Goal: Task Accomplishment & Management: Manage account settings

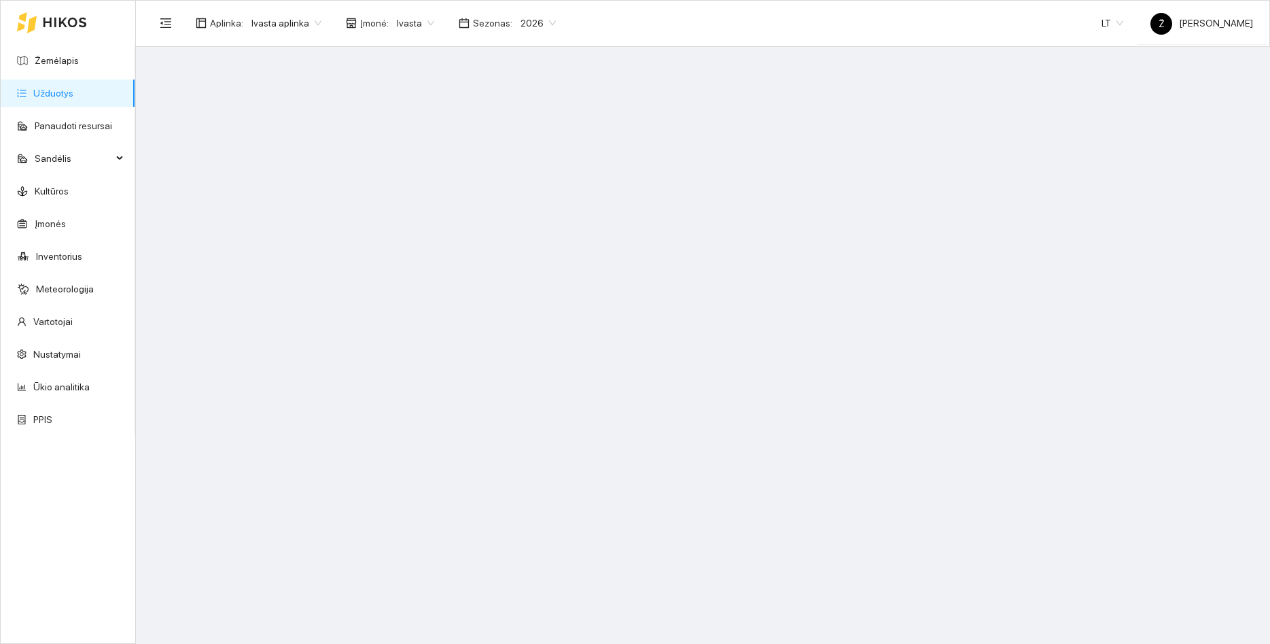
click at [49, 98] on link "Užduotys" at bounding box center [53, 93] width 40 height 11
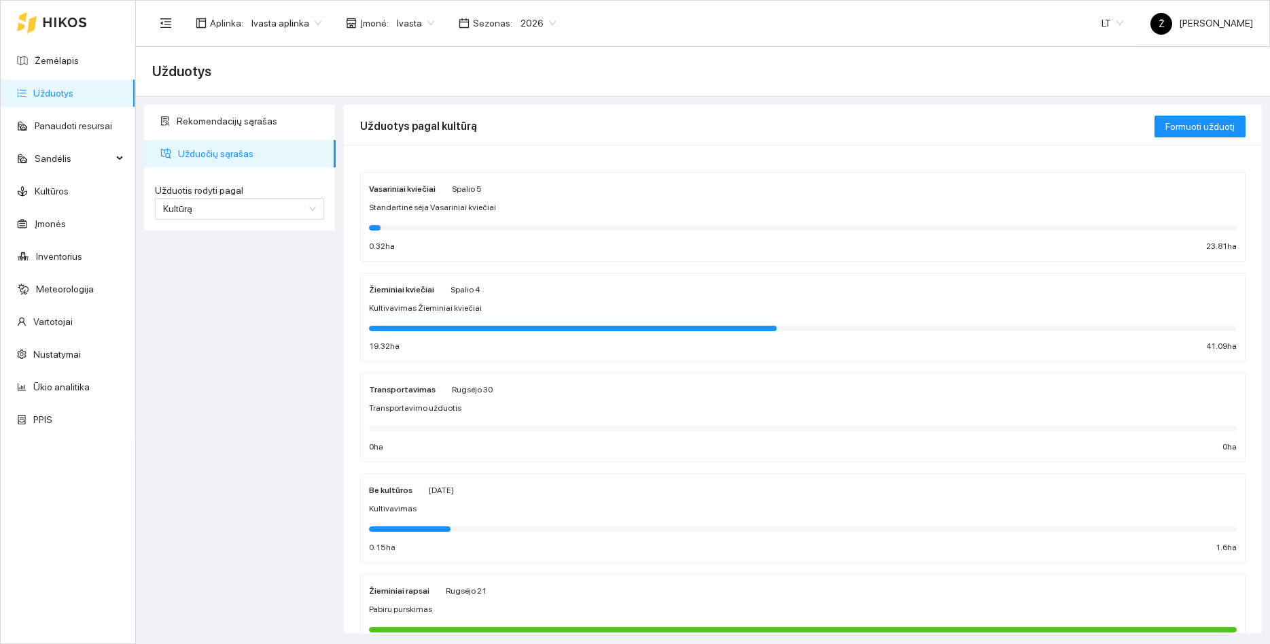
click at [498, 206] on div "Standartinė sėja Vasariniai kviečiai" at bounding box center [803, 207] width 868 height 13
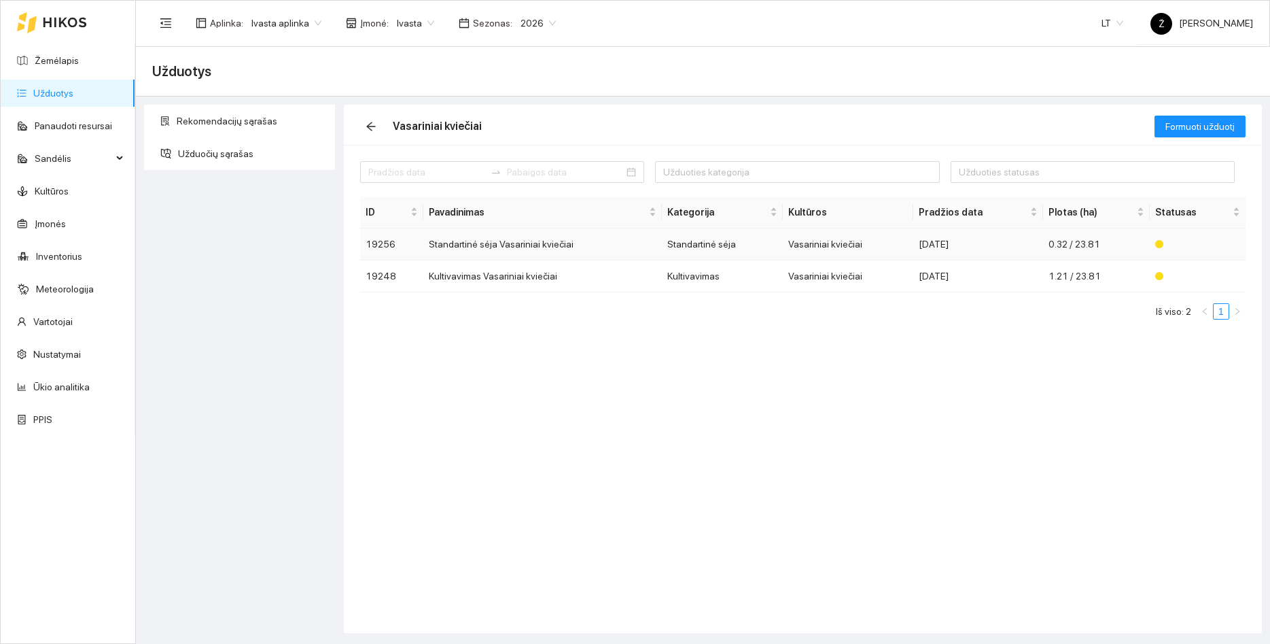
click at [500, 247] on td "Standartinė sėja Vasariniai kviečiai" at bounding box center [542, 244] width 238 height 32
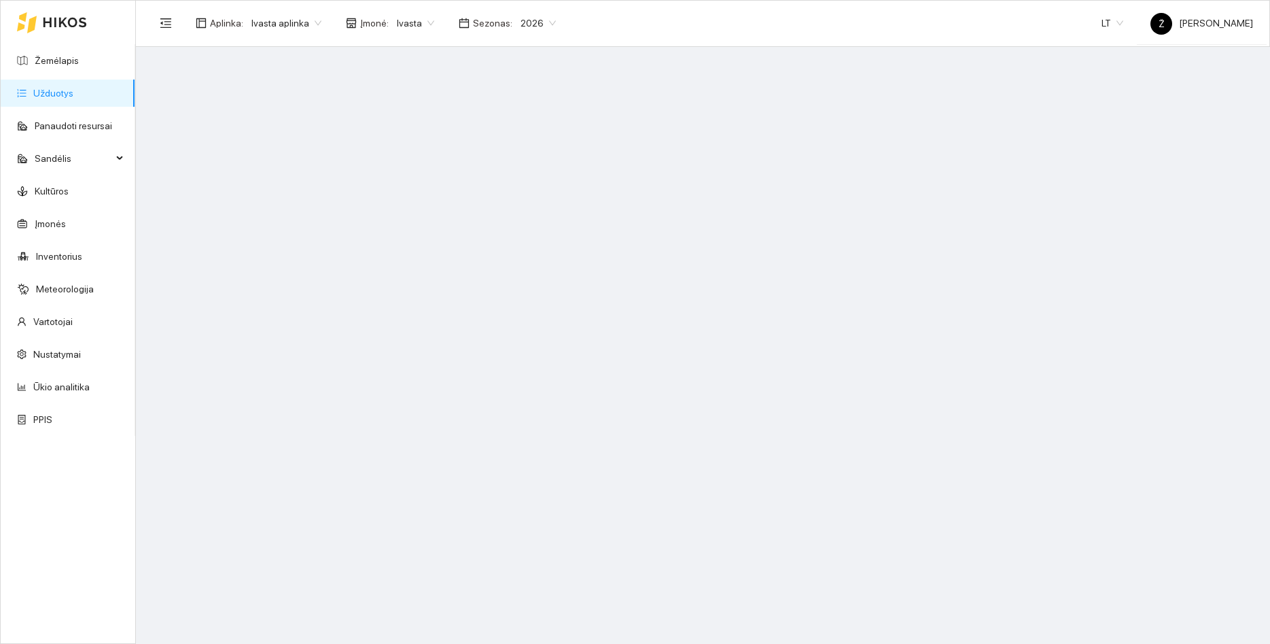
click at [73, 99] on link "Užduotys" at bounding box center [53, 93] width 40 height 11
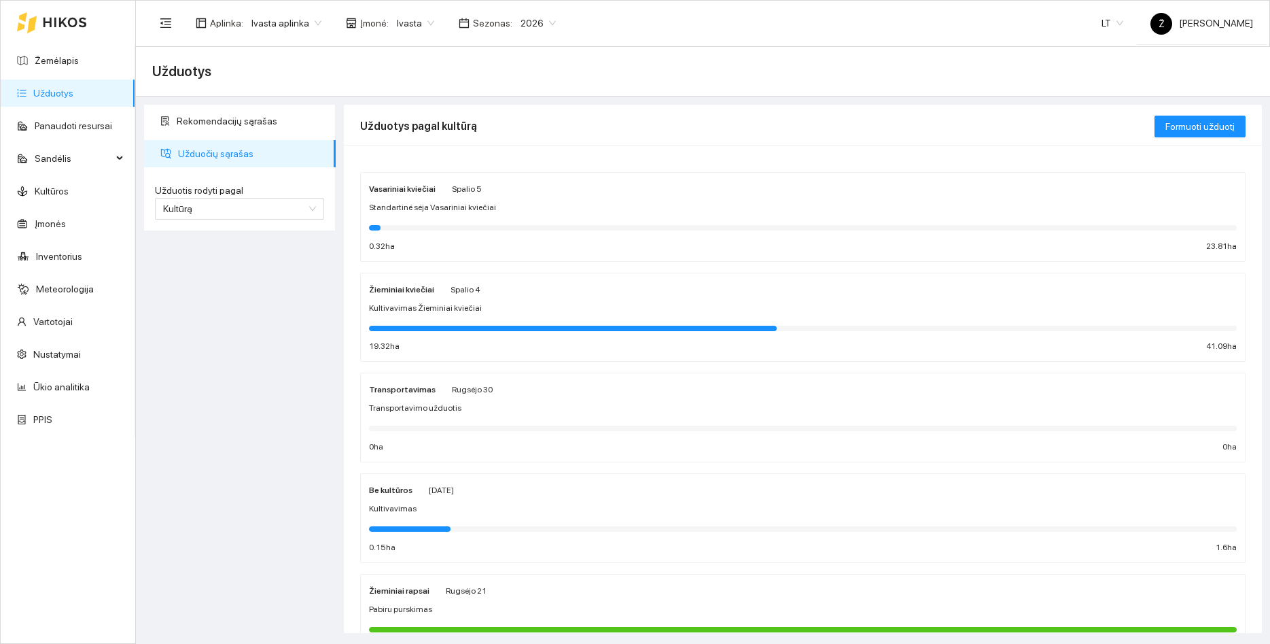
click at [511, 313] on div "Kultivavimas Žieminiai kviečiai" at bounding box center [803, 308] width 868 height 13
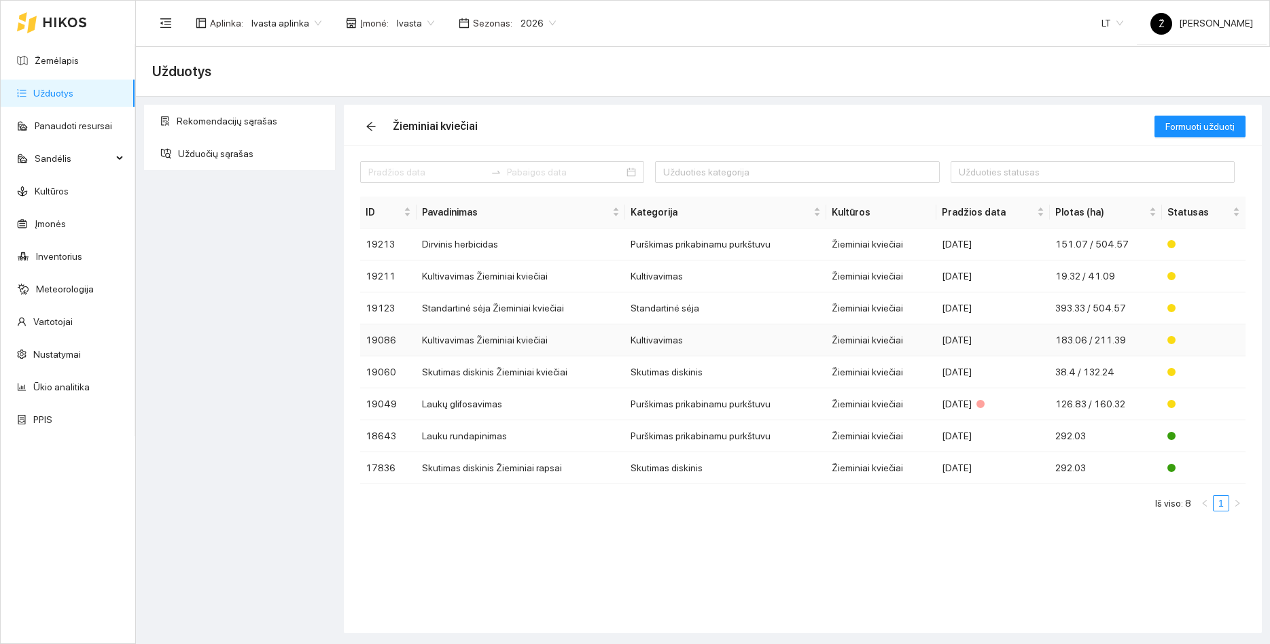
click at [502, 339] on td "Kultivavimas Žieminiai kviečiai" at bounding box center [521, 340] width 209 height 32
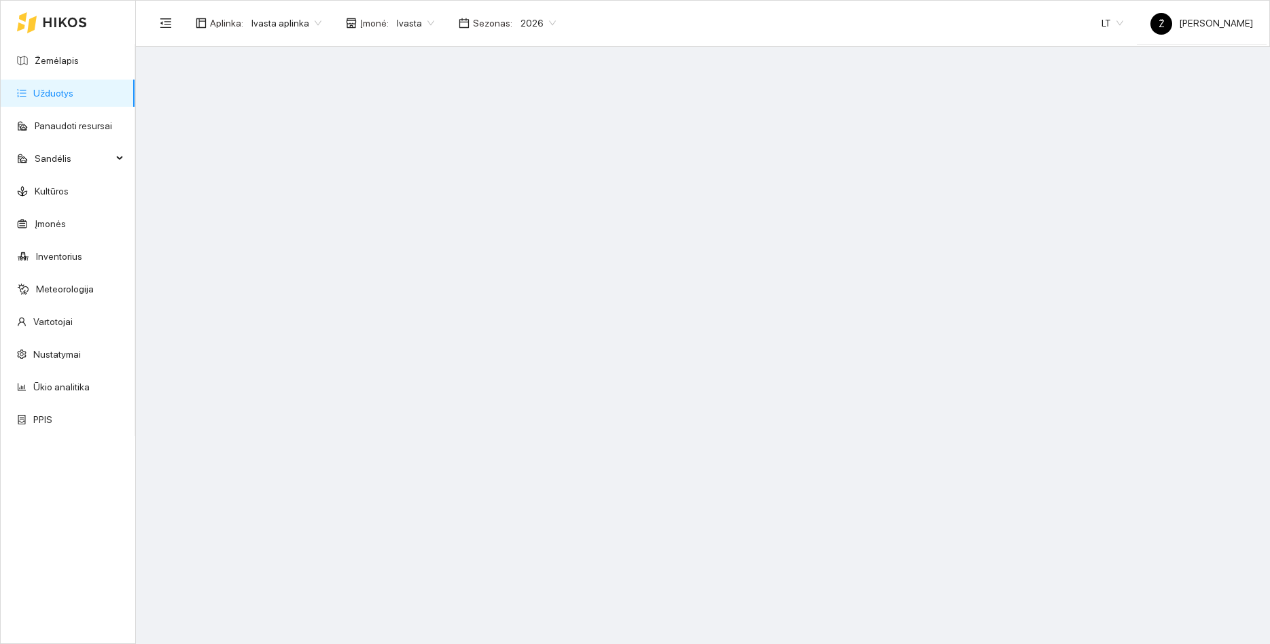
click at [73, 88] on link "Užduotys" at bounding box center [53, 93] width 40 height 11
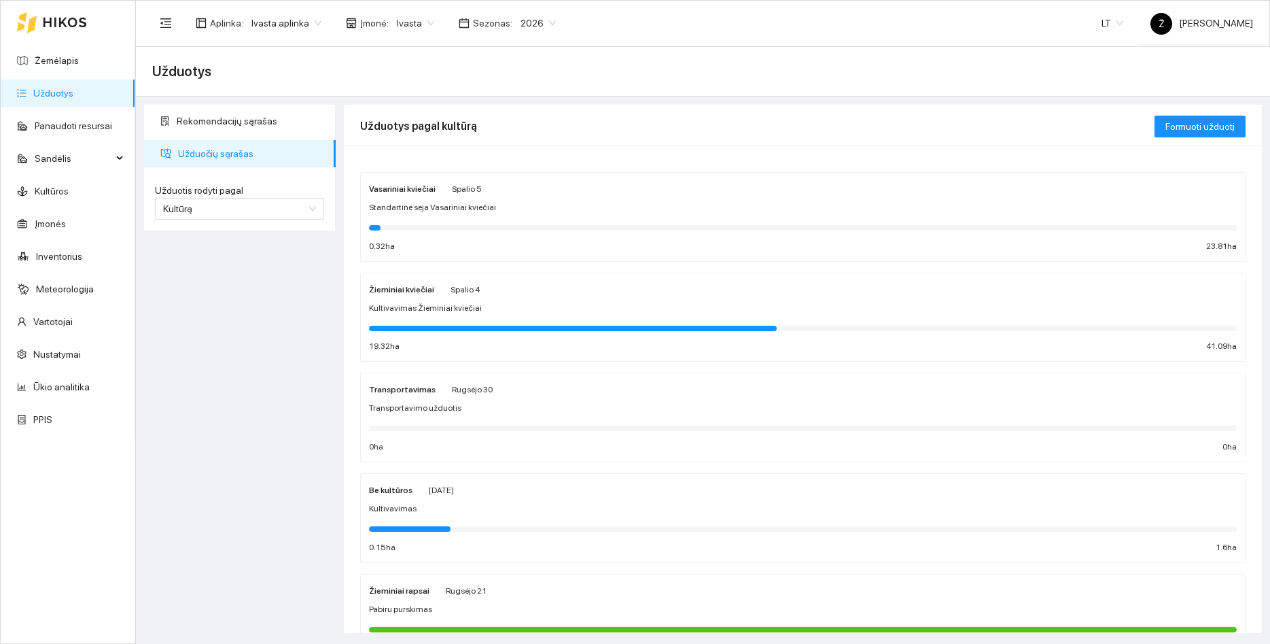
click at [447, 227] on div at bounding box center [803, 227] width 868 height 5
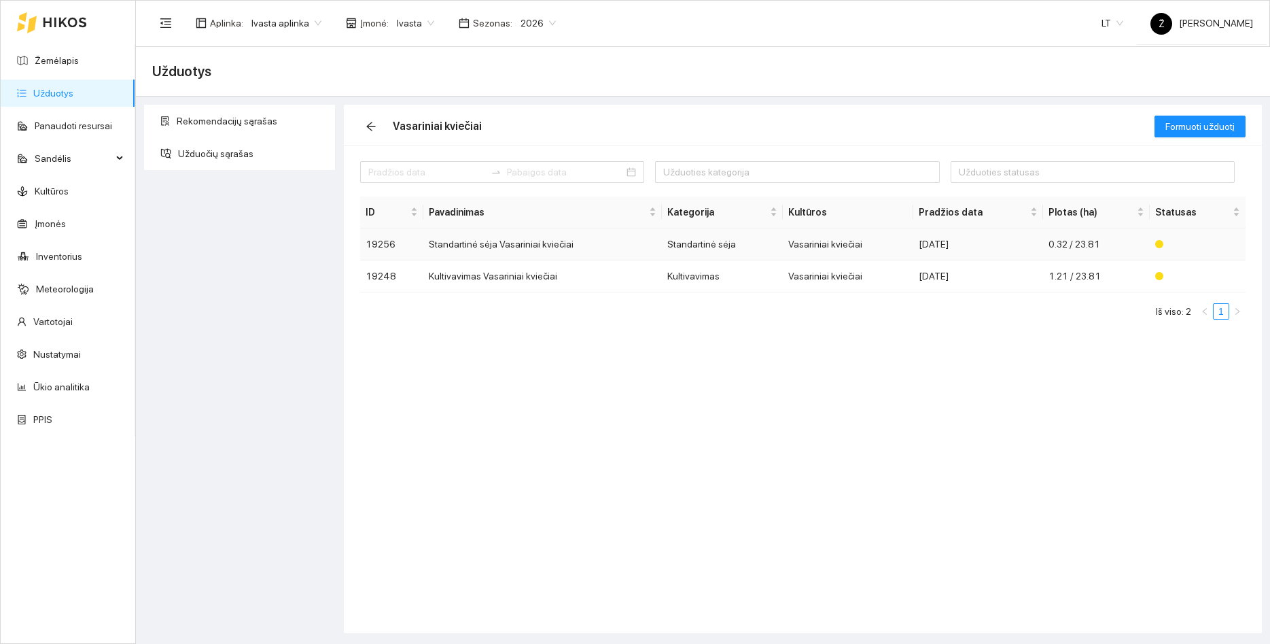
click at [1026, 241] on div "[DATE]" at bounding box center [978, 244] width 119 height 15
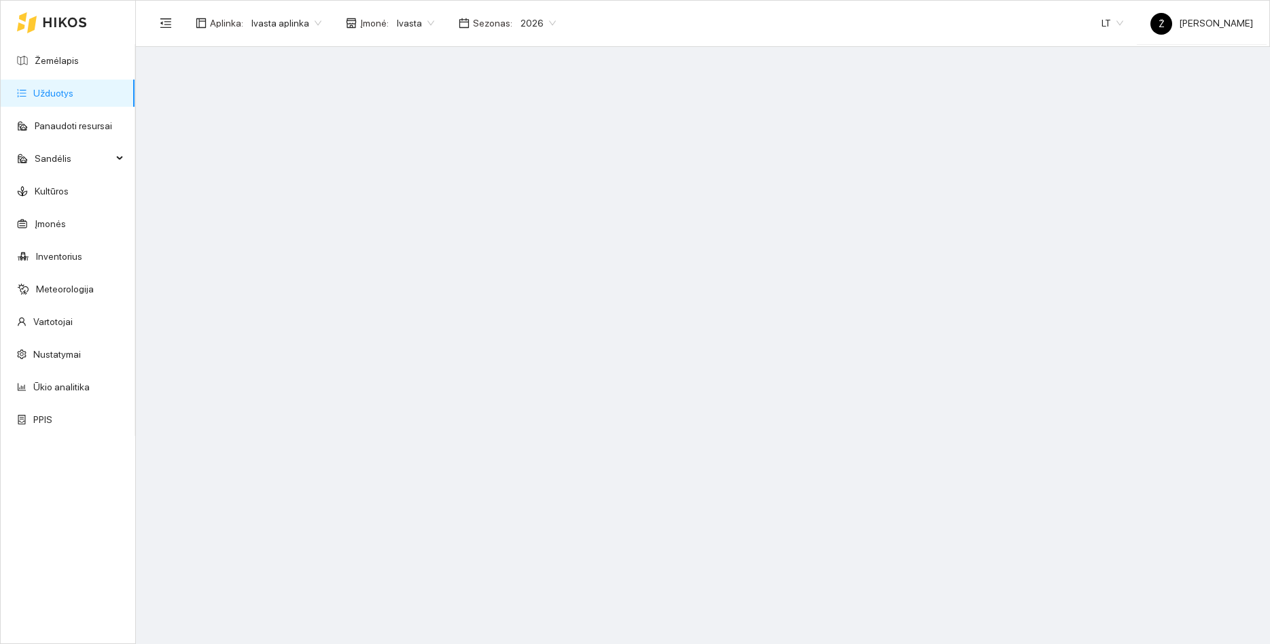
click at [73, 88] on link "Užduotys" at bounding box center [53, 93] width 40 height 11
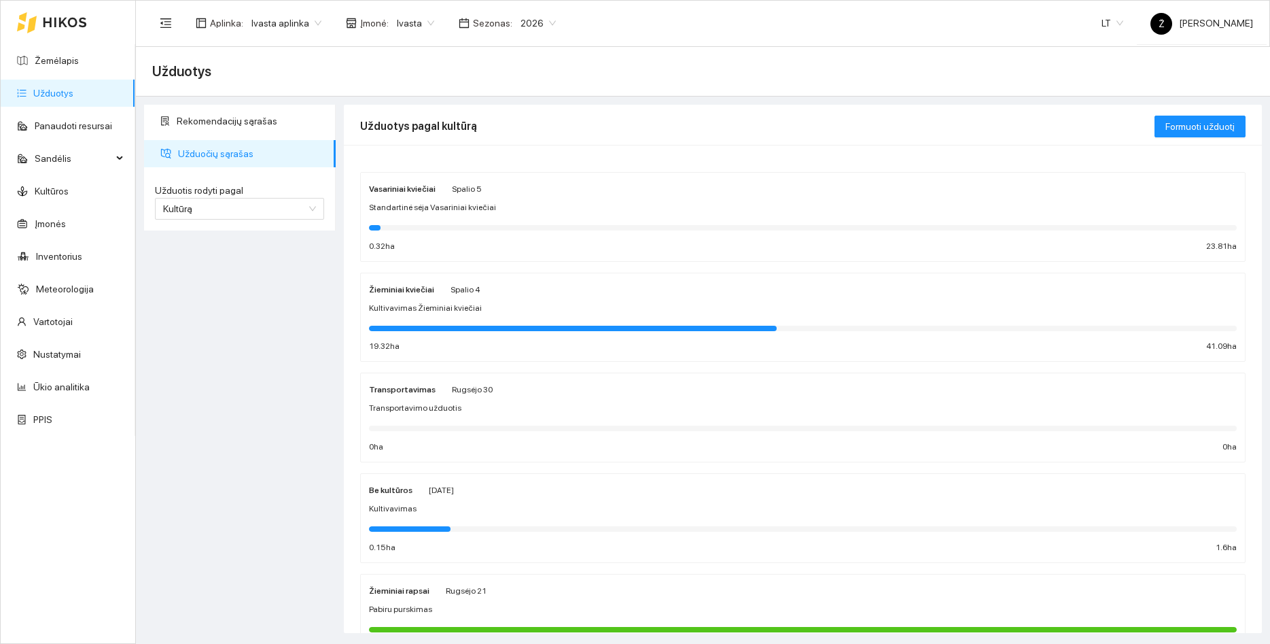
click at [438, 214] on div "Vasariniai kviečiai [DATE] Standartinė sėja Vasariniai kviečiai 0.32 ha 23.81 ha" at bounding box center [803, 217] width 868 height 72
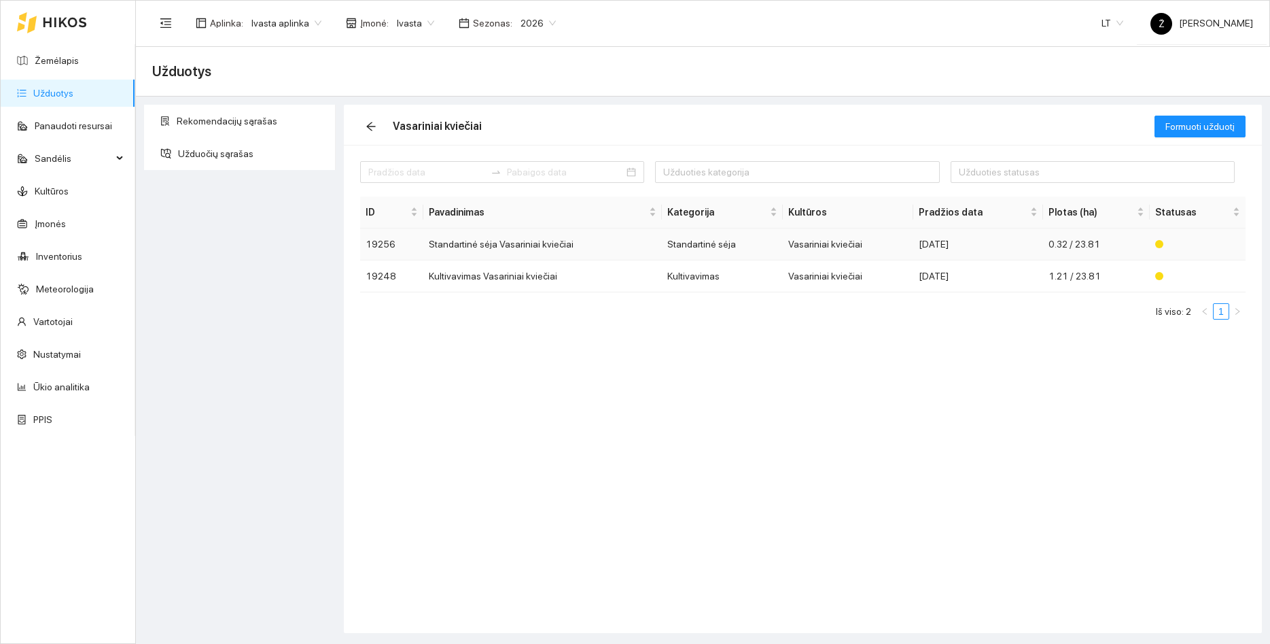
click at [504, 238] on td "Standartinė sėja Vasariniai kviečiai" at bounding box center [542, 244] width 238 height 32
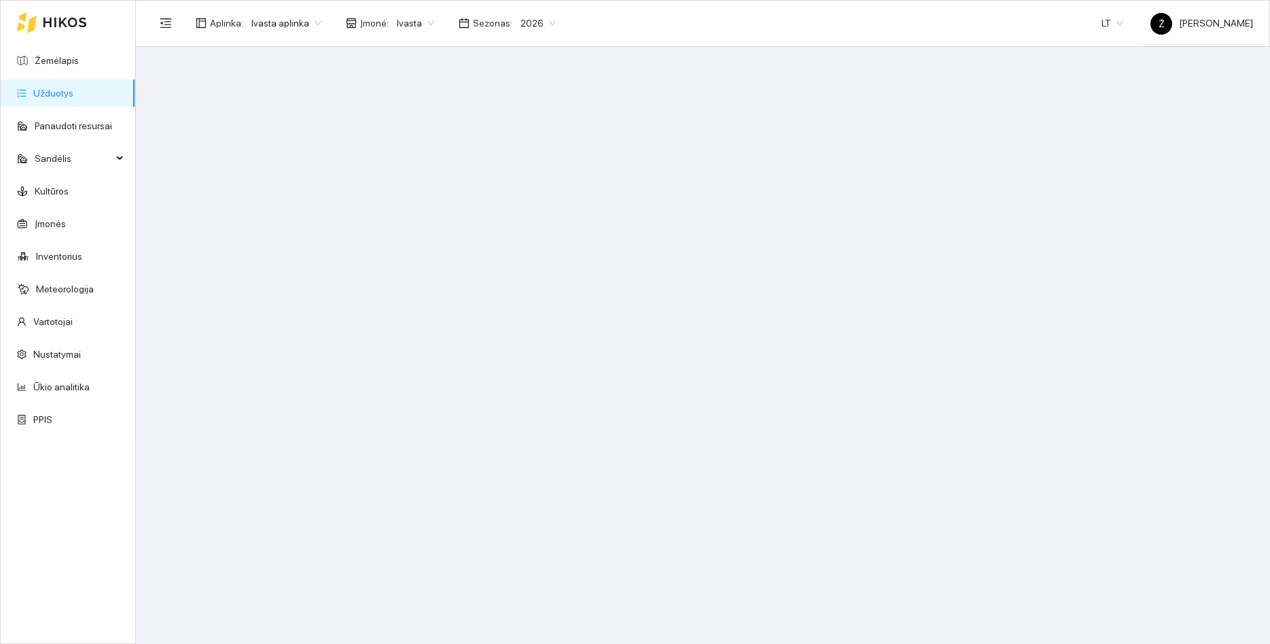
click at [58, 91] on link "Užduotys" at bounding box center [53, 93] width 40 height 11
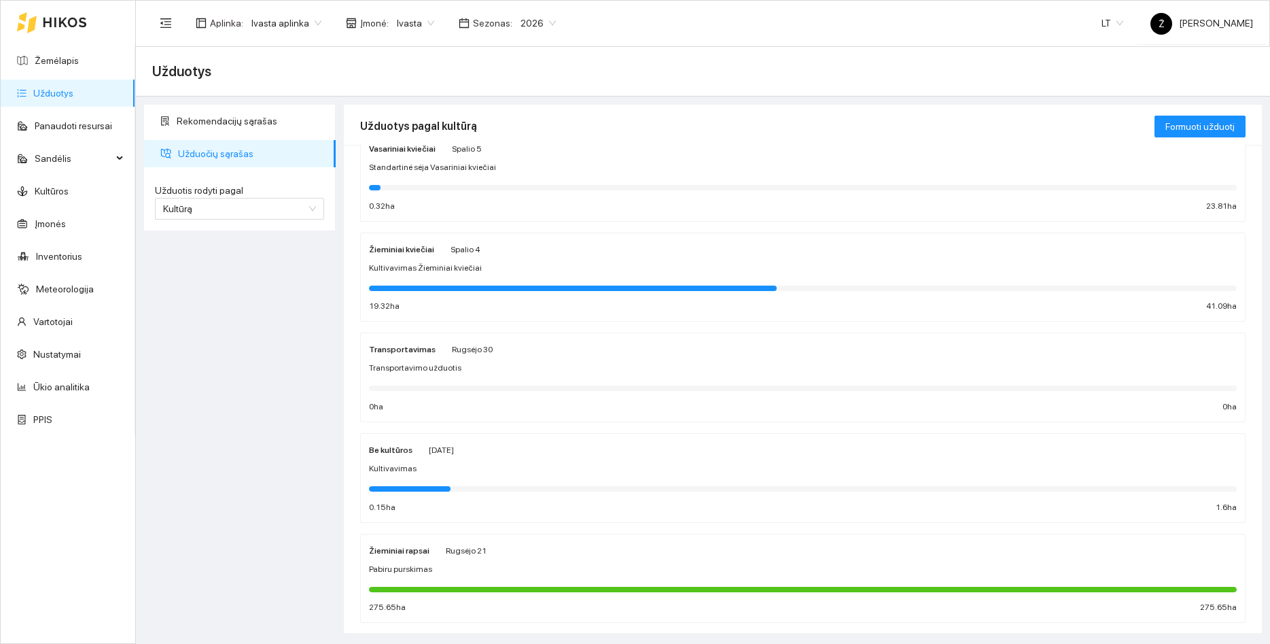
scroll to position [38, 0]
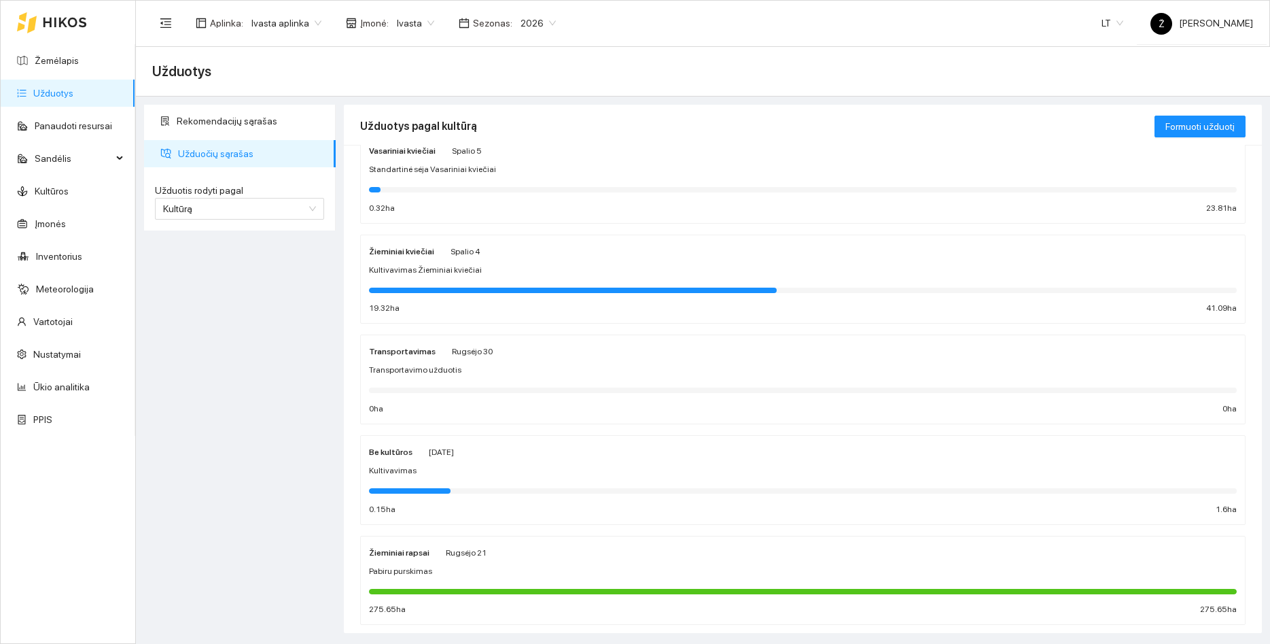
click at [433, 262] on div "Žieminiai kviečiai [DATE] Kultivavimas Žieminiai kviečiai 19.32 ha 41.09 ha" at bounding box center [803, 279] width 868 height 72
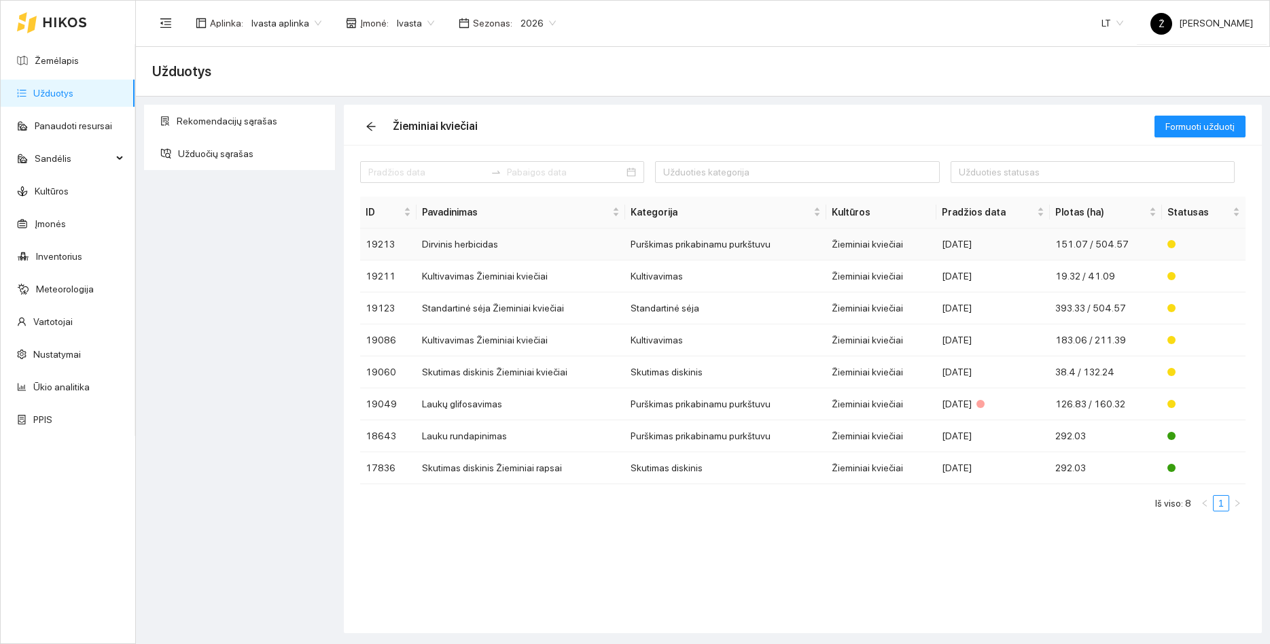
click at [436, 256] on td "Dirvinis herbicidas" at bounding box center [521, 244] width 209 height 32
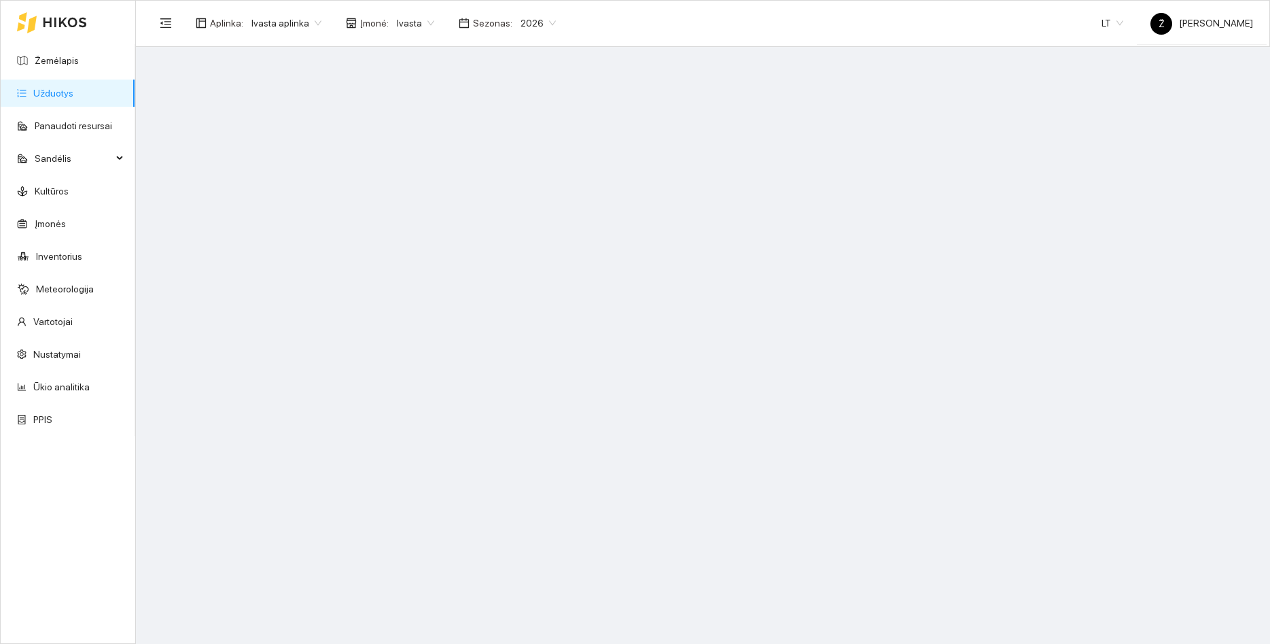
click at [70, 92] on link "Užduotys" at bounding box center [53, 93] width 40 height 11
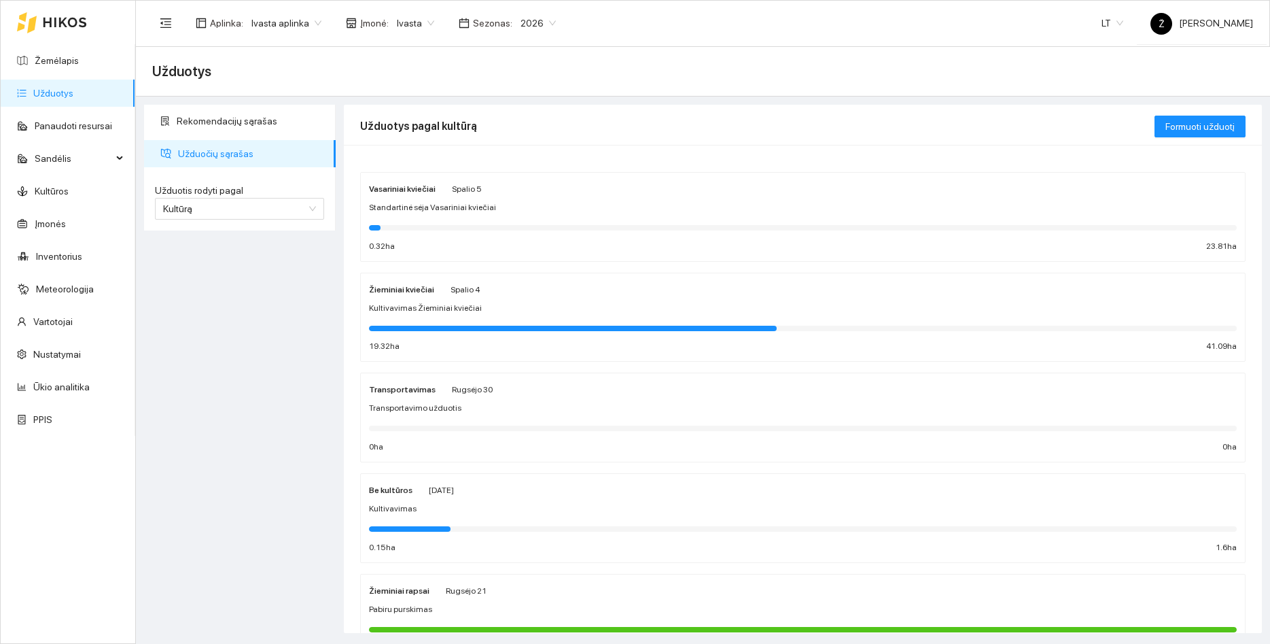
drag, startPoint x: 302, startPoint y: 29, endPoint x: 288, endPoint y: 33, distance: 14.7
click at [302, 30] on span "Ivasta aplinka" at bounding box center [286, 23] width 70 height 20
click at [287, 45] on div "BP visos įmonės" at bounding box center [285, 49] width 72 height 15
click at [479, 215] on div "Vasariniai kviečiai [DATE] Standartinė sėja Vasariniai kviečiai 0.32 ha 23.81 ha" at bounding box center [803, 217] width 868 height 72
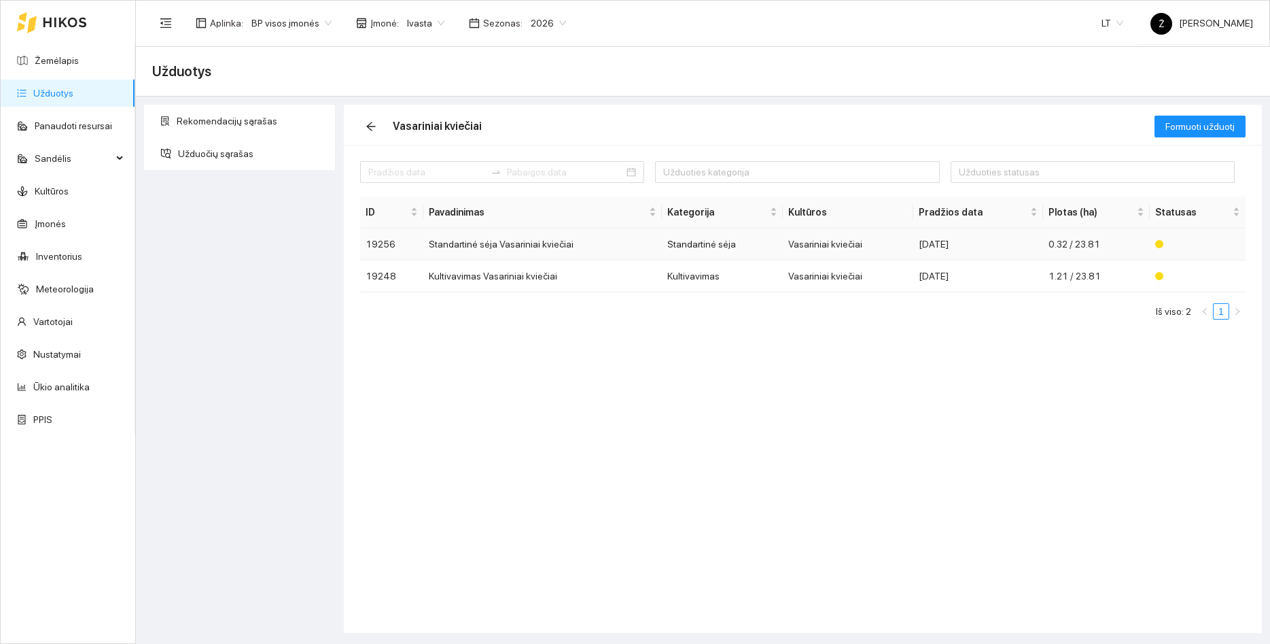
click at [491, 252] on td "Standartinė sėja Vasariniai kviečiai" at bounding box center [542, 244] width 238 height 32
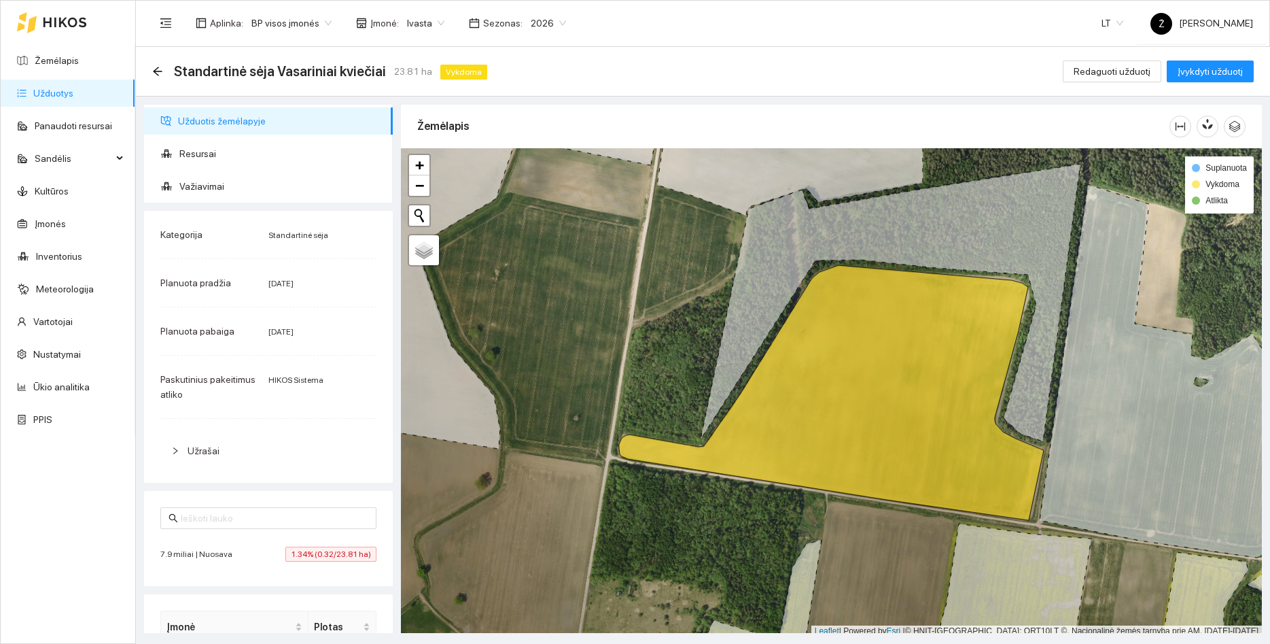
click at [156, 80] on div "Standartinė sėja Vasariniai kviečiai 23.81 ha Vykdoma" at bounding box center [322, 71] width 341 height 22
click at [158, 72] on icon "arrow-left" at bounding box center [157, 71] width 11 height 11
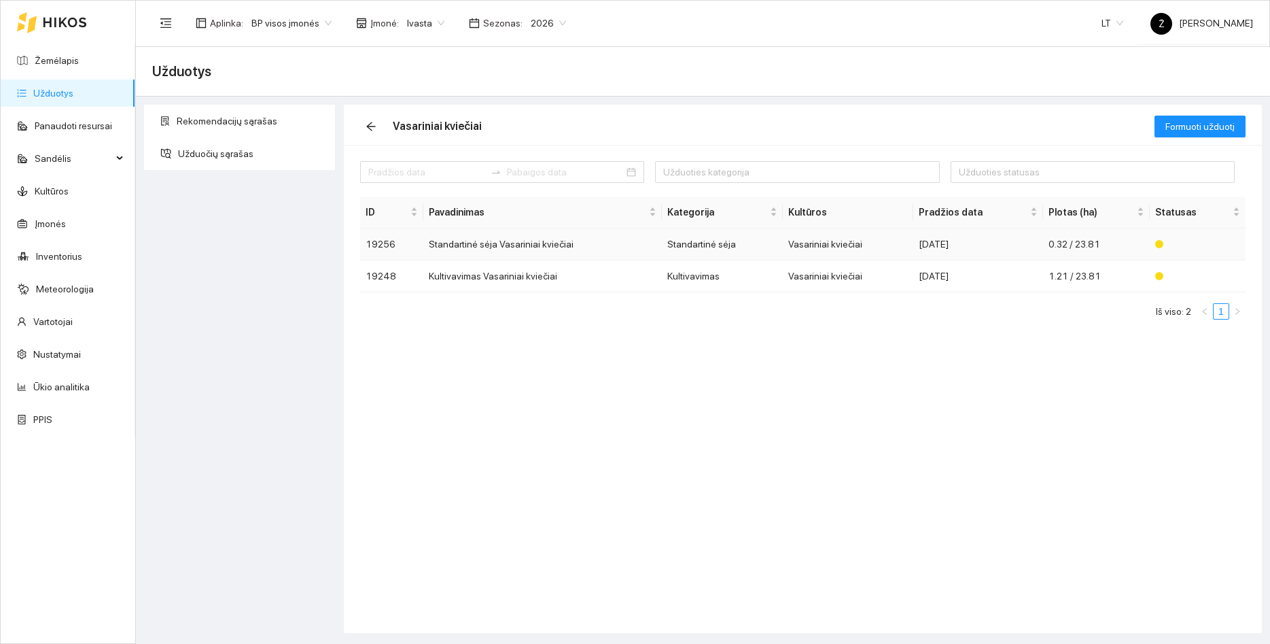
click at [1030, 245] on div "[DATE]" at bounding box center [978, 244] width 119 height 15
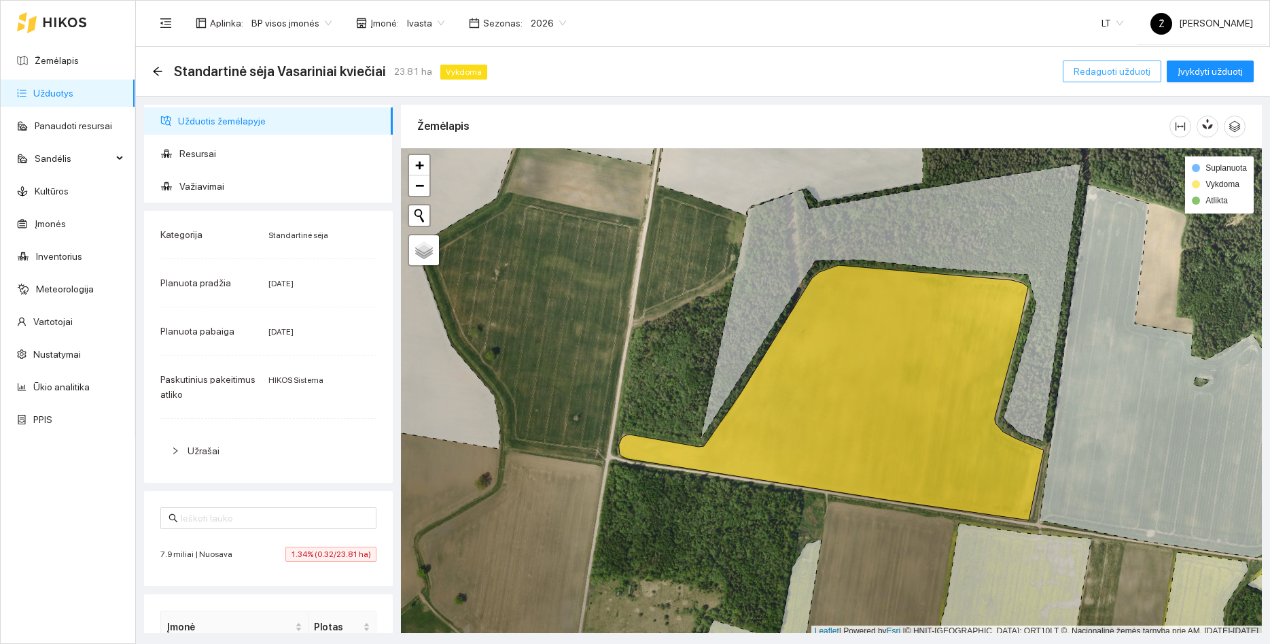
click at [1096, 73] on span "Redaguoti užduotį" at bounding box center [1112, 71] width 77 height 15
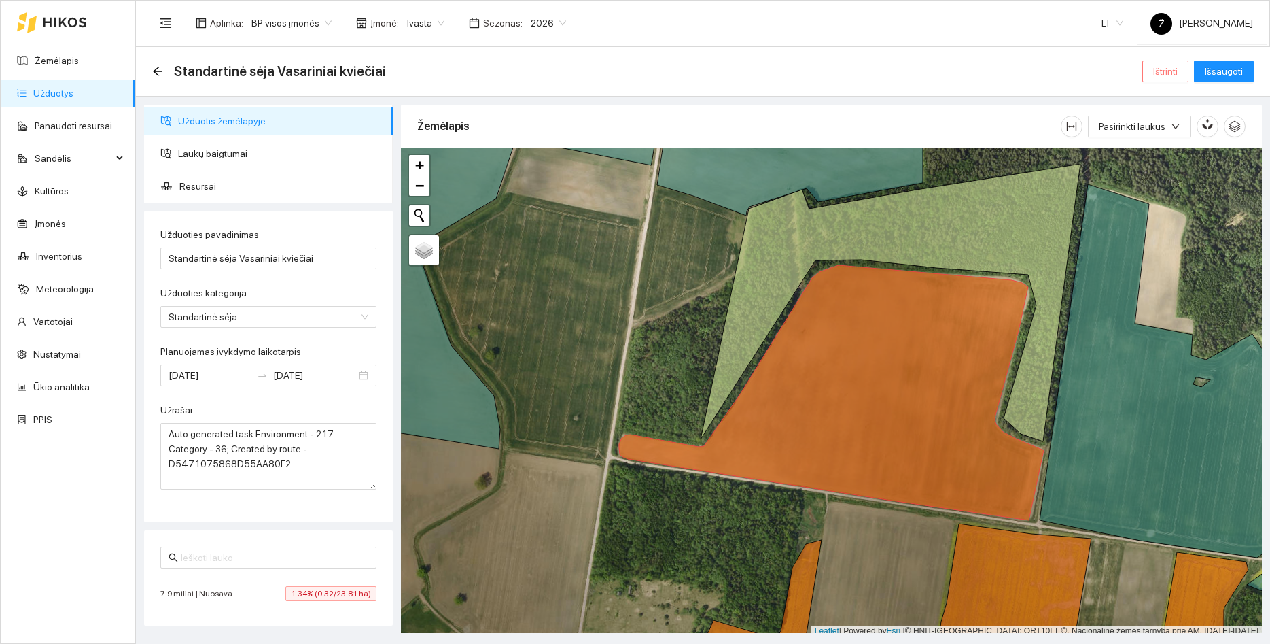
click at [1178, 73] on span "Ištrinti" at bounding box center [1165, 71] width 24 height 15
click at [1164, 135] on span "Taip" at bounding box center [1171, 137] width 18 height 15
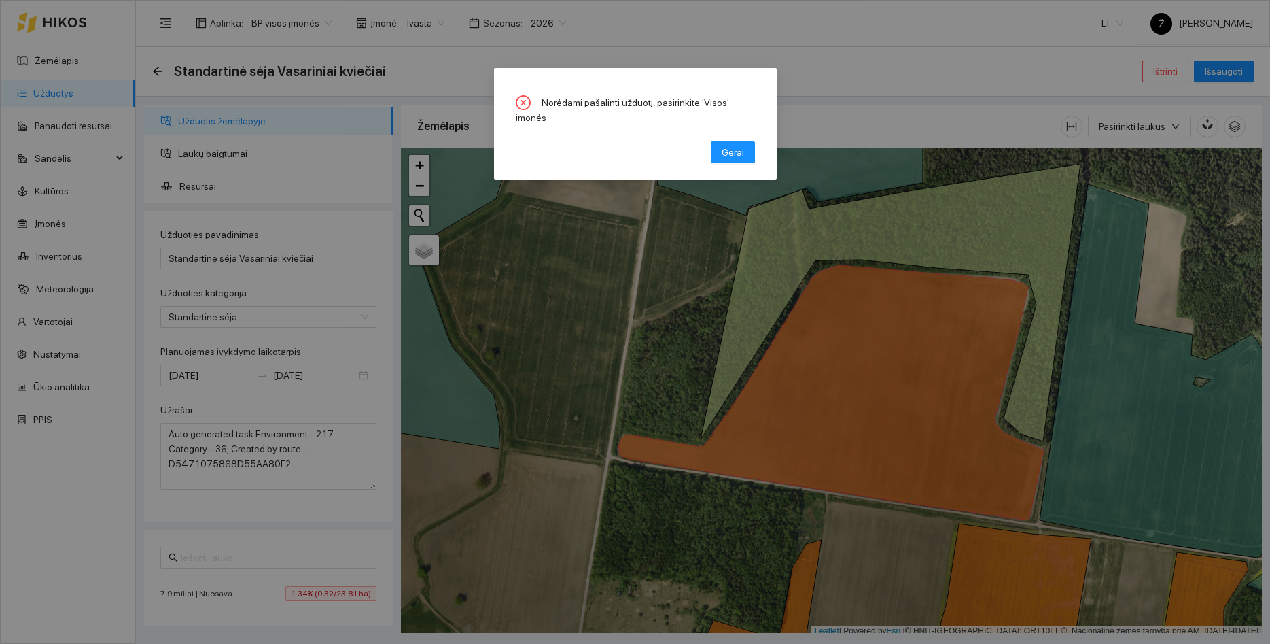
click at [719, 148] on div "Norėdami pašalinti užduotį, pasirinkite 'Visos' įmonės Gerai" at bounding box center [635, 123] width 283 height 111
drag, startPoint x: 742, startPoint y: 142, endPoint x: 691, endPoint y: 131, distance: 52.1
click at [741, 145] on span "Gerai" at bounding box center [733, 152] width 22 height 15
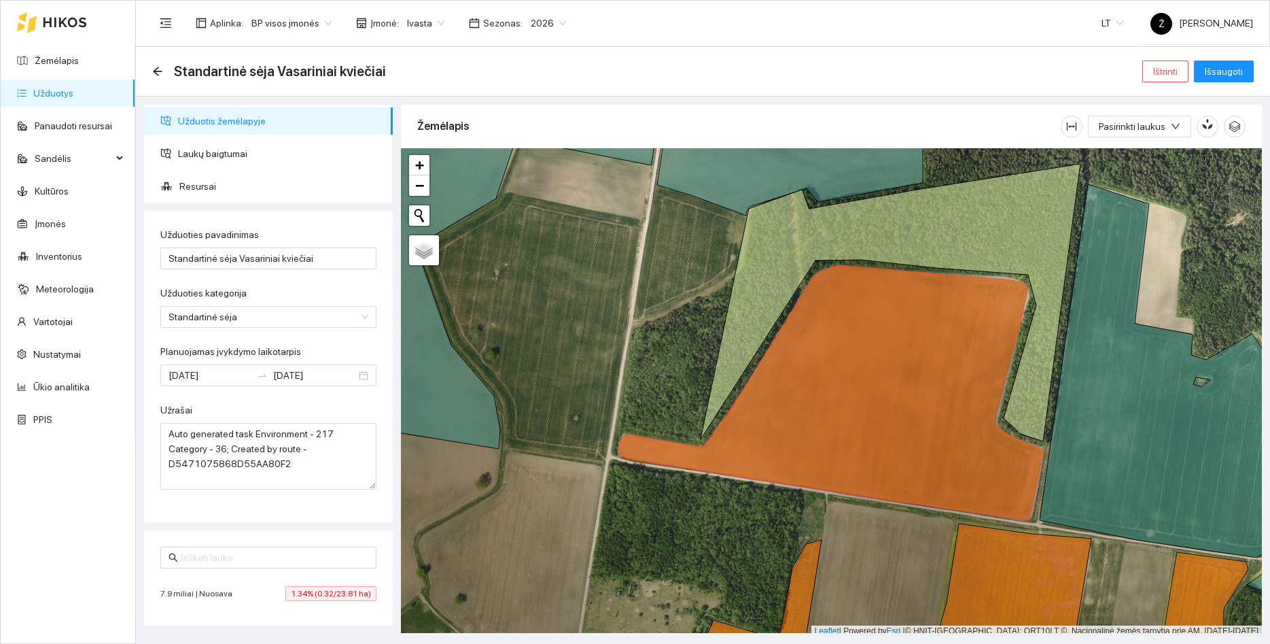
click at [411, 19] on span "Ivasta" at bounding box center [425, 23] width 37 height 20
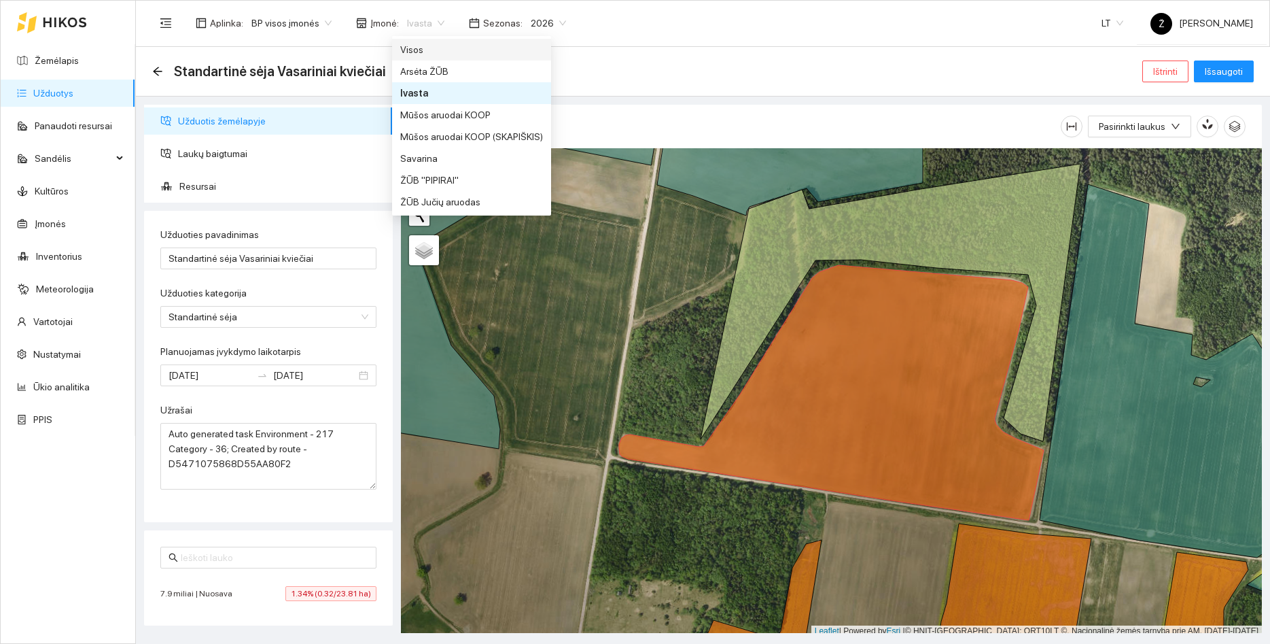
click at [421, 45] on div "Visos" at bounding box center [471, 49] width 143 height 15
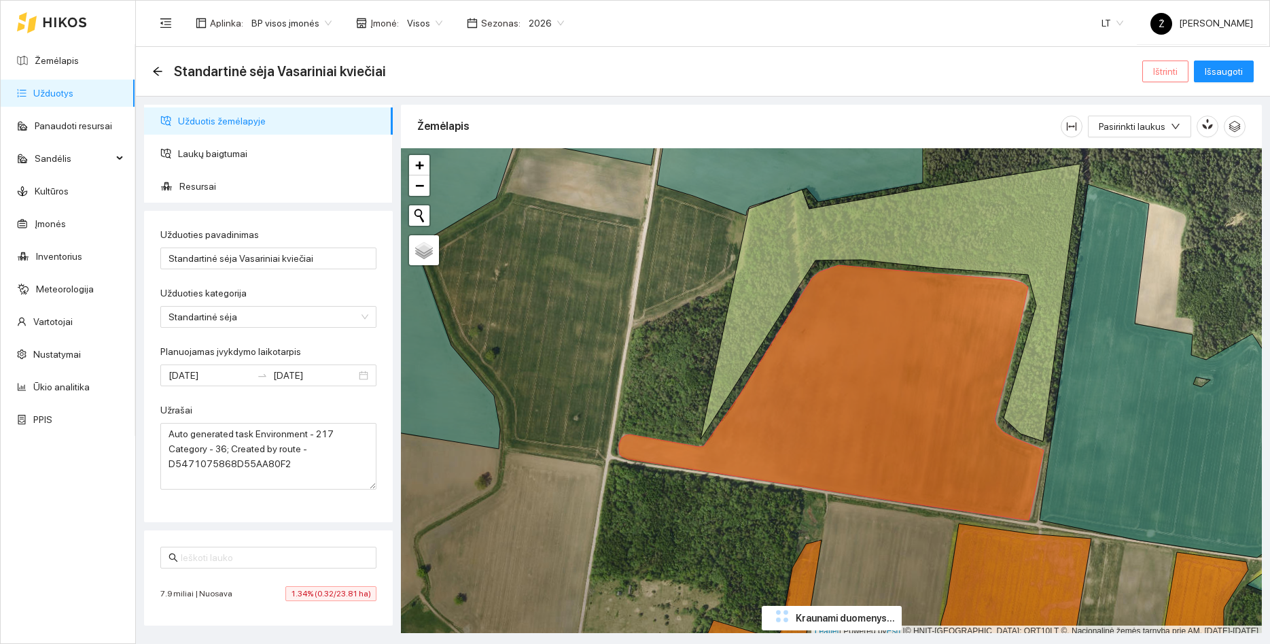
click at [1173, 68] on span "Ištrinti" at bounding box center [1165, 71] width 24 height 15
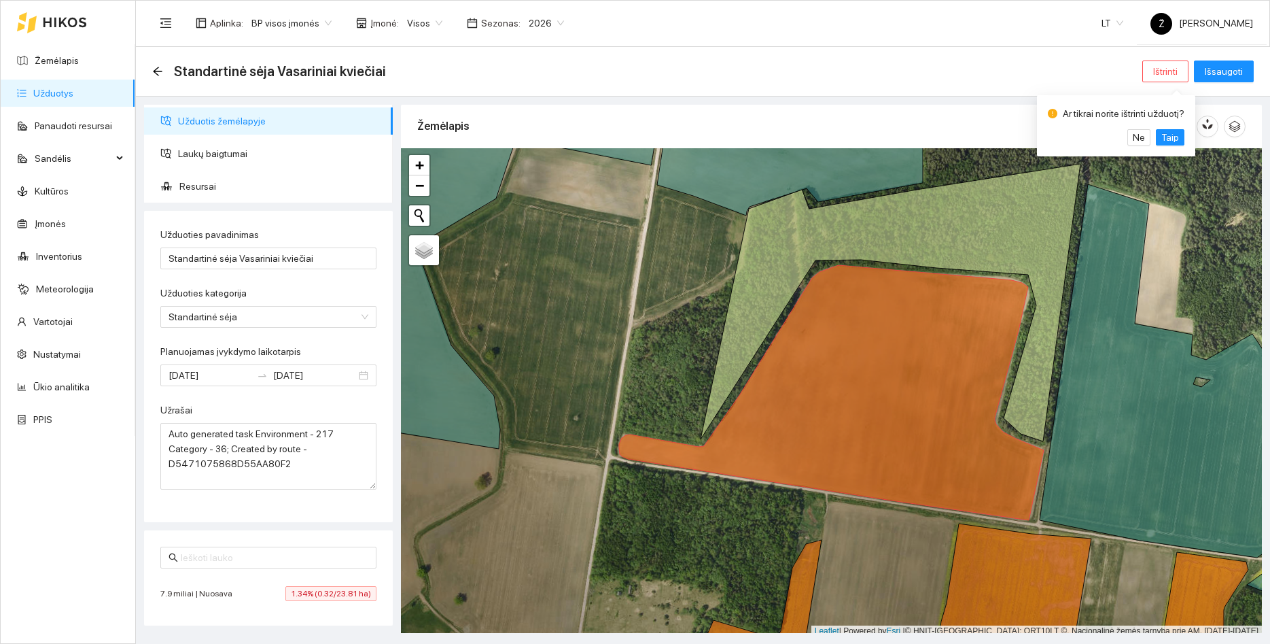
click at [1162, 150] on div "Ar tikrai norite ištrinti užduotį? Ne [GEOGRAPHIC_DATA]" at bounding box center [1116, 125] width 158 height 61
click at [1164, 142] on span "Taip" at bounding box center [1171, 137] width 18 height 15
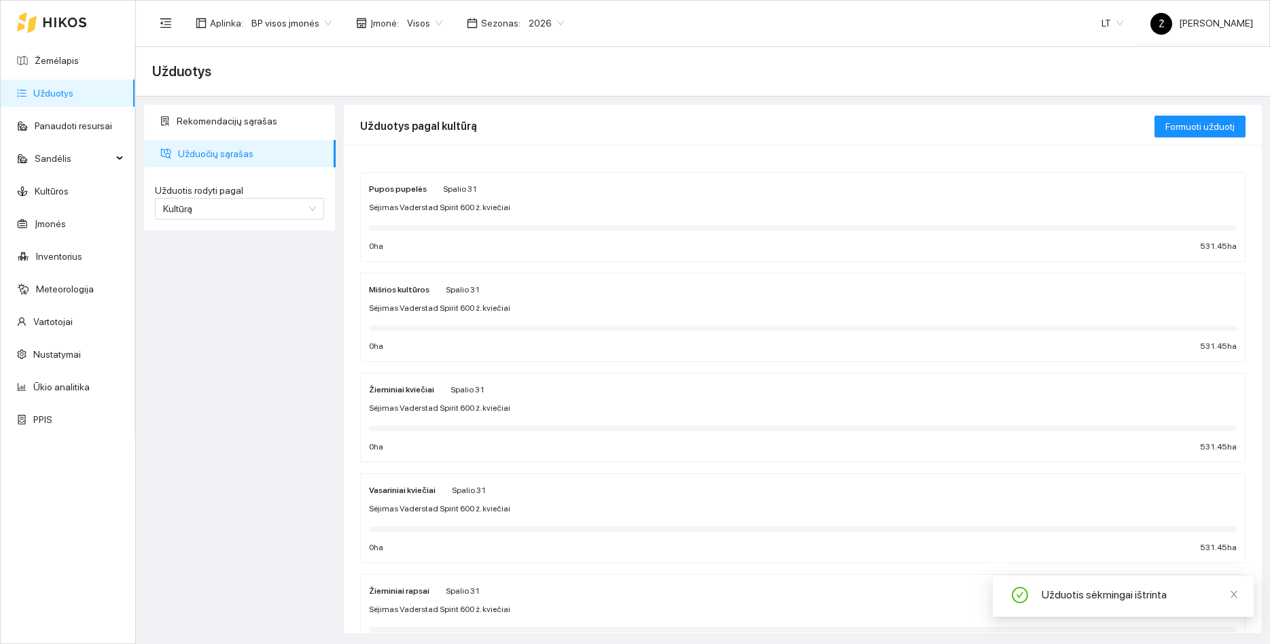
click at [387, 26] on span "Įmonė :" at bounding box center [384, 23] width 29 height 15
click at [421, 29] on span "Visos" at bounding box center [424, 23] width 35 height 20
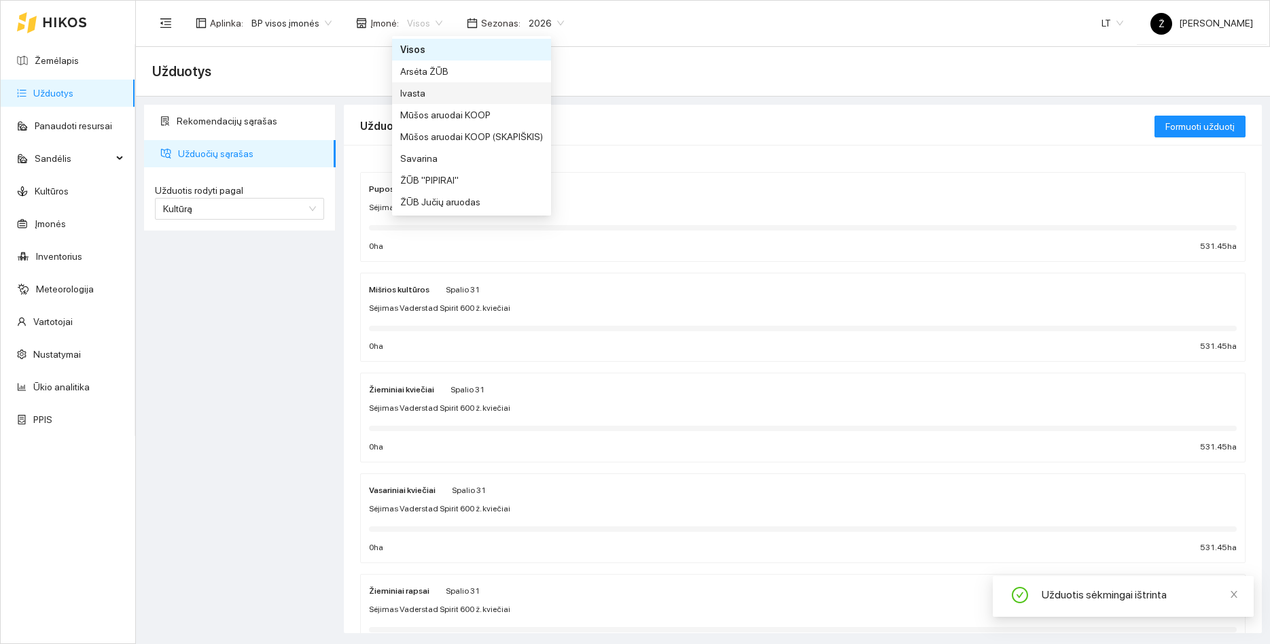
click at [421, 94] on div "Ivasta" at bounding box center [471, 93] width 143 height 15
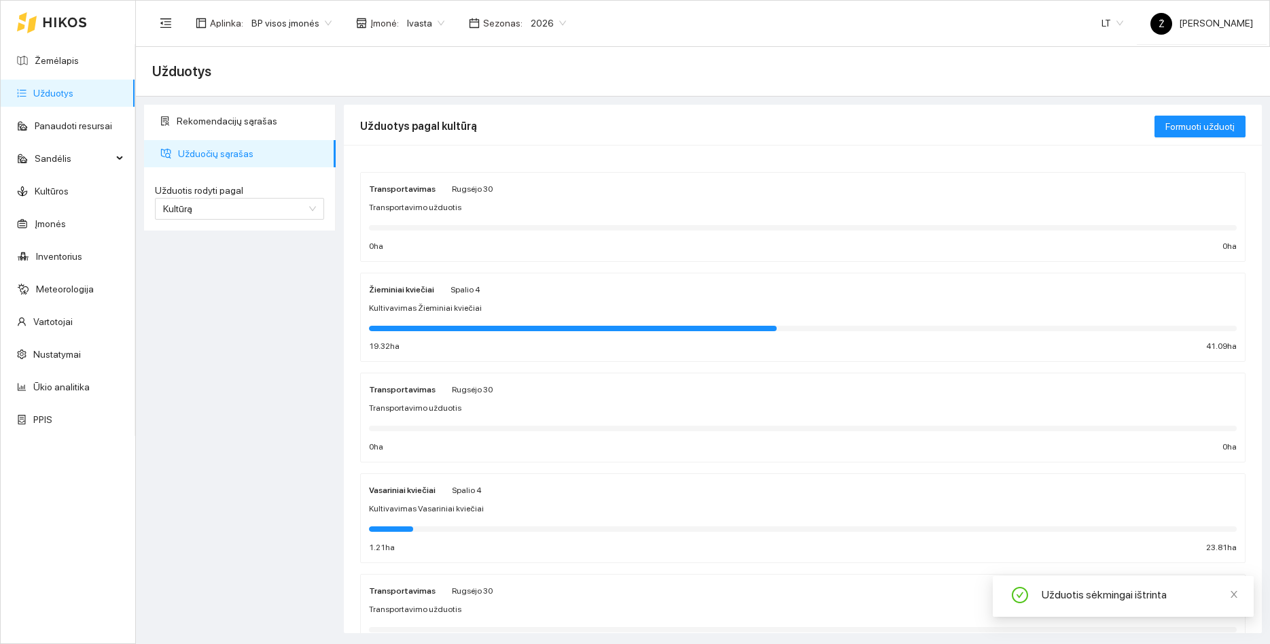
click at [451, 198] on div "Transportavimas Rugsėjo 30 Transportavimo užduotis 0 ha 0 ha" at bounding box center [803, 217] width 868 height 72
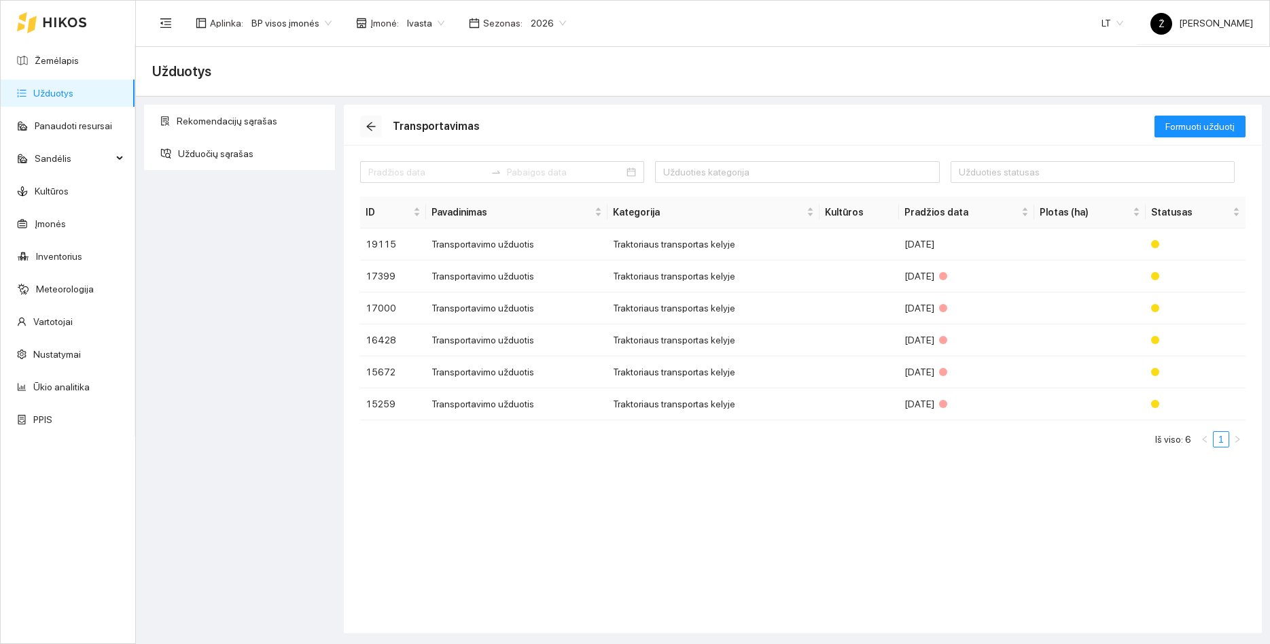
click at [373, 128] on icon "arrow-left" at bounding box center [371, 126] width 11 height 11
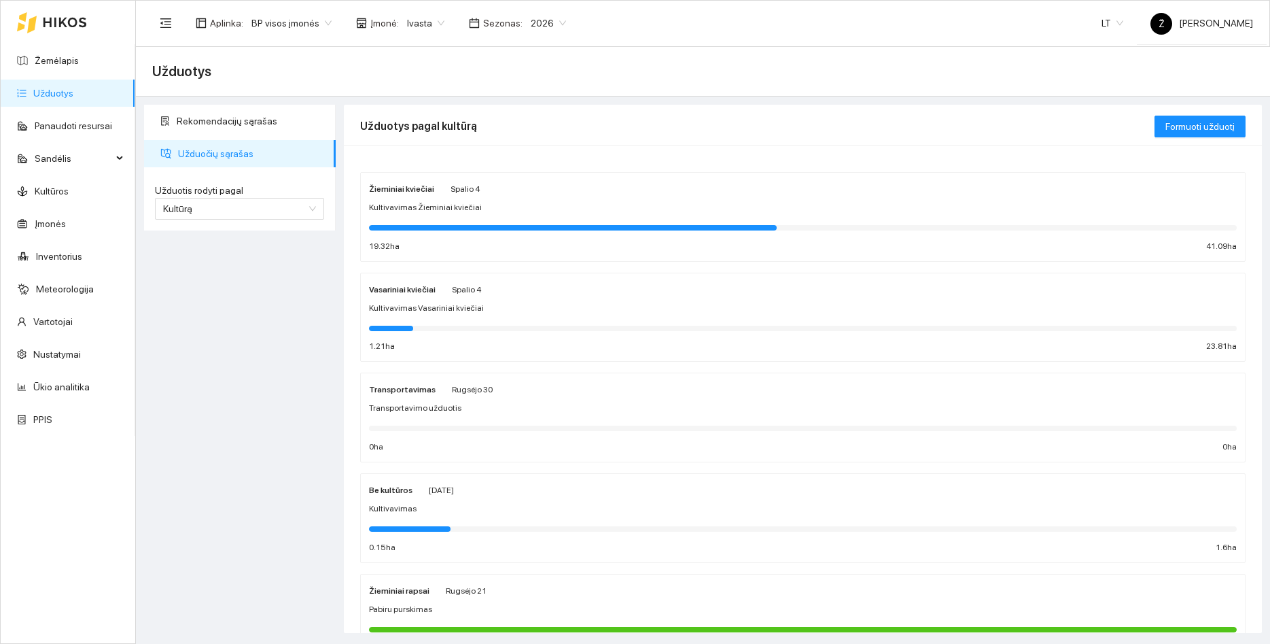
click at [414, 338] on div "Vasariniai kviečiai [DATE] Kultivavimas Vasariniai kviečiai 1.21 ha 23.81 ha" at bounding box center [803, 317] width 868 height 72
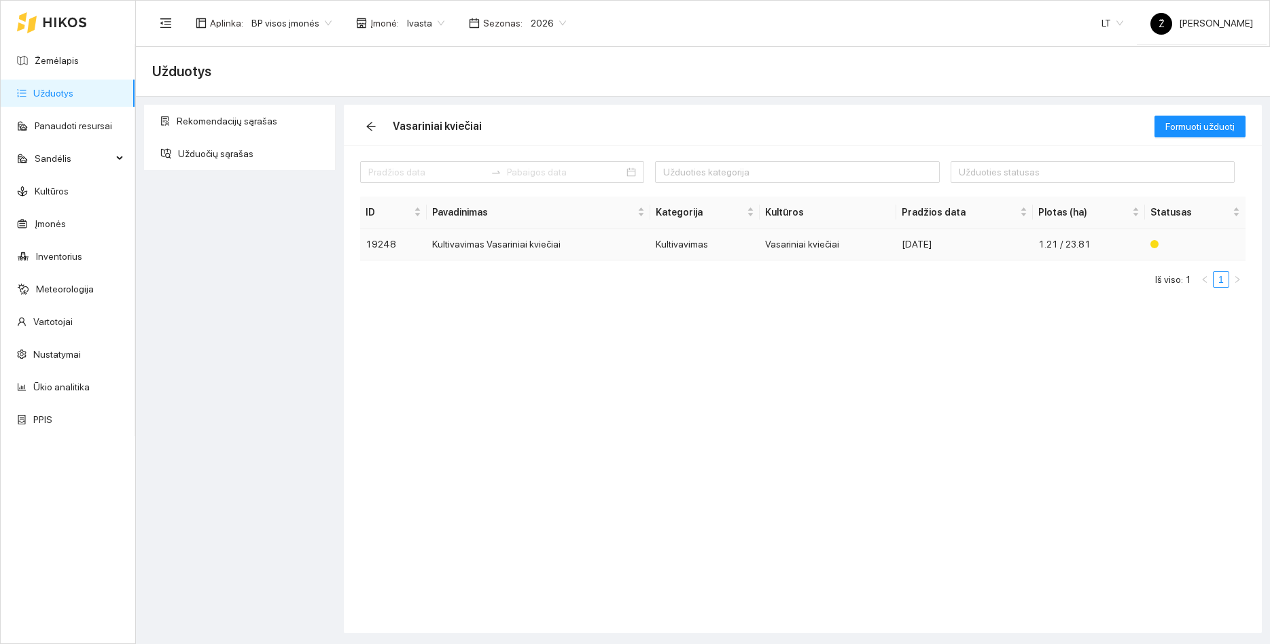
click at [514, 239] on td "Kultivavimas Vasariniai kviečiai" at bounding box center [539, 244] width 224 height 32
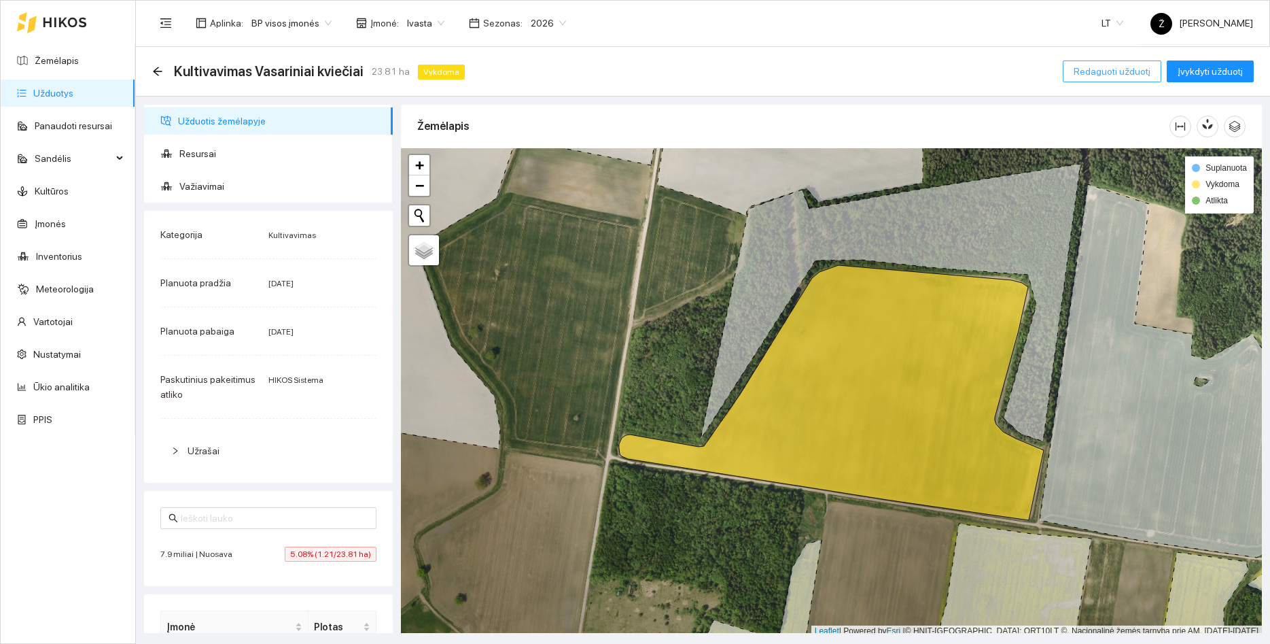
click at [1126, 74] on span "Redaguoti užduotį" at bounding box center [1112, 71] width 77 height 15
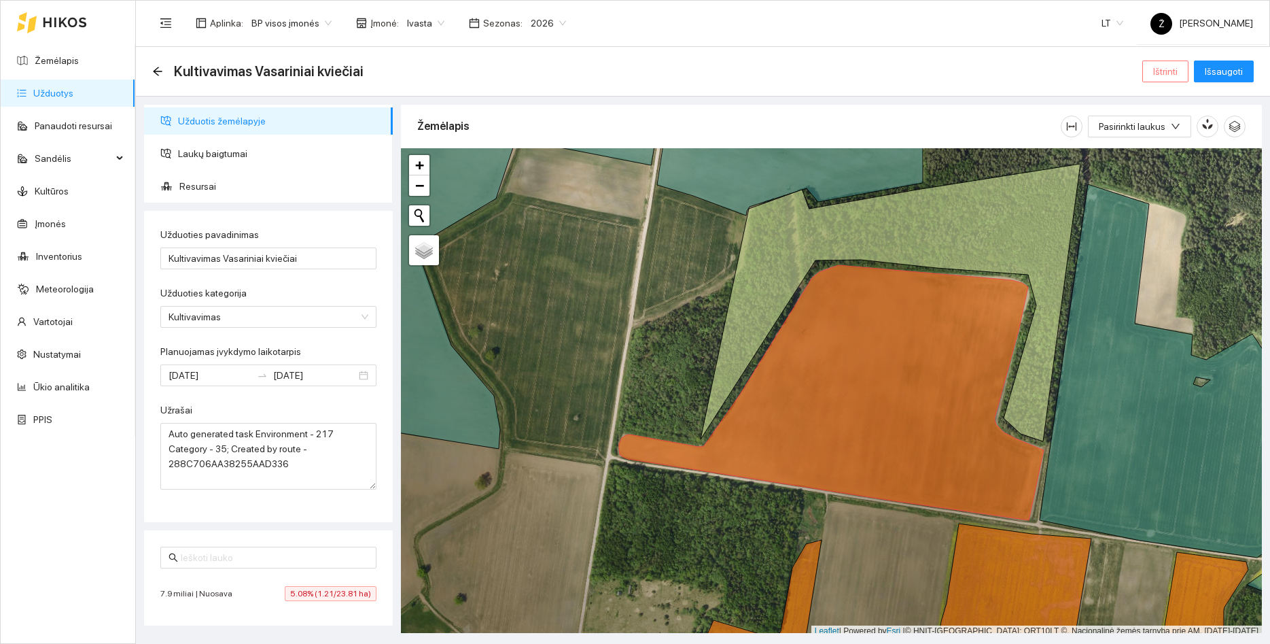
click at [1168, 76] on span "Ištrinti" at bounding box center [1165, 71] width 24 height 15
click at [411, 31] on span "Ivasta" at bounding box center [425, 23] width 37 height 20
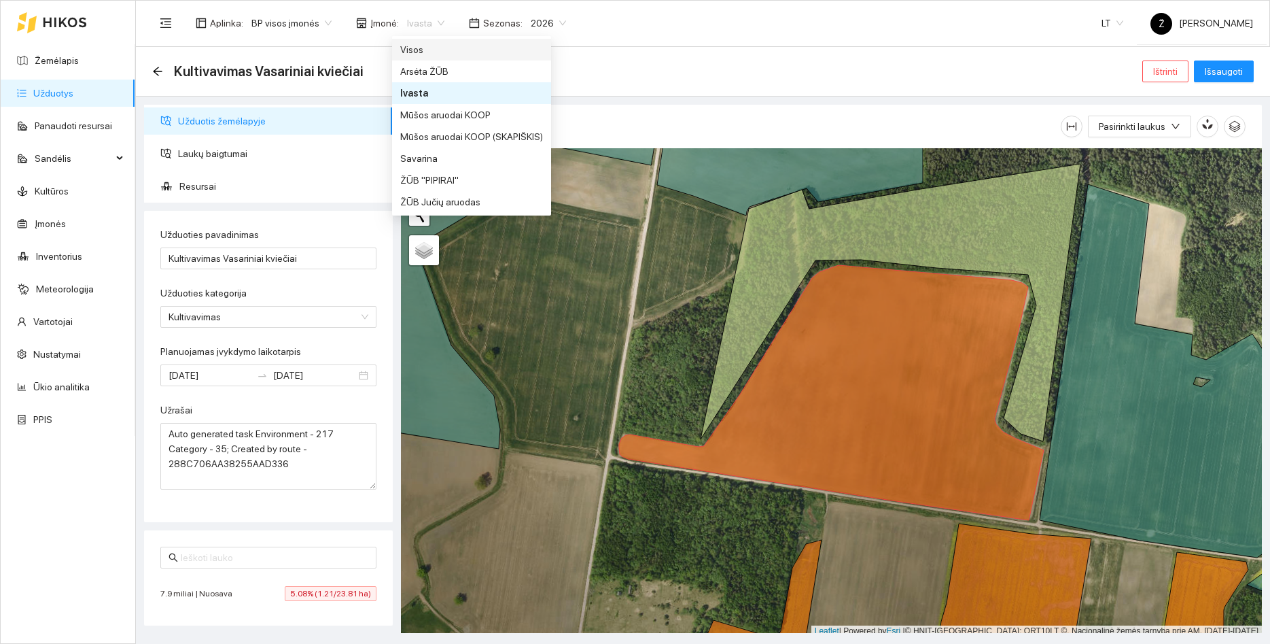
click at [427, 54] on div "Visos" at bounding box center [471, 49] width 143 height 15
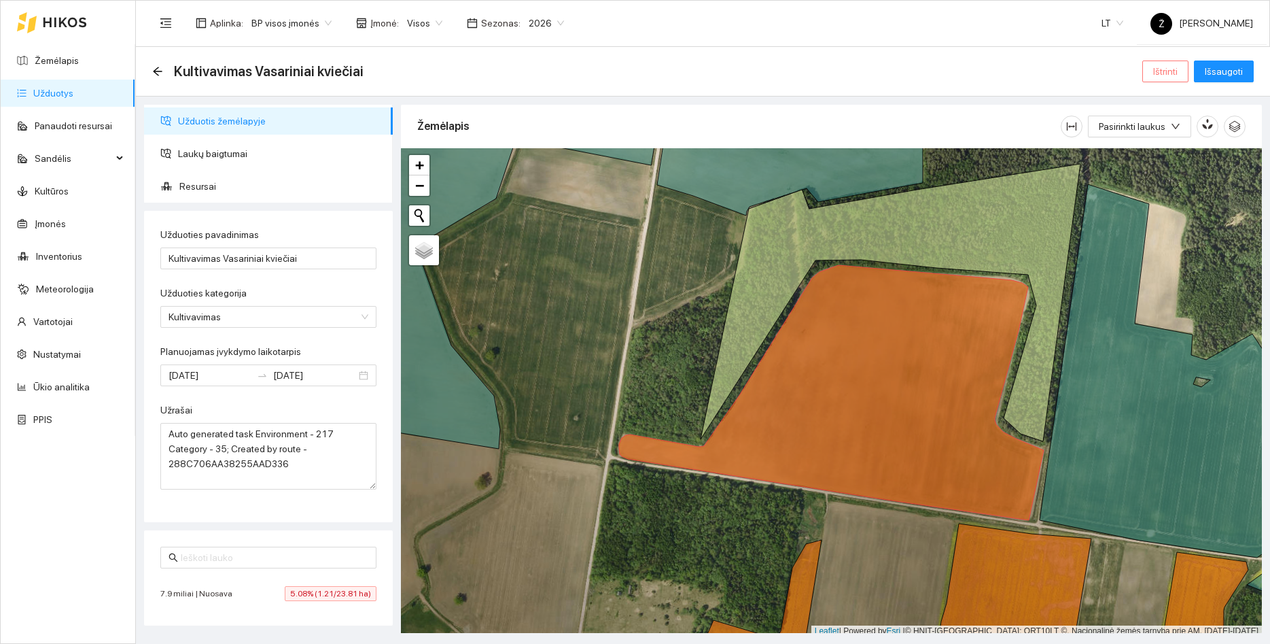
click at [1170, 76] on span "Ištrinti" at bounding box center [1165, 71] width 24 height 15
click at [1164, 139] on span "Taip" at bounding box center [1171, 137] width 18 height 15
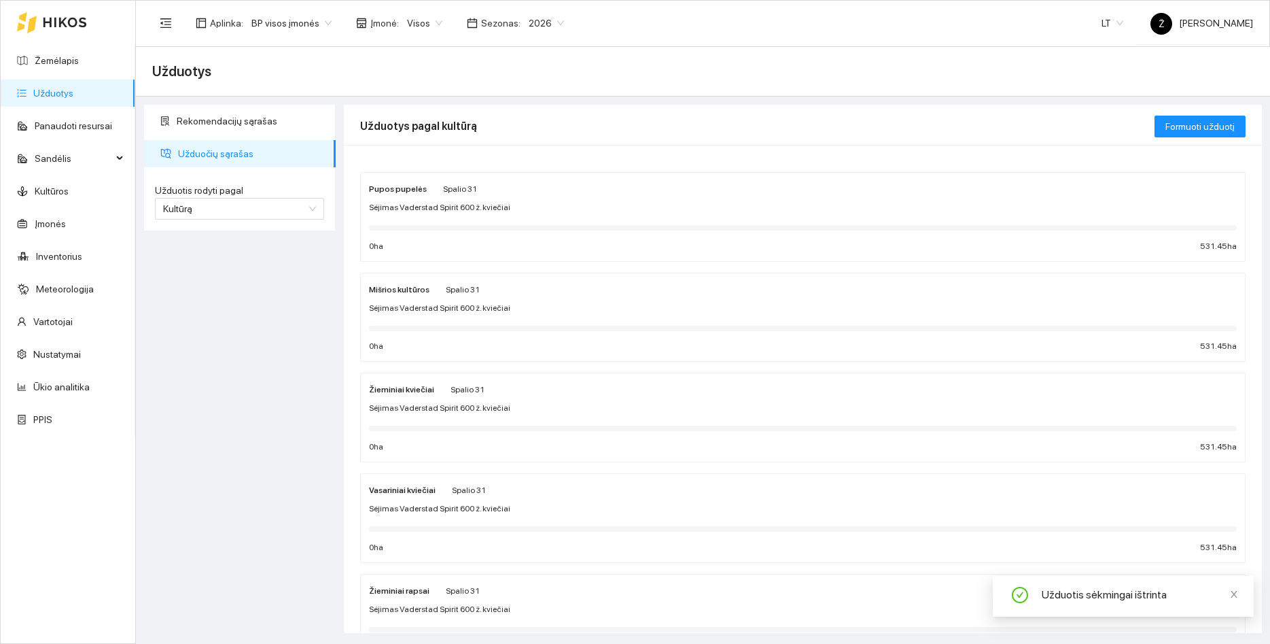
click at [413, 16] on span "Visos" at bounding box center [424, 23] width 35 height 20
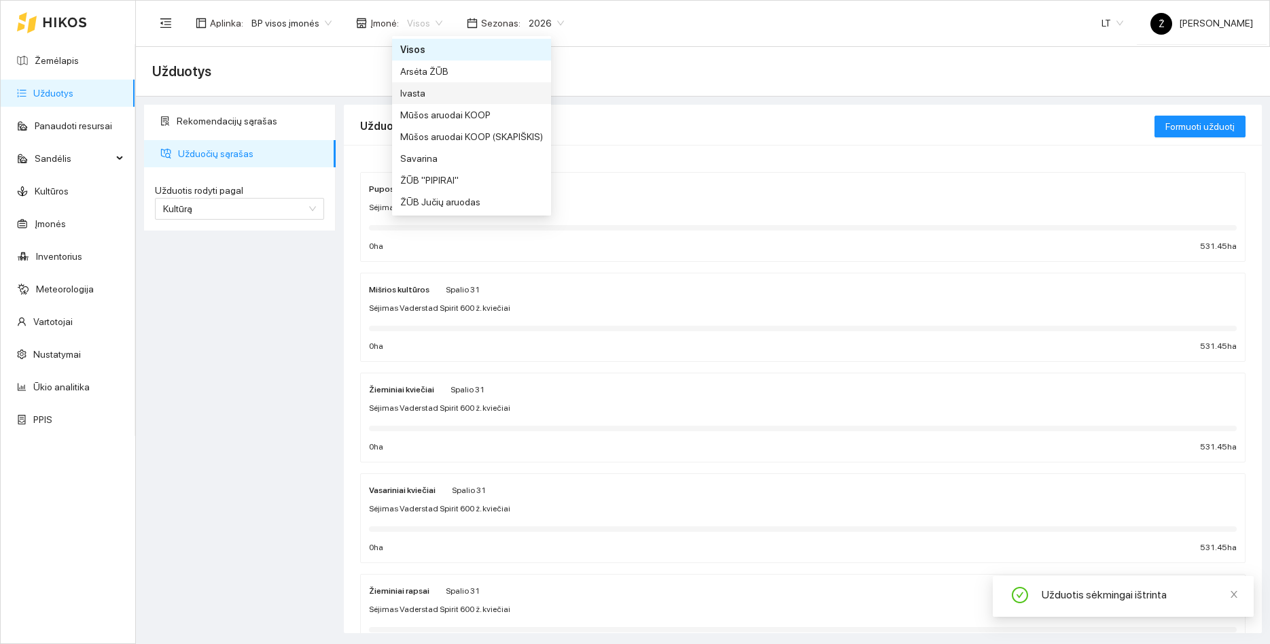
click at [423, 88] on div "Ivasta" at bounding box center [471, 93] width 143 height 15
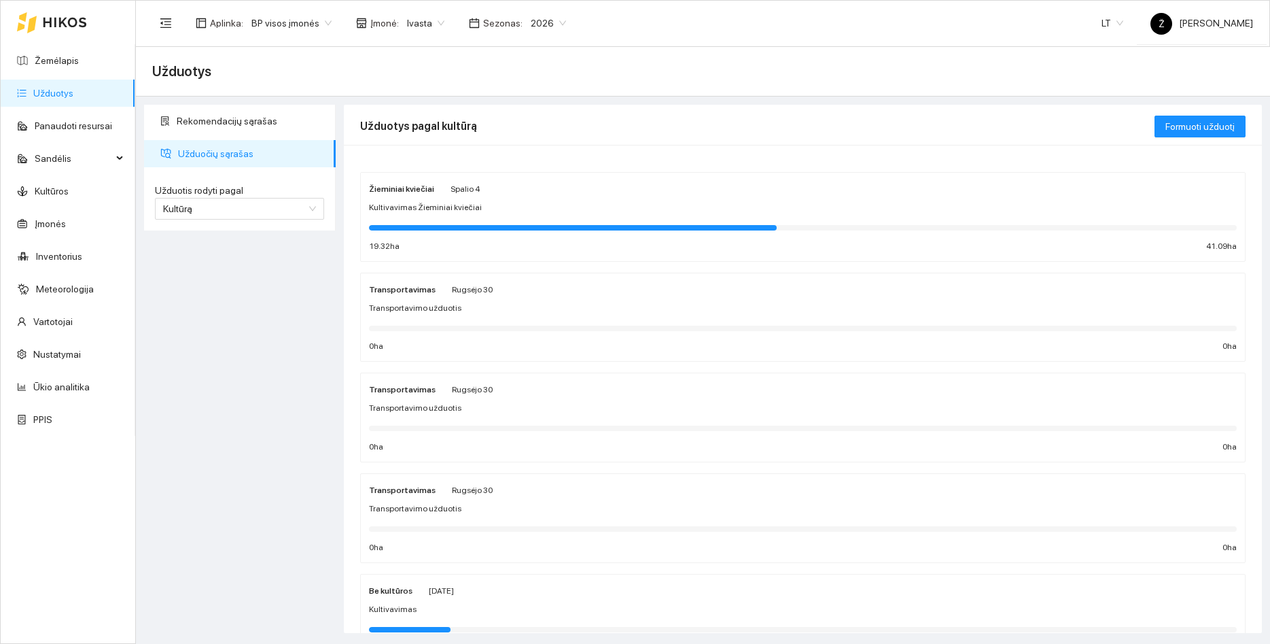
click at [449, 216] on div "Žieminiai kviečiai [DATE] Kultivavimas Žieminiai kviečiai 19.32 ha 41.09 ha" at bounding box center [803, 217] width 868 height 72
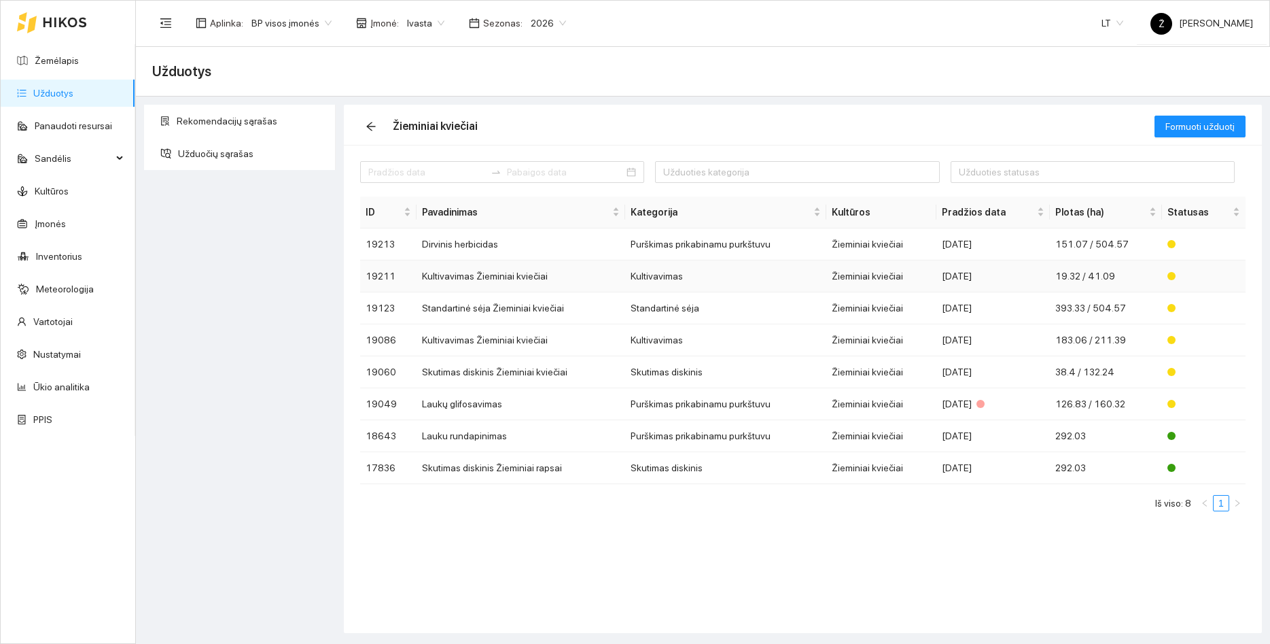
click at [520, 277] on td "Kultivavimas Žieminiai kviečiai" at bounding box center [521, 276] width 209 height 32
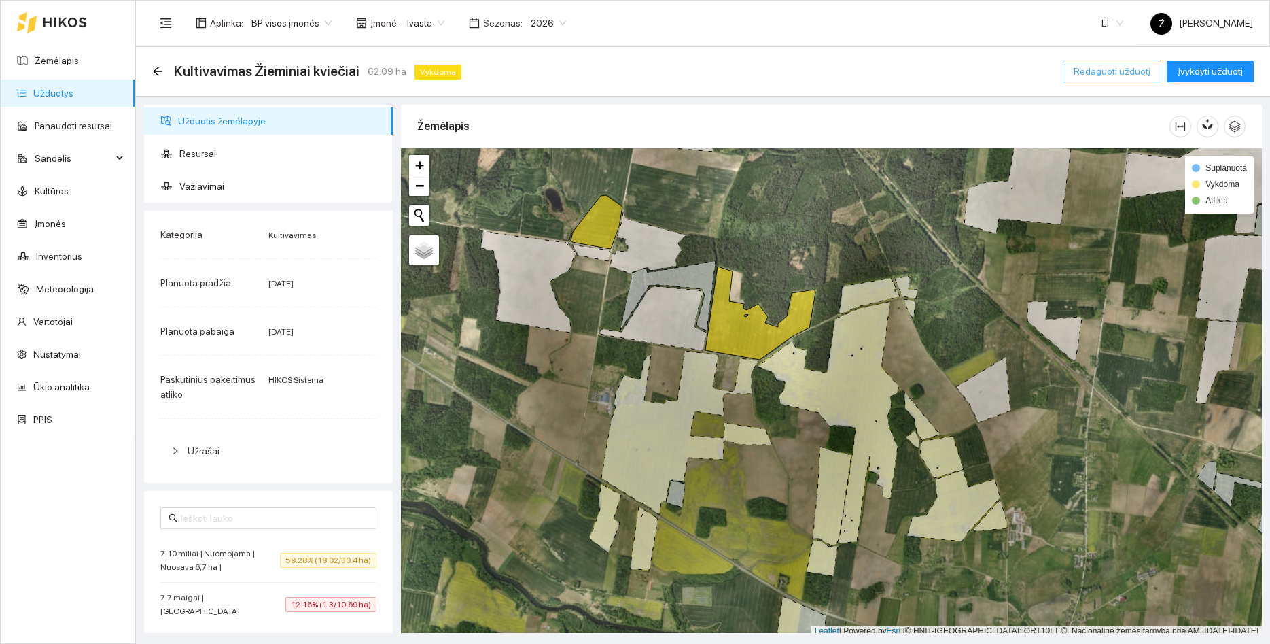
click at [1141, 77] on span "Redaguoti užduotį" at bounding box center [1112, 71] width 77 height 15
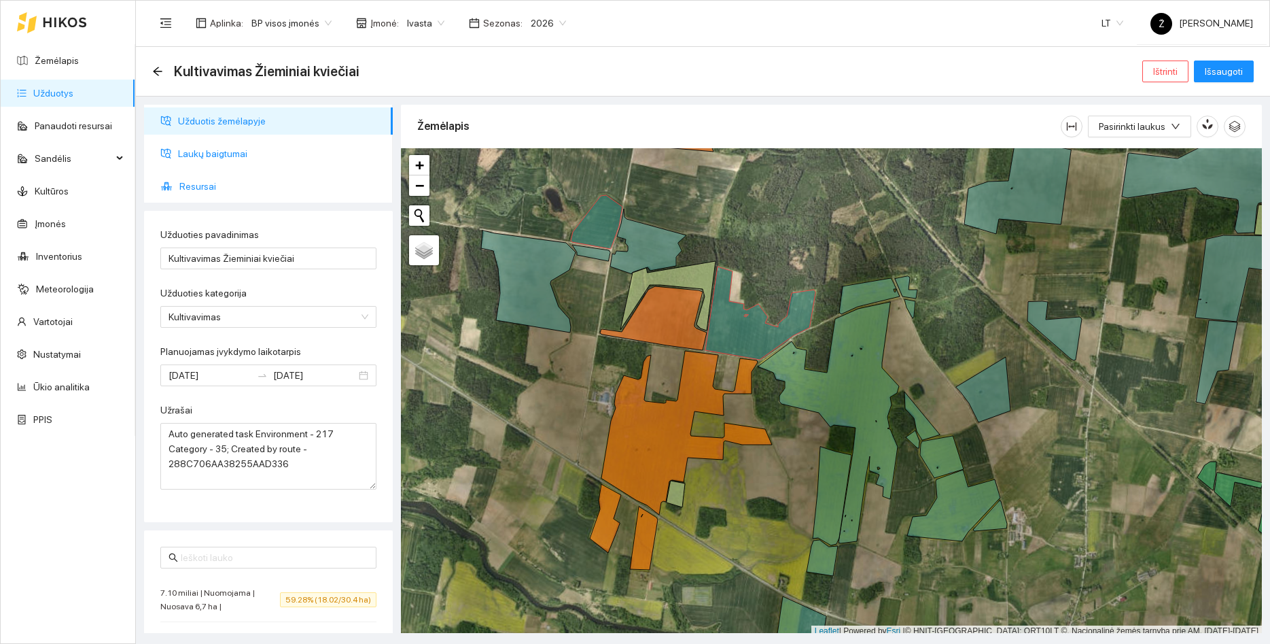
click at [264, 145] on span "Laukų baigtumai" at bounding box center [280, 153] width 204 height 27
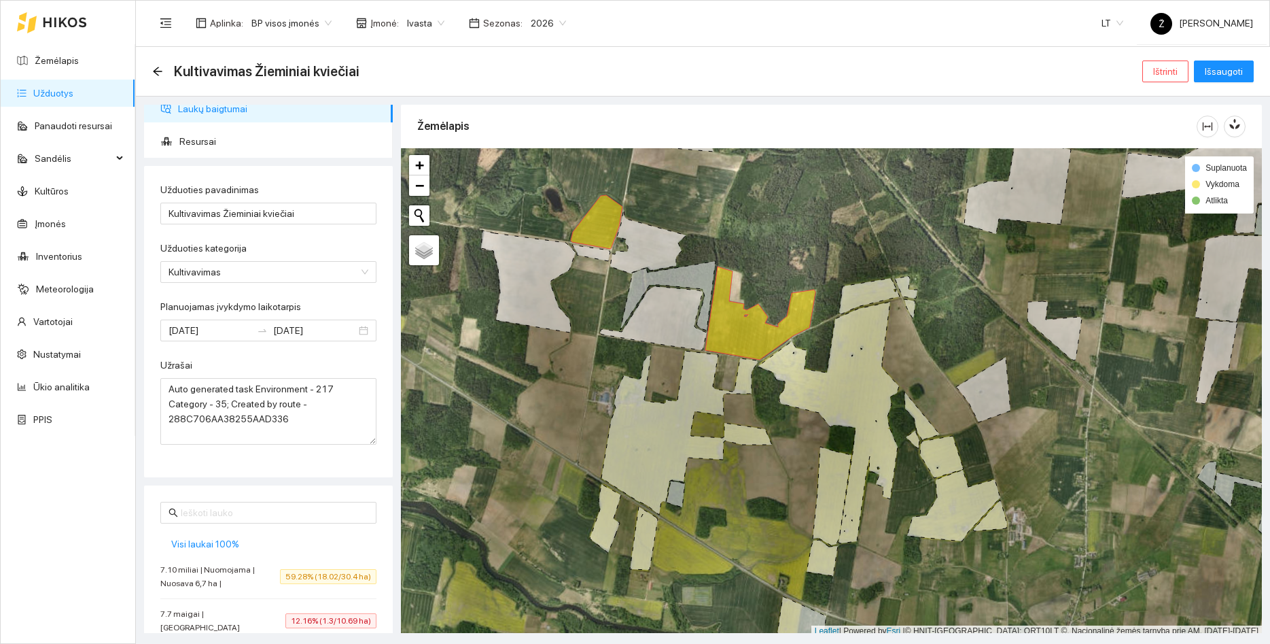
scroll to position [63, 0]
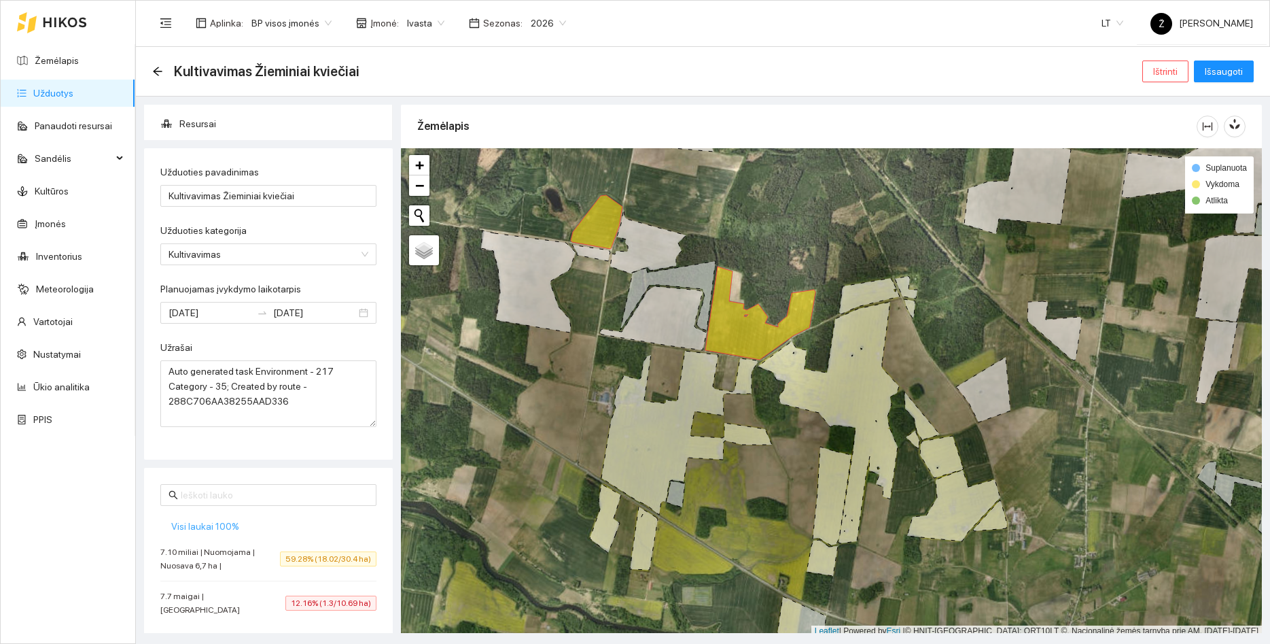
click at [218, 527] on span "Visi laukai 100%" at bounding box center [205, 526] width 68 height 15
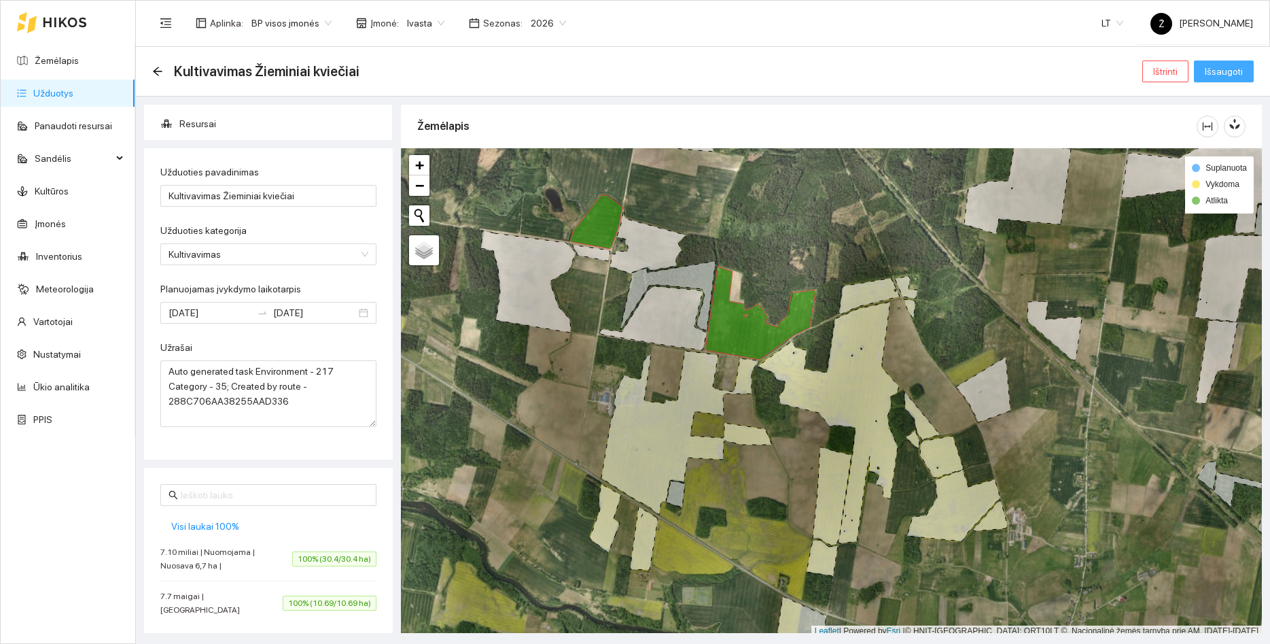
click at [1238, 78] on span "Išsaugoti" at bounding box center [1224, 71] width 38 height 15
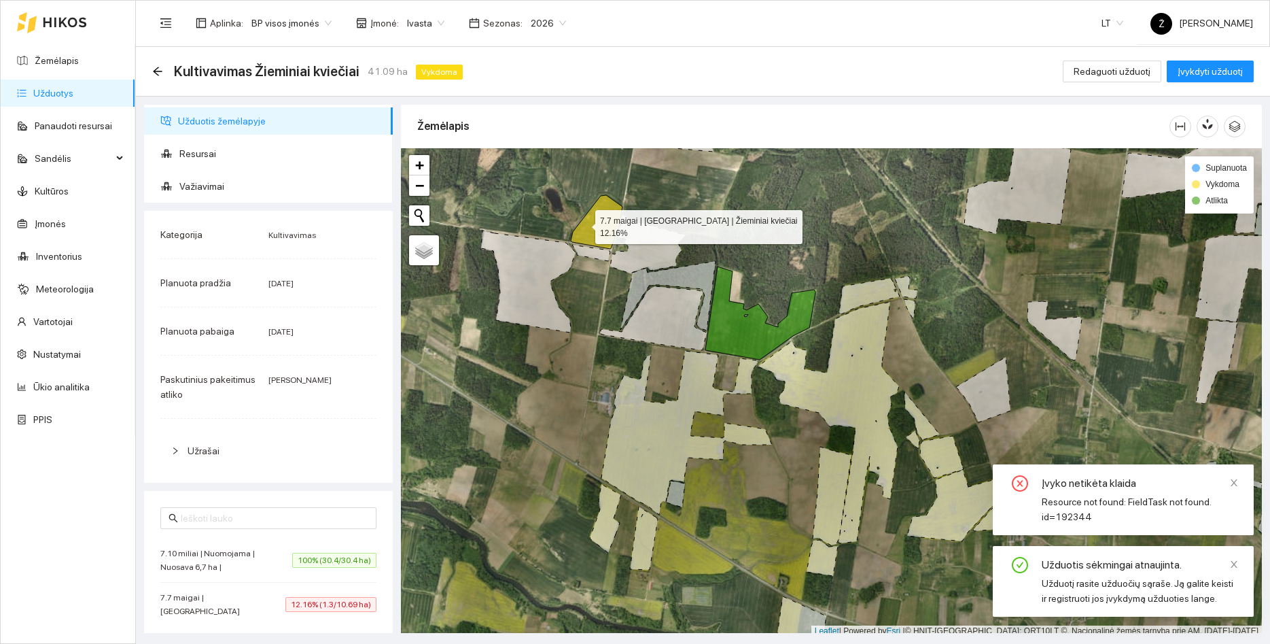
click at [583, 224] on icon at bounding box center [597, 222] width 52 height 54
click at [237, 604] on span "7.7 maigai | [GEOGRAPHIC_DATA]" at bounding box center [222, 604] width 125 height 27
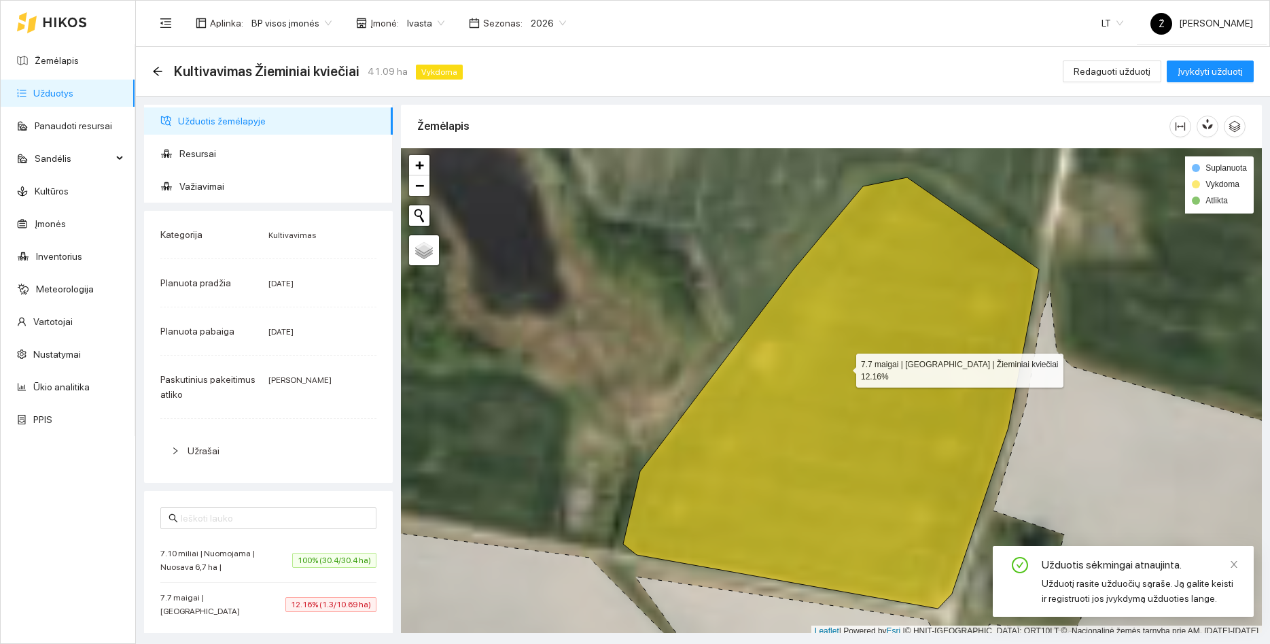
click at [844, 367] on icon at bounding box center [831, 392] width 416 height 431
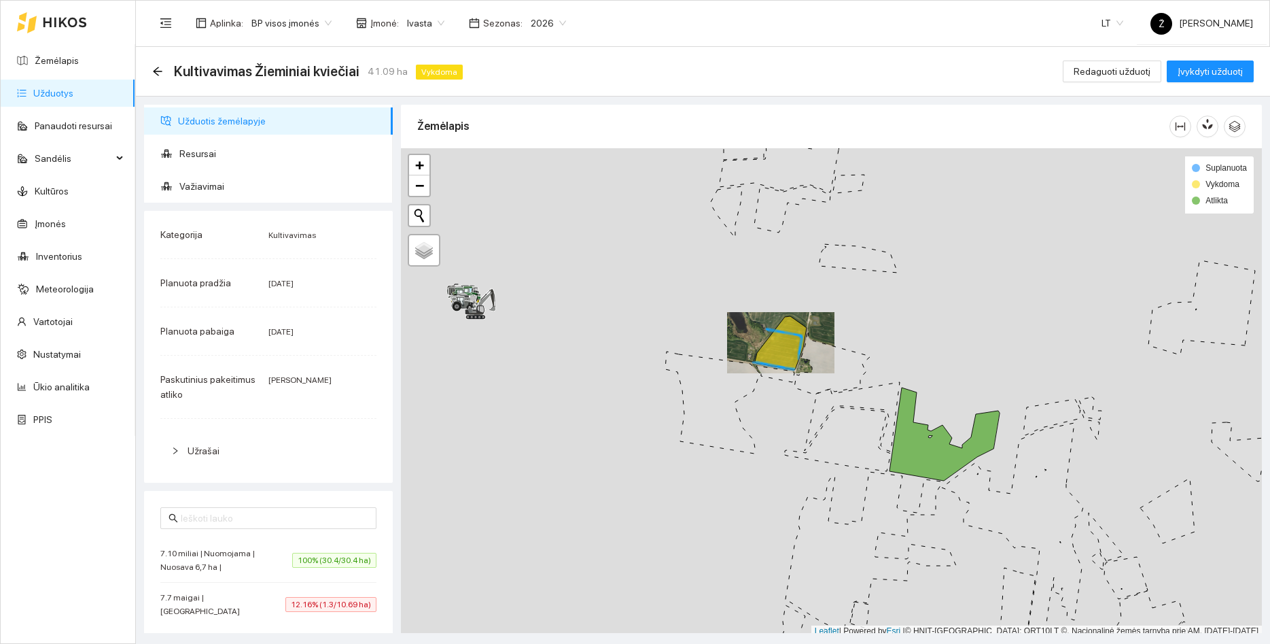
drag, startPoint x: 942, startPoint y: 287, endPoint x: 907, endPoint y: 258, distance: 45.3
click at [907, 258] on div at bounding box center [831, 392] width 861 height 489
click at [1120, 58] on div "Kultivavimas Žieminiai kviečiai 41.09 ha Vykdoma Redaguoti užduotį Įvykdyti užd…" at bounding box center [703, 71] width 1102 height 27
click at [1120, 67] on span "Redaguoti užduotį" at bounding box center [1112, 71] width 77 height 15
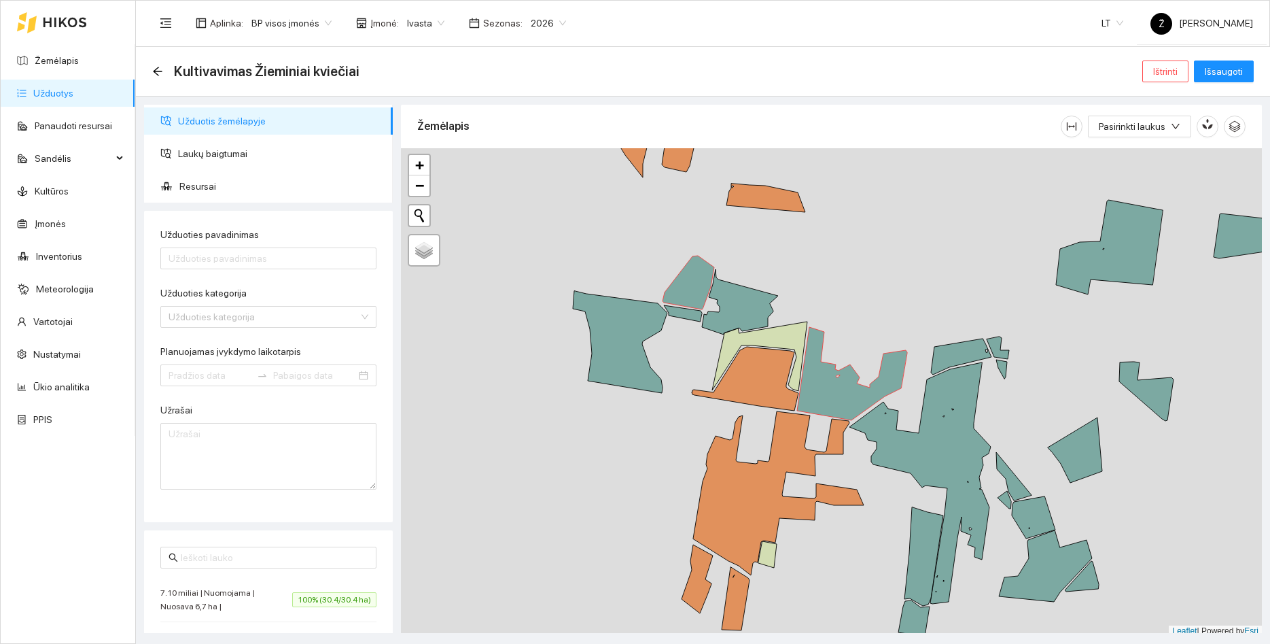
type input "Kultivavimas Žieminiai kviečiai"
type textarea "Auto generated task Environment - 217 Category - 35; Created by route - 288C706…"
type input "[DATE]"
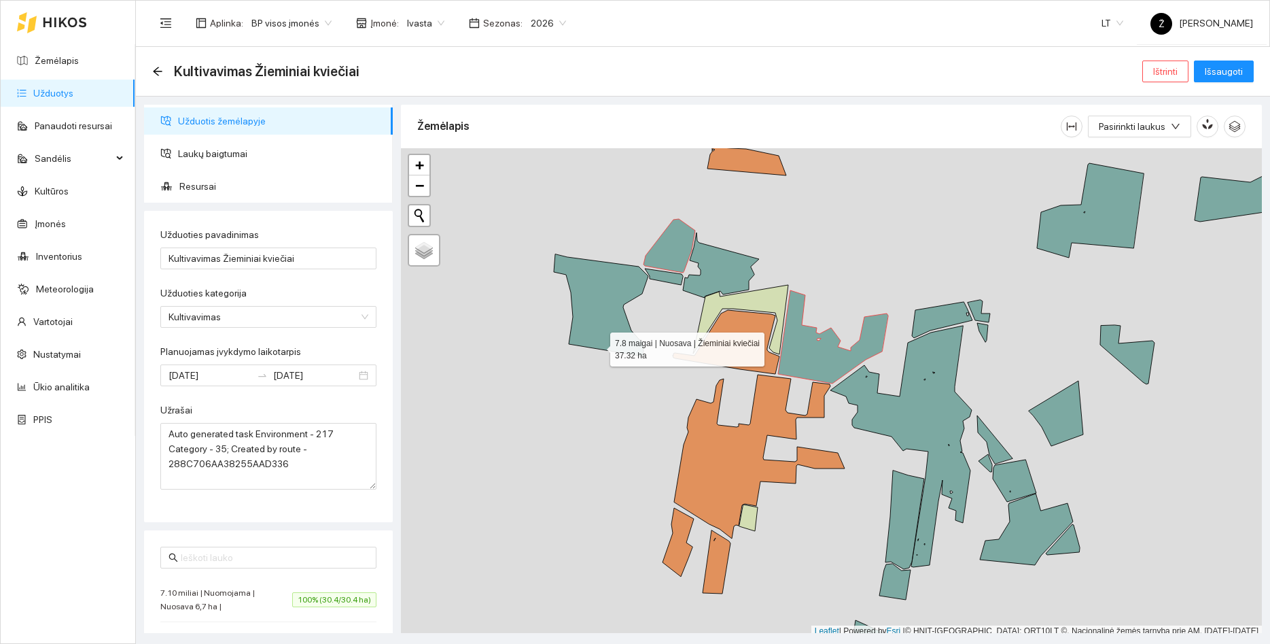
drag, startPoint x: 617, startPoint y: 379, endPoint x: 609, endPoint y: 332, distance: 47.6
click at [600, 347] on icon at bounding box center [601, 305] width 94 height 102
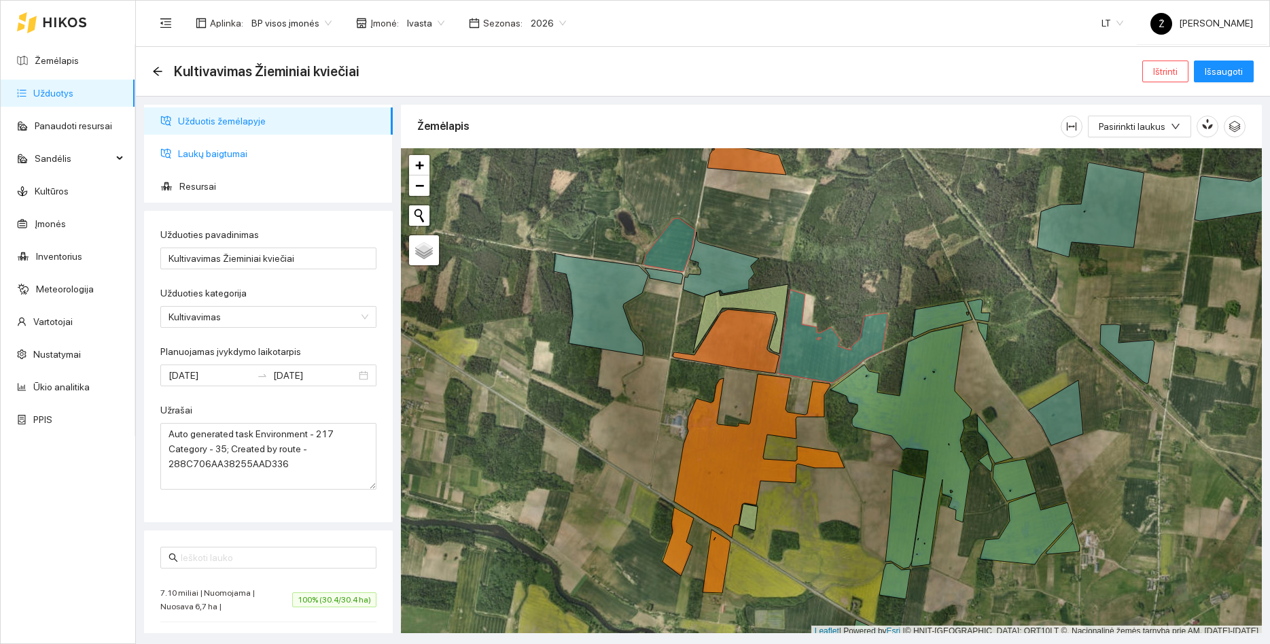
click at [270, 163] on span "Laukų baigtumai" at bounding box center [280, 153] width 204 height 27
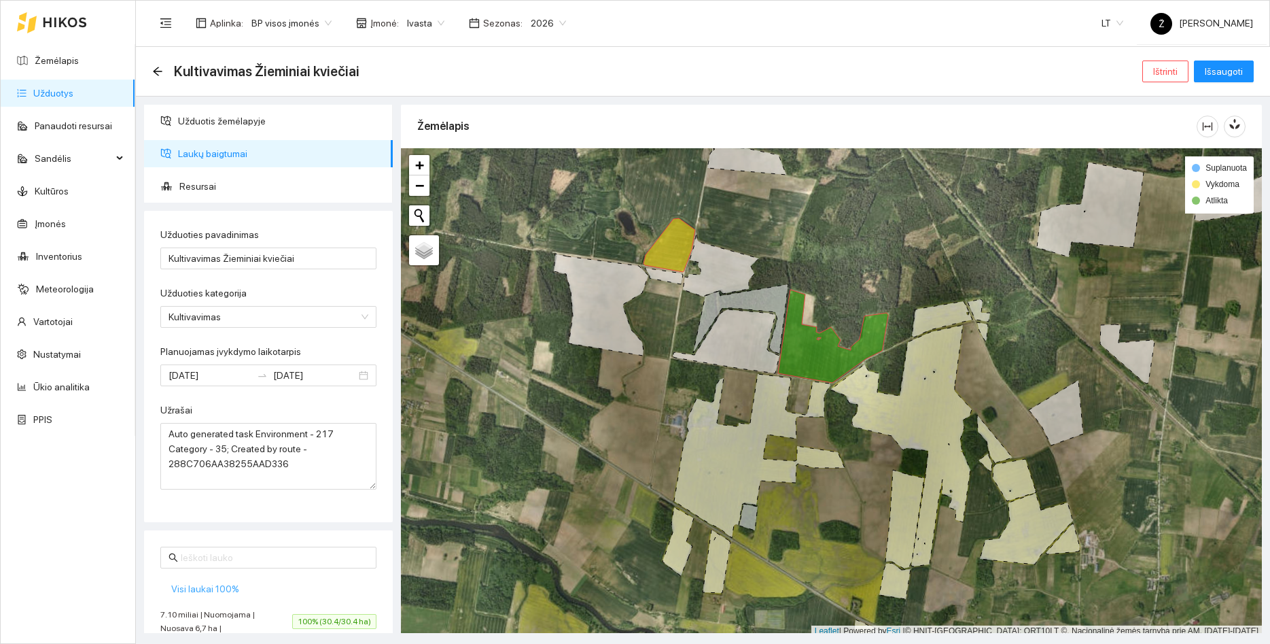
click at [219, 592] on span "Visi laukai 100%" at bounding box center [205, 588] width 68 height 15
click at [1232, 74] on span "Išsaugoti" at bounding box center [1224, 71] width 38 height 15
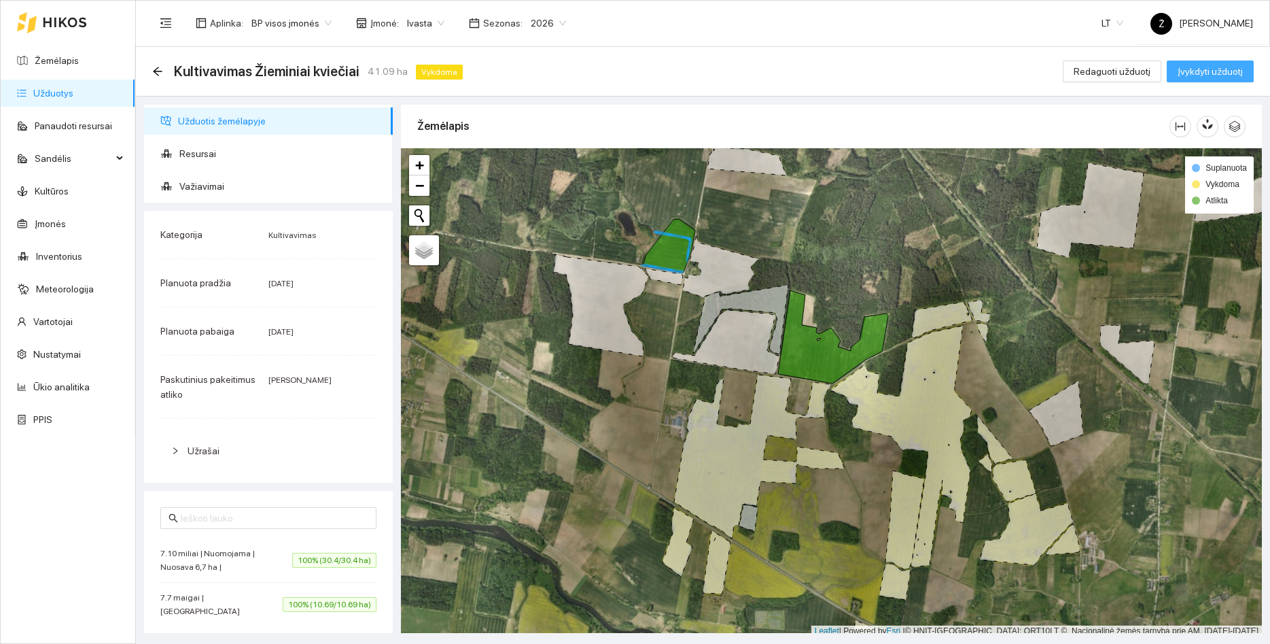
click at [1228, 78] on span "Įvykdyti užduotį" at bounding box center [1210, 71] width 65 height 15
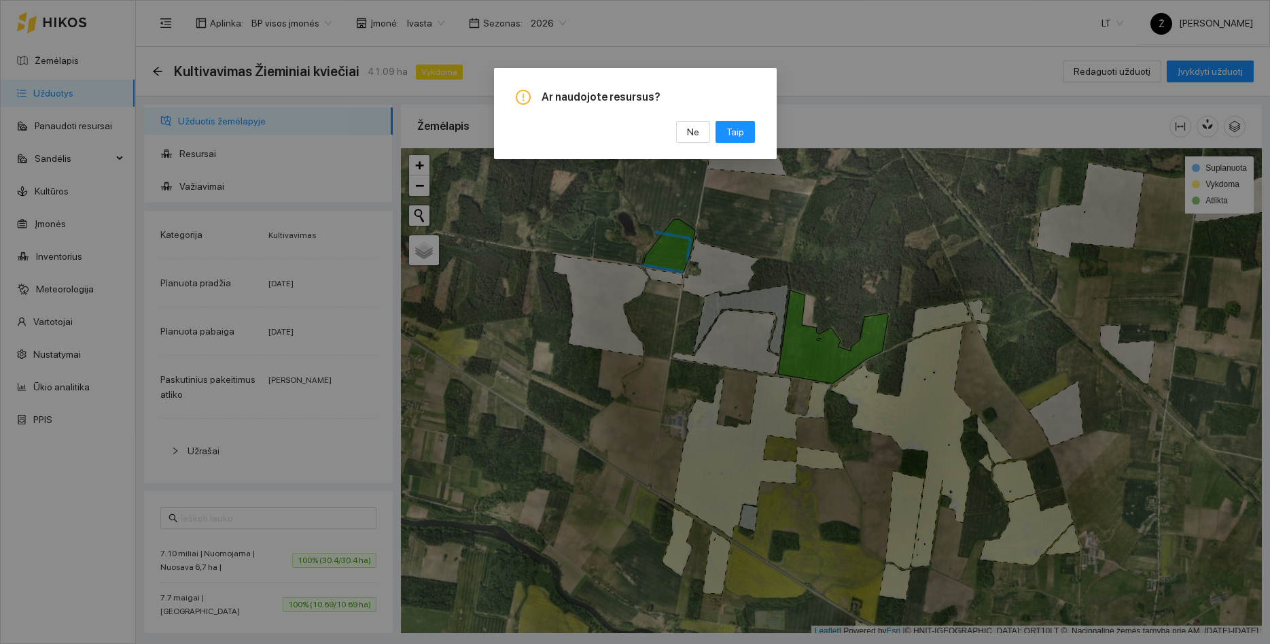
click at [697, 120] on div "Ar naudojote resursus? Ne [GEOGRAPHIC_DATA]" at bounding box center [635, 116] width 239 height 53
click at [697, 123] on button "Ne" at bounding box center [693, 132] width 34 height 22
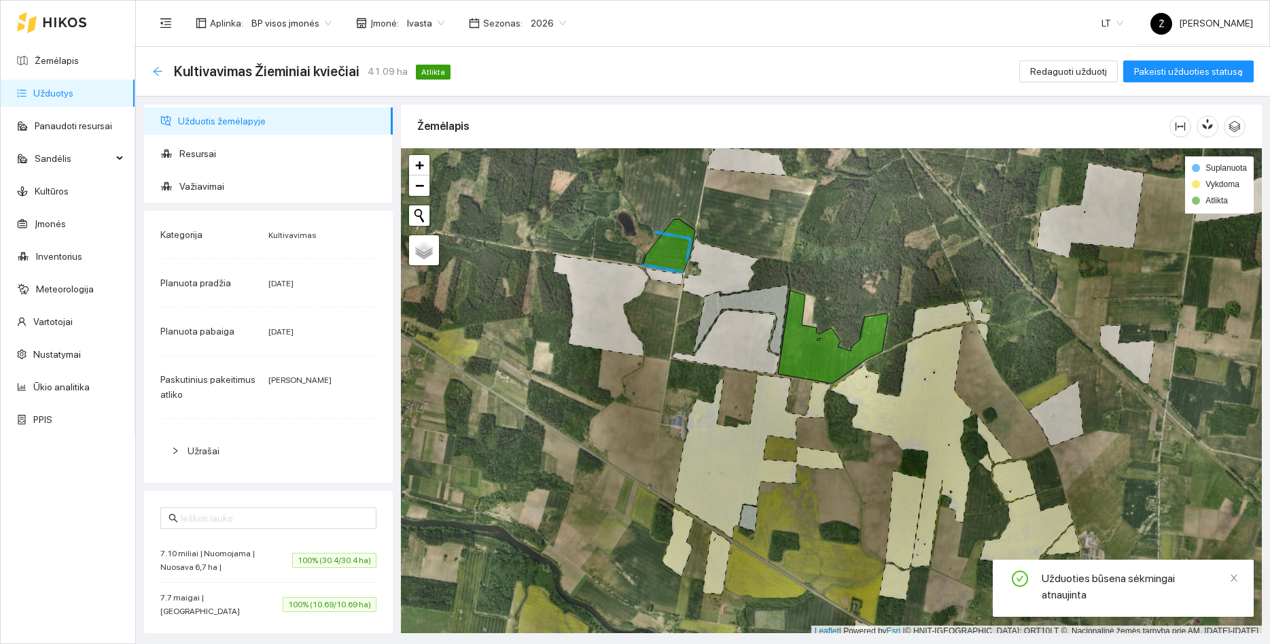
click at [155, 70] on icon "arrow-left" at bounding box center [157, 71] width 9 height 9
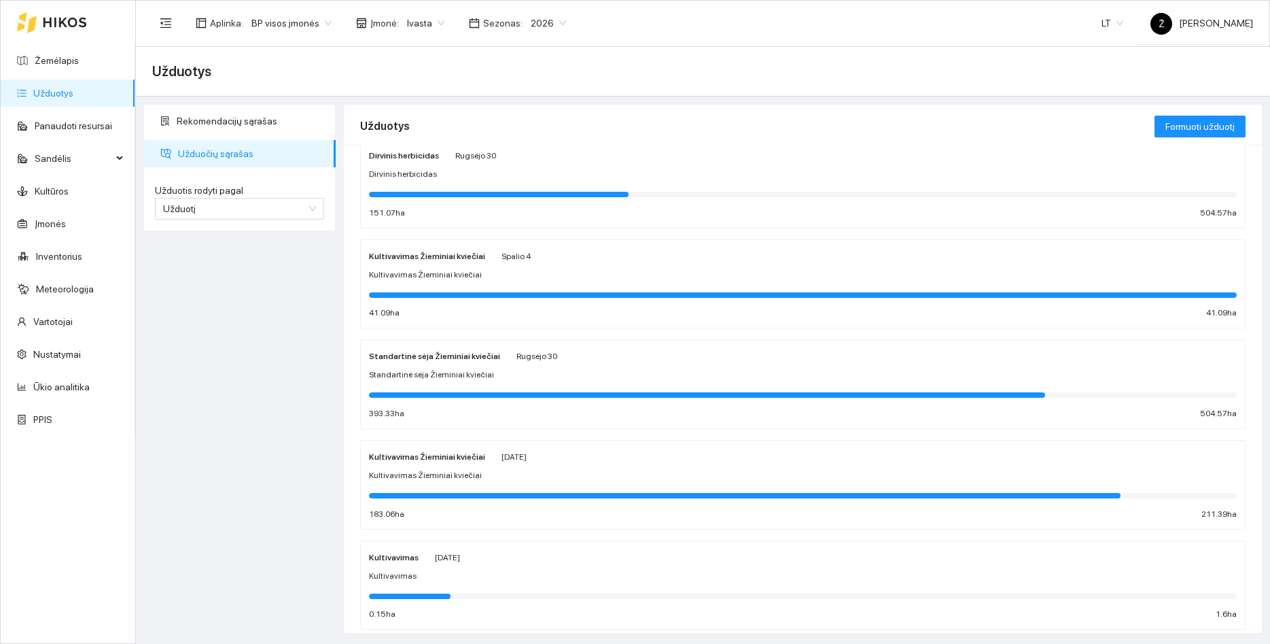
scroll to position [65, 0]
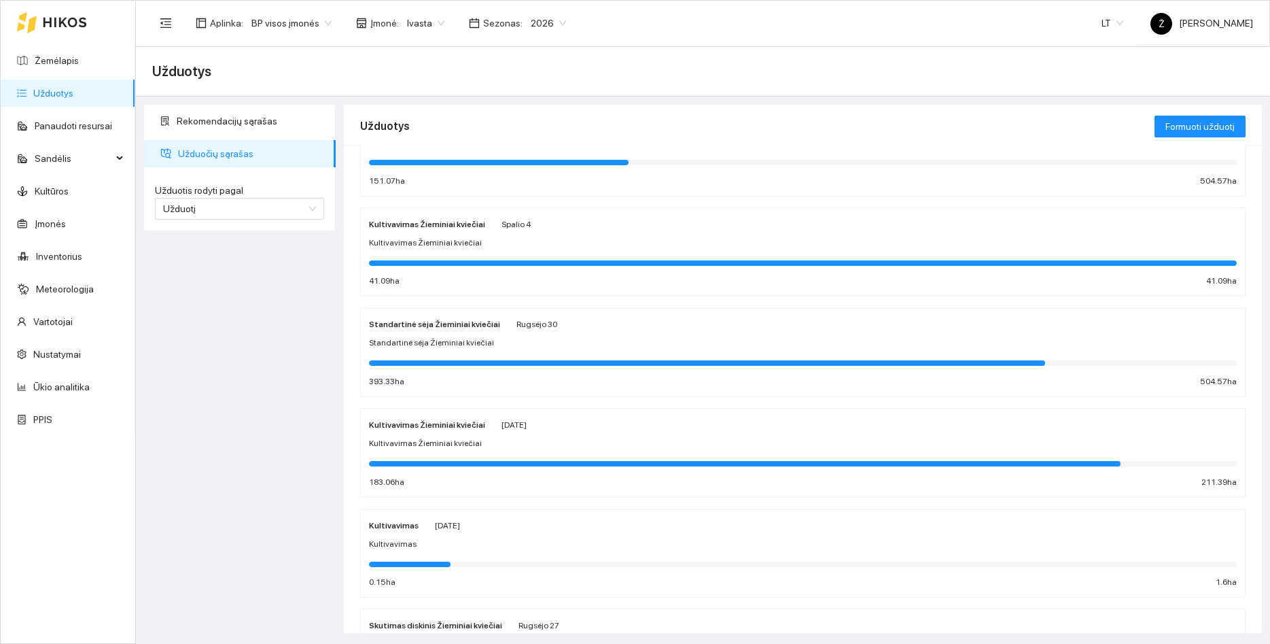
click at [73, 99] on link "Užduotys" at bounding box center [53, 93] width 40 height 11
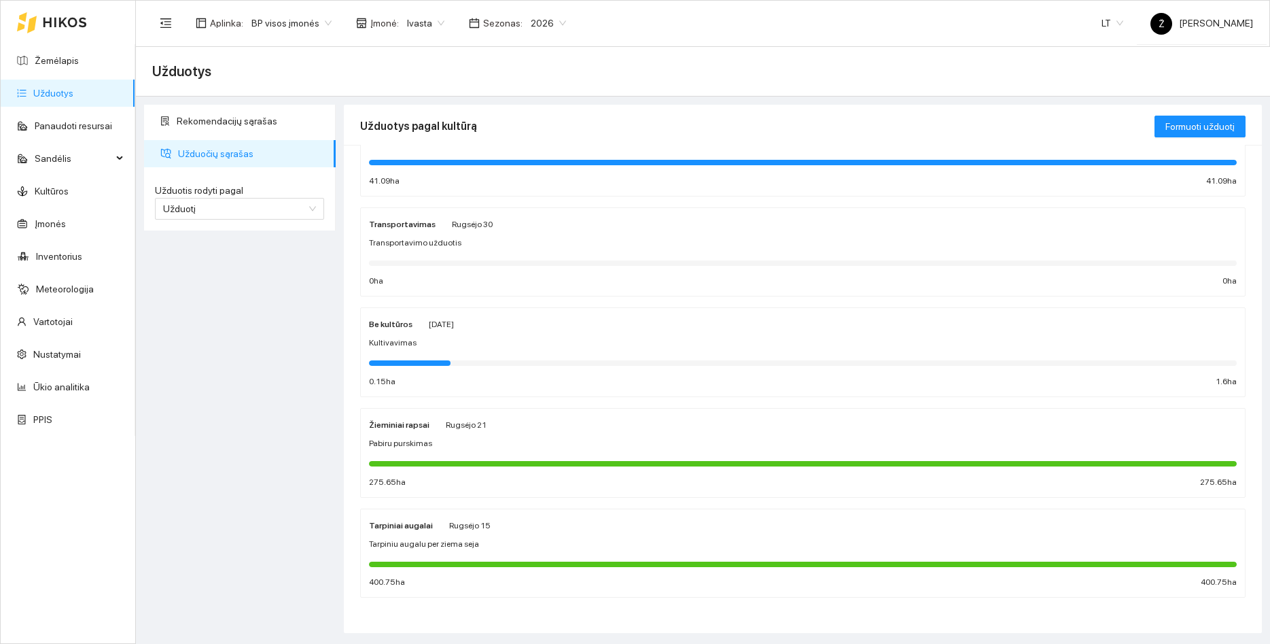
click at [462, 349] on div "Kultivavimas" at bounding box center [803, 342] width 868 height 13
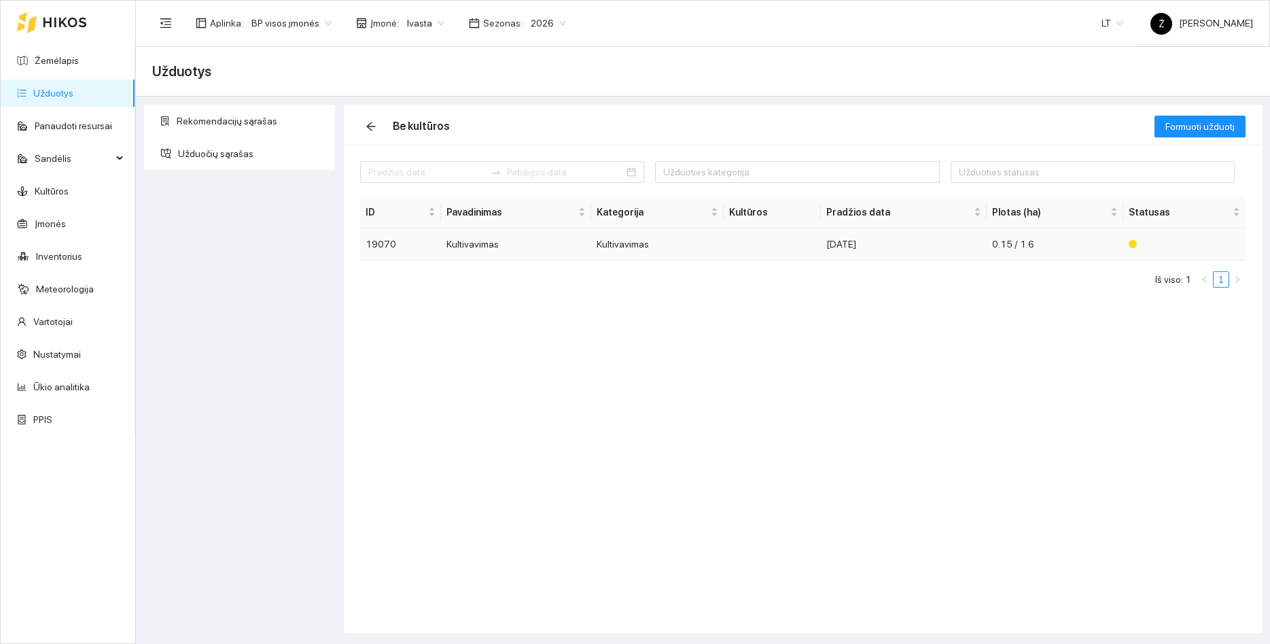
click at [960, 244] on div "[DATE]" at bounding box center [904, 244] width 155 height 15
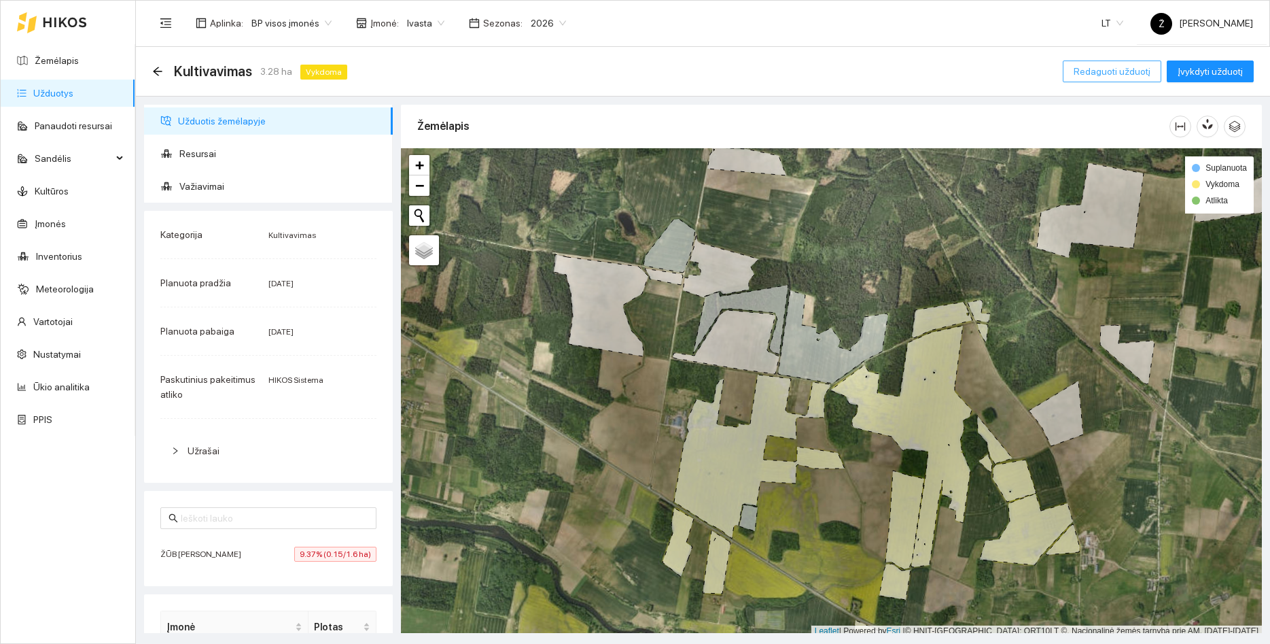
click at [1105, 69] on span "Redaguoti užduotį" at bounding box center [1112, 71] width 77 height 15
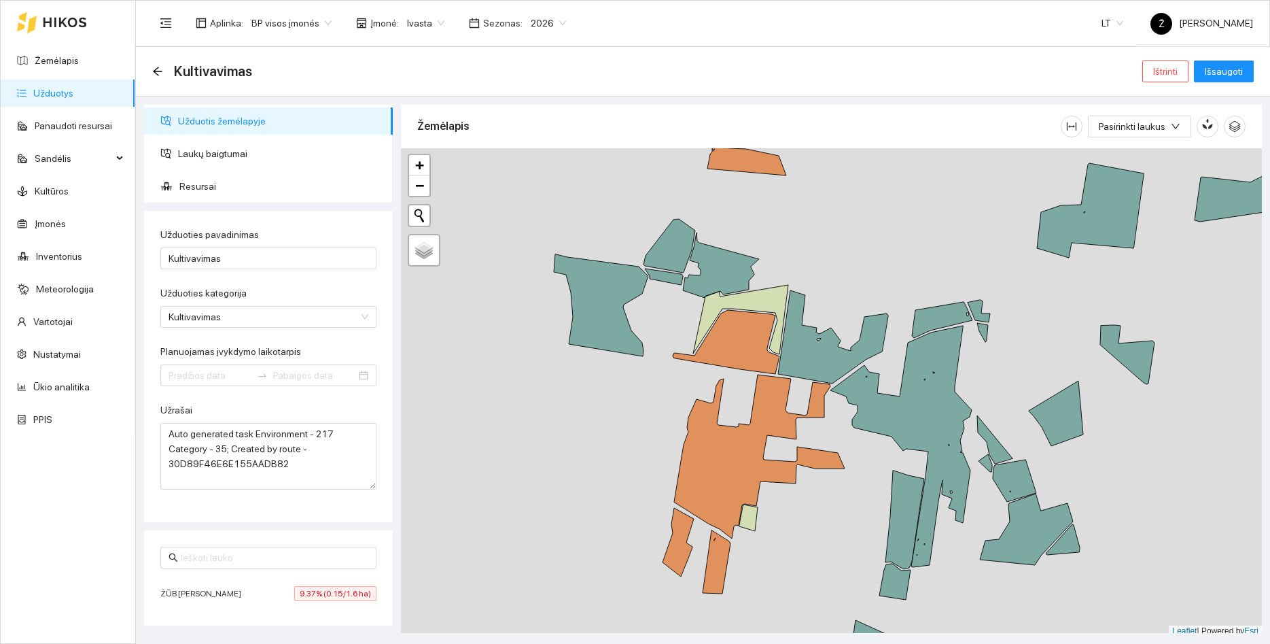
type input "[DATE]"
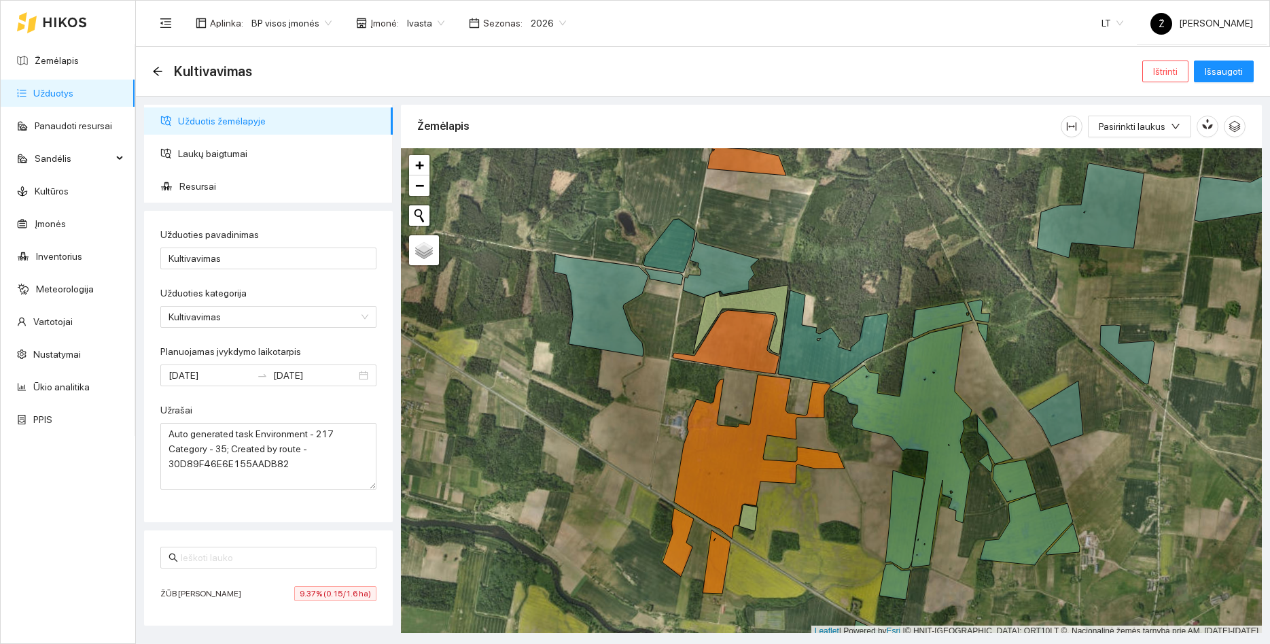
click at [415, 28] on span "Ivasta" at bounding box center [425, 23] width 37 height 20
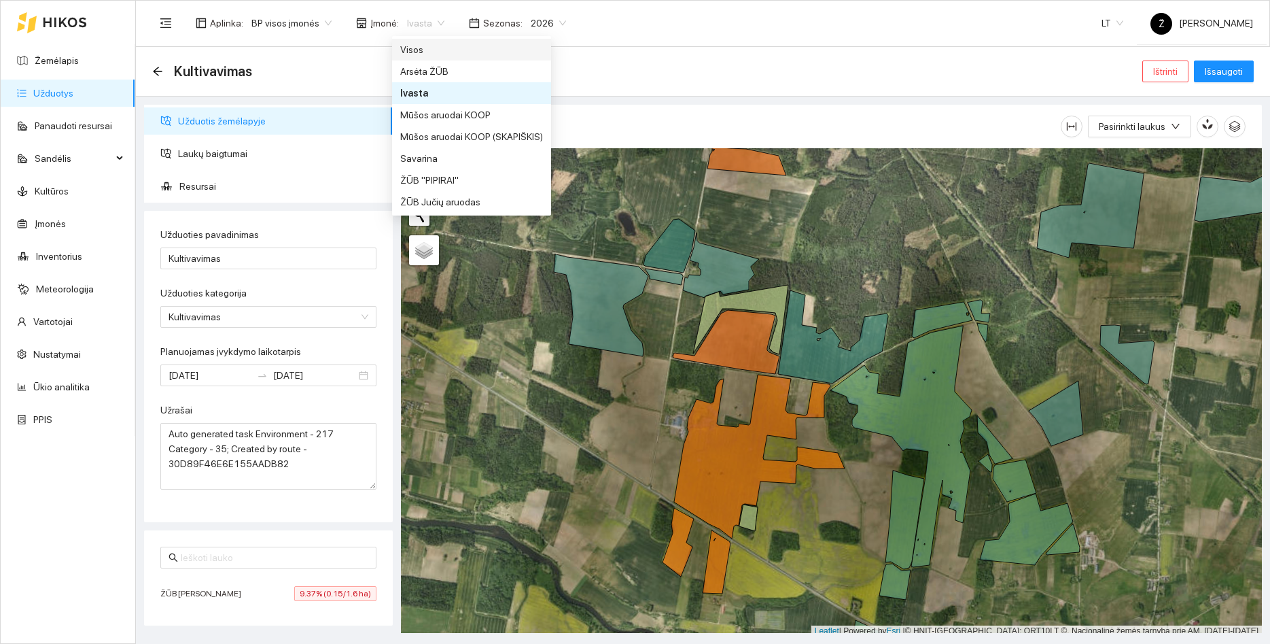
click at [420, 49] on div "Visos" at bounding box center [471, 49] width 143 height 15
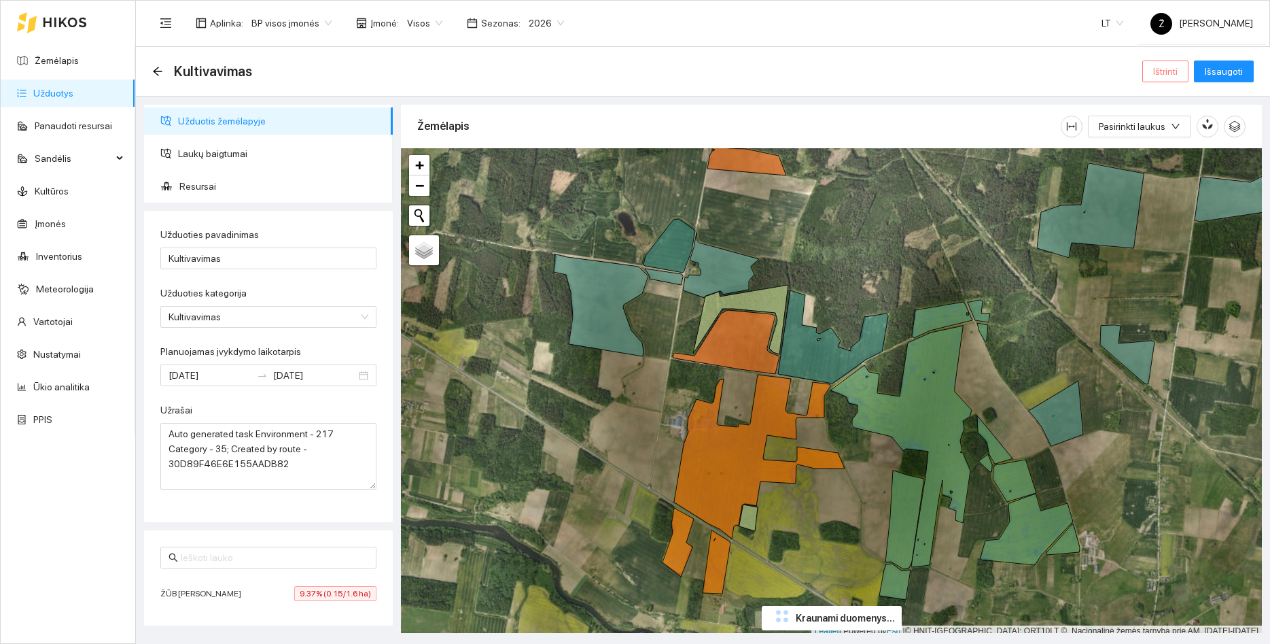
click at [1170, 74] on span "Ištrinti" at bounding box center [1165, 71] width 24 height 15
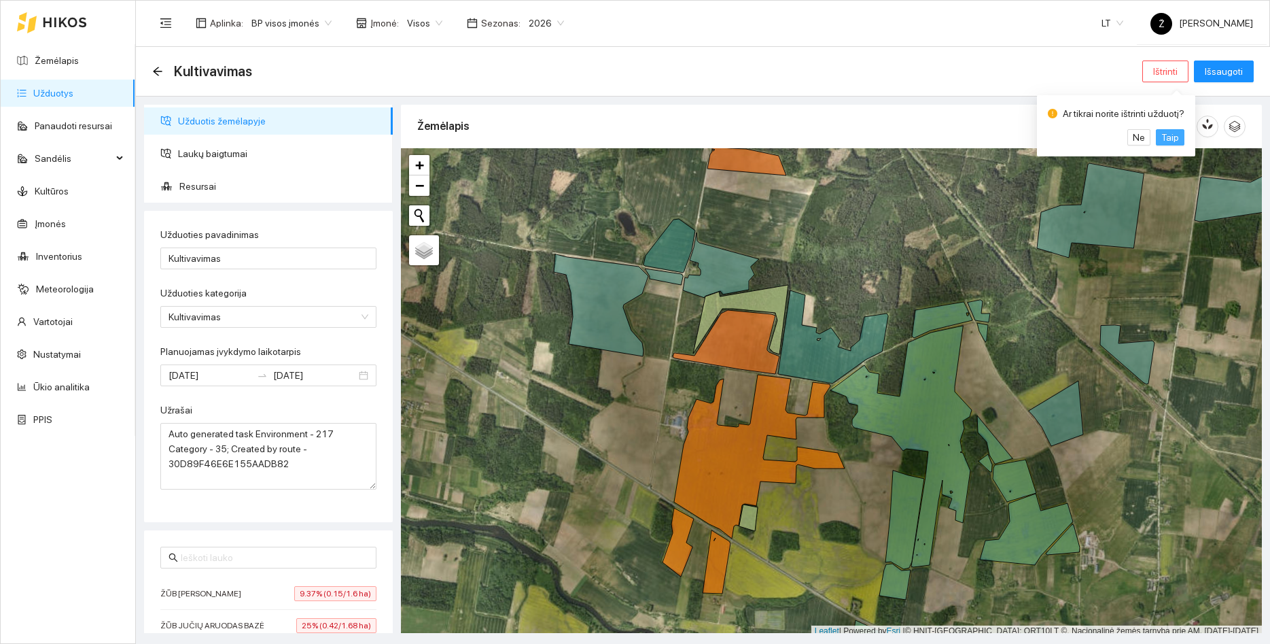
click at [1166, 137] on span "Taip" at bounding box center [1171, 137] width 18 height 15
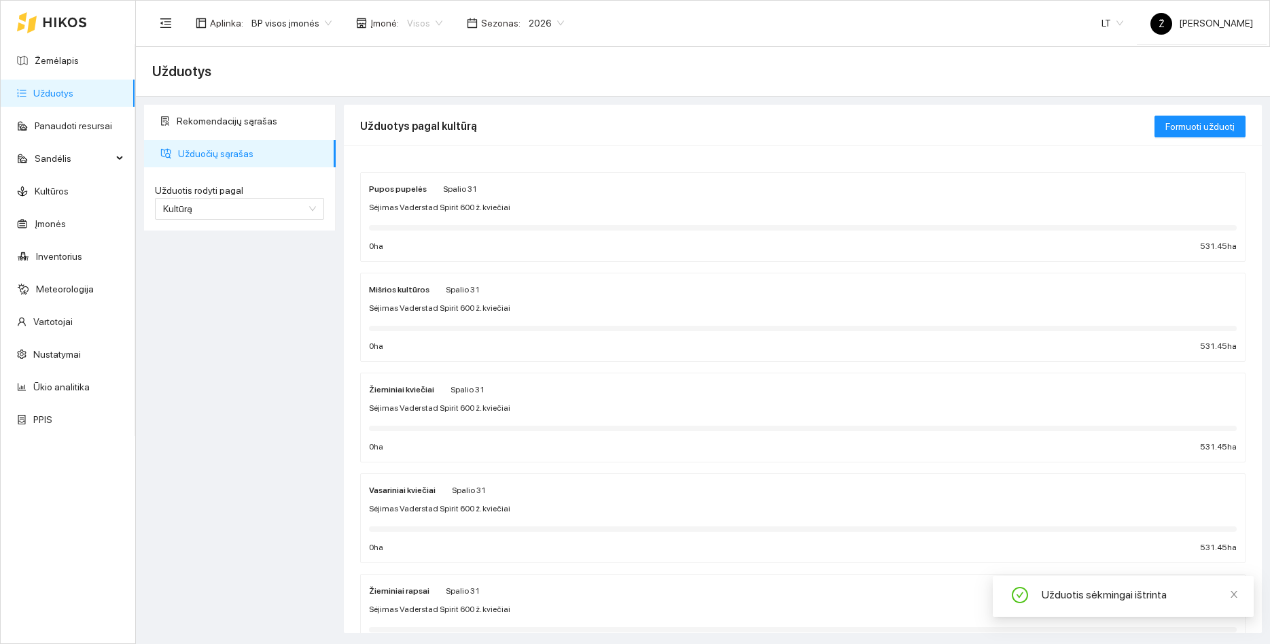
click at [418, 16] on span "Visos" at bounding box center [424, 23] width 35 height 20
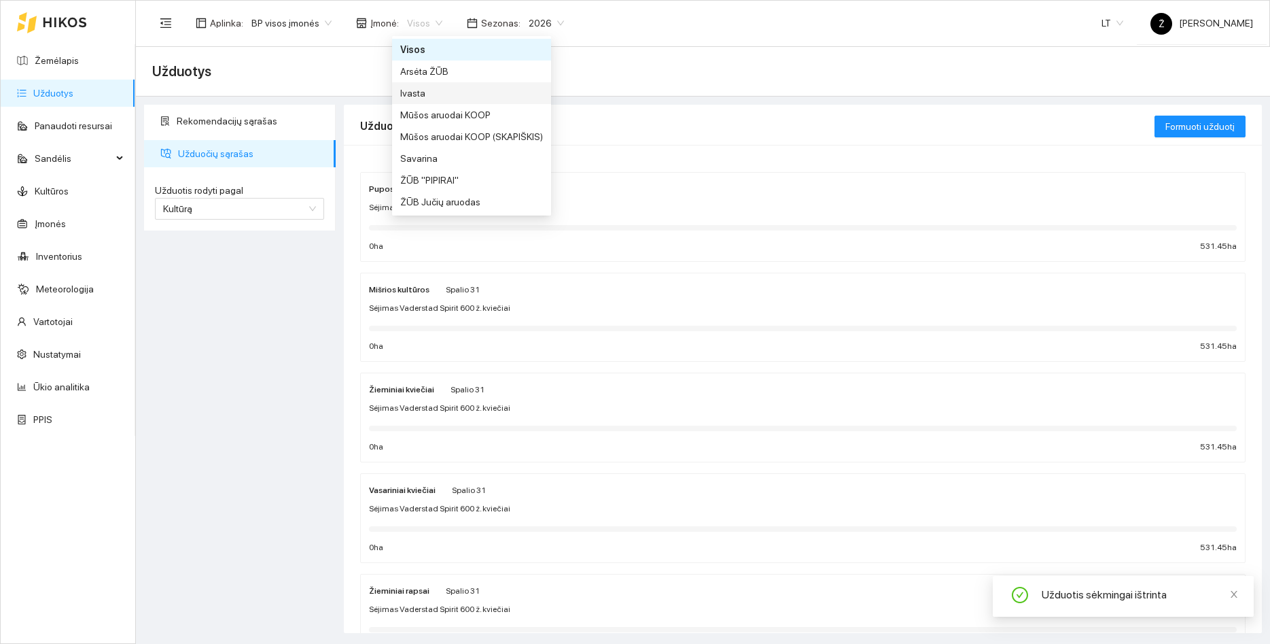
click at [421, 78] on div "Arsėta ŽŪB" at bounding box center [471, 71] width 143 height 15
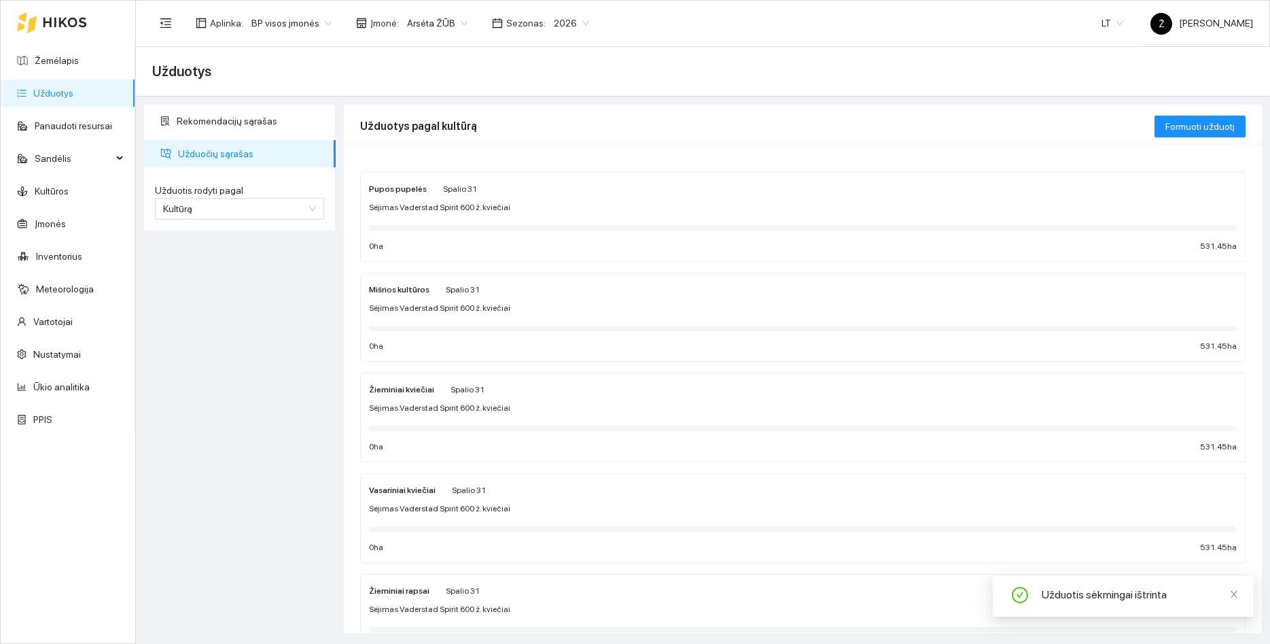
click at [421, 33] on span "Arsėta ŽŪB" at bounding box center [437, 23] width 60 height 20
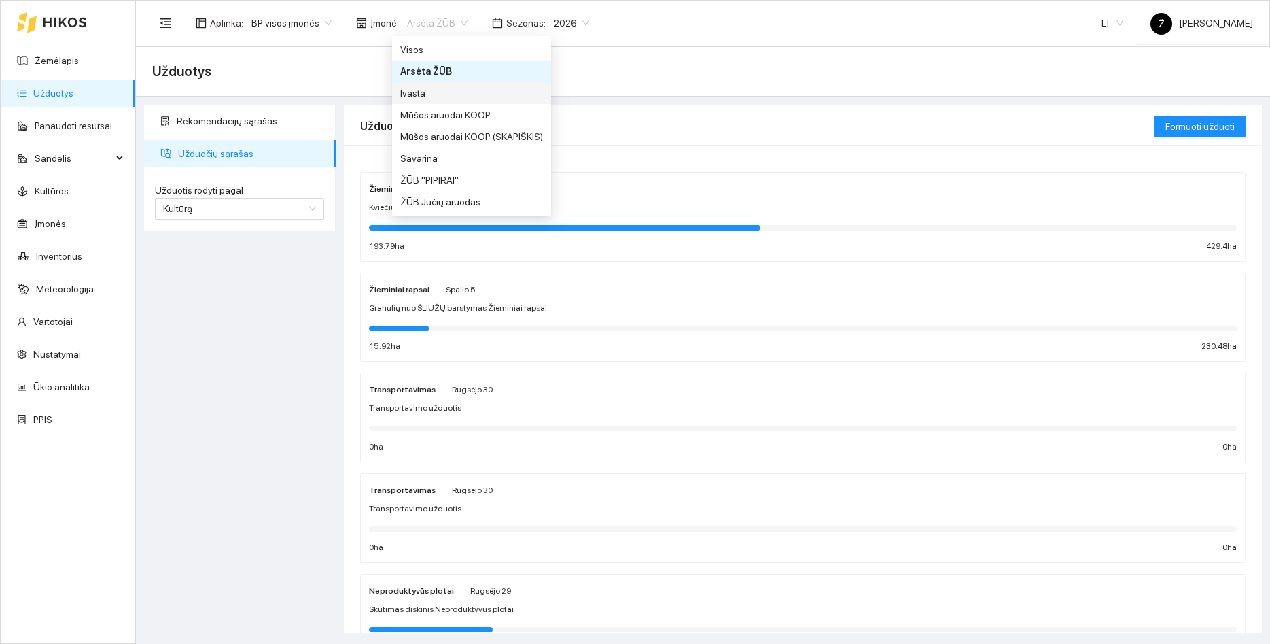
click at [422, 88] on div "Ivasta" at bounding box center [471, 93] width 143 height 15
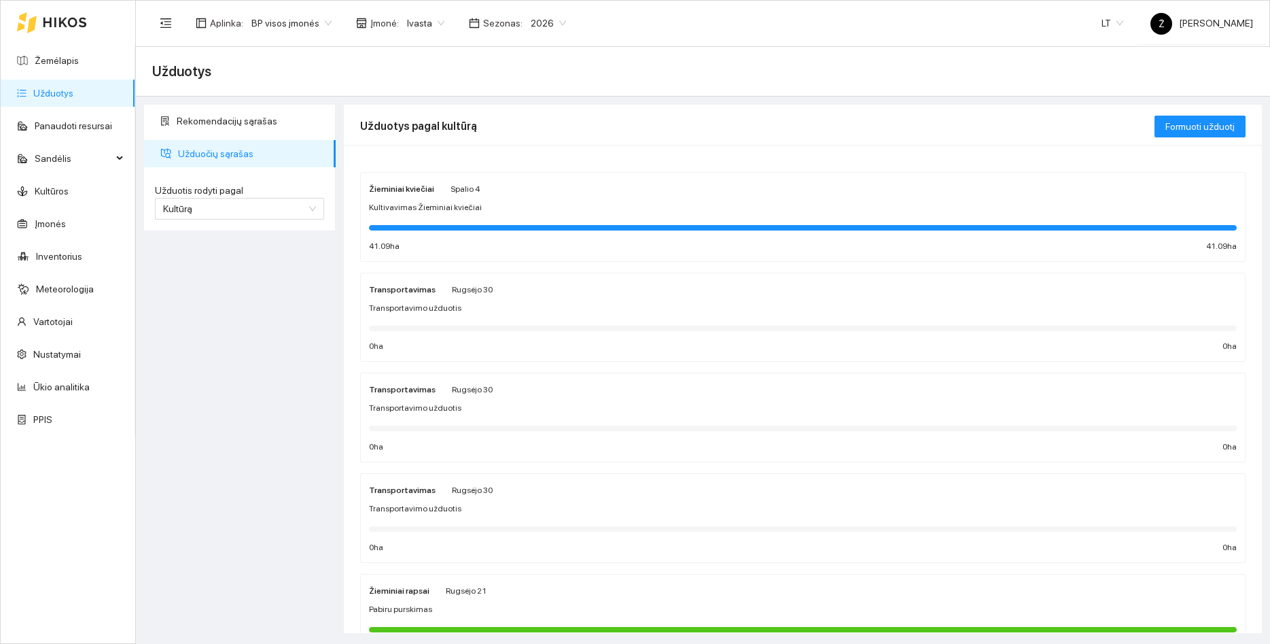
click at [451, 193] on span "Spalio 4" at bounding box center [465, 189] width 29 height 10
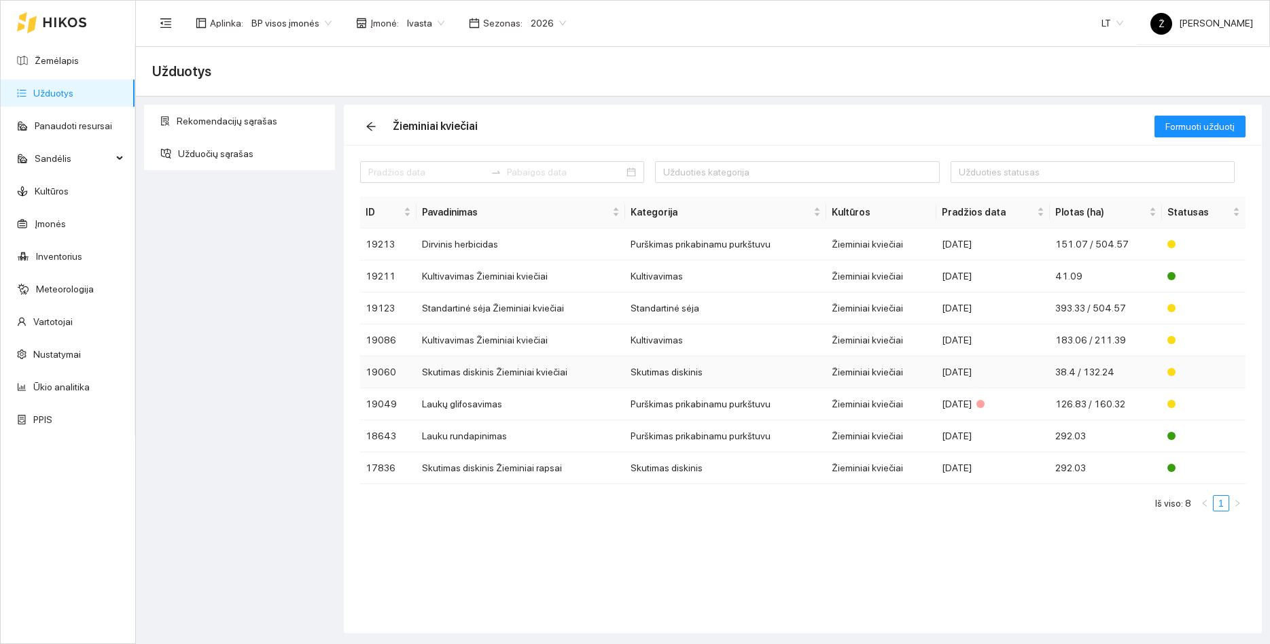
click at [470, 379] on td "Skutimas diskinis Žieminiai kviečiai" at bounding box center [521, 372] width 209 height 32
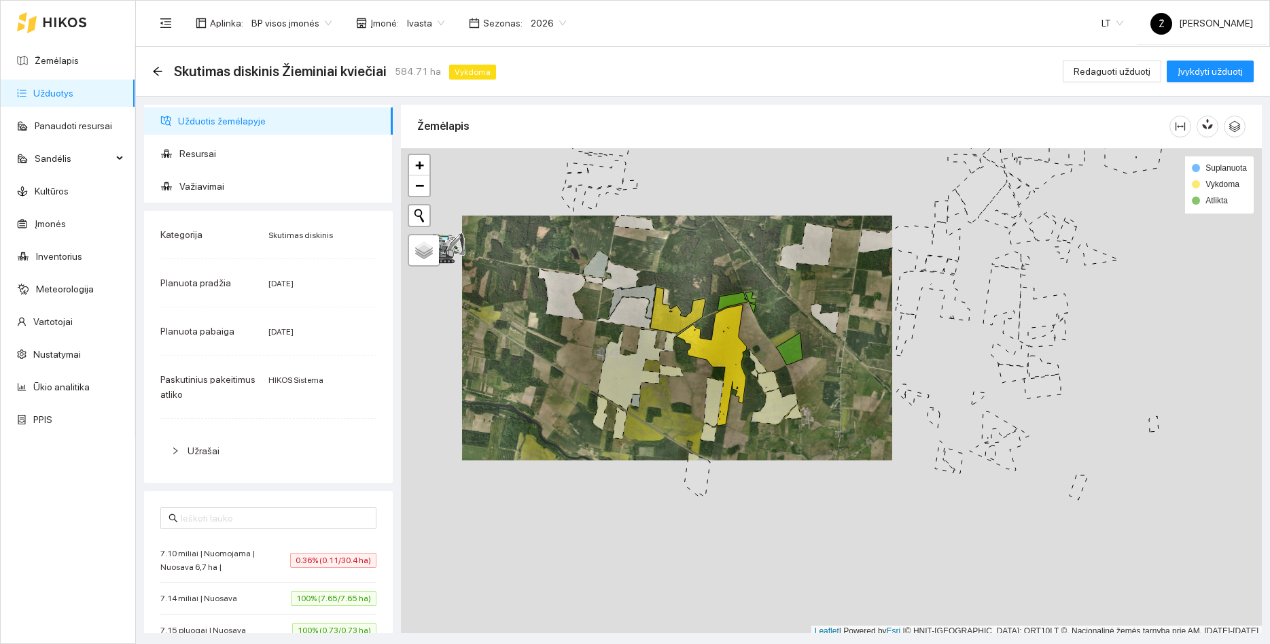
drag, startPoint x: 791, startPoint y: 293, endPoint x: 712, endPoint y: 244, distance: 93.4
click at [712, 244] on div at bounding box center [831, 392] width 861 height 489
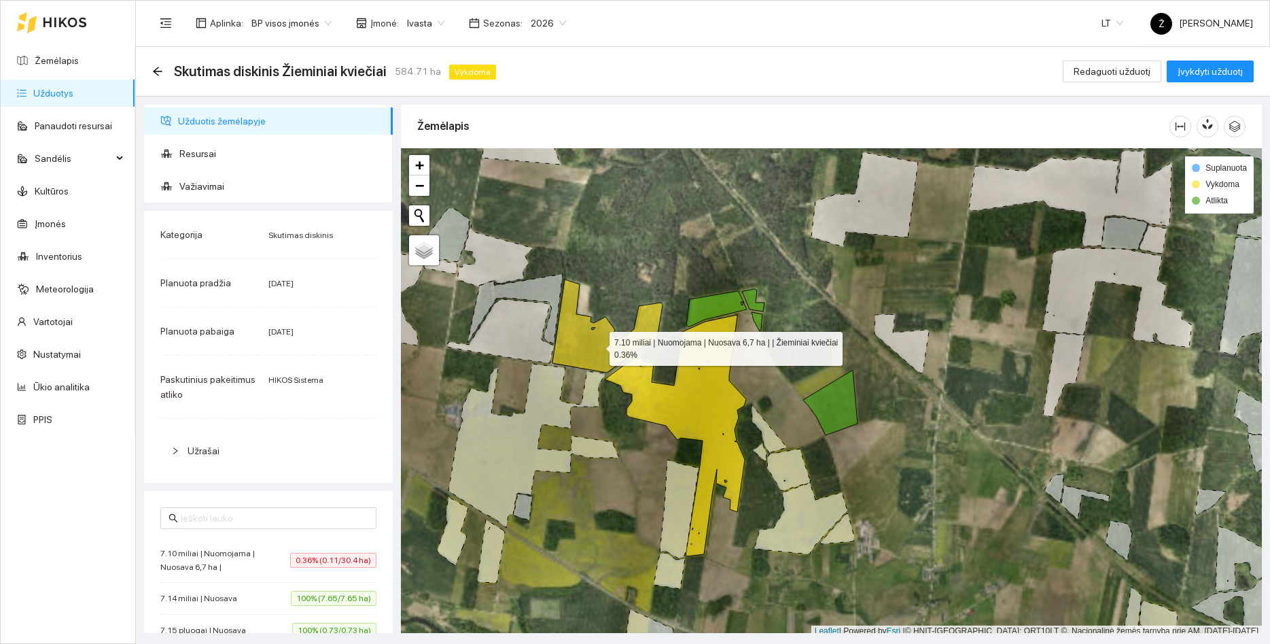
click at [597, 345] on icon at bounding box center [608, 325] width 110 height 93
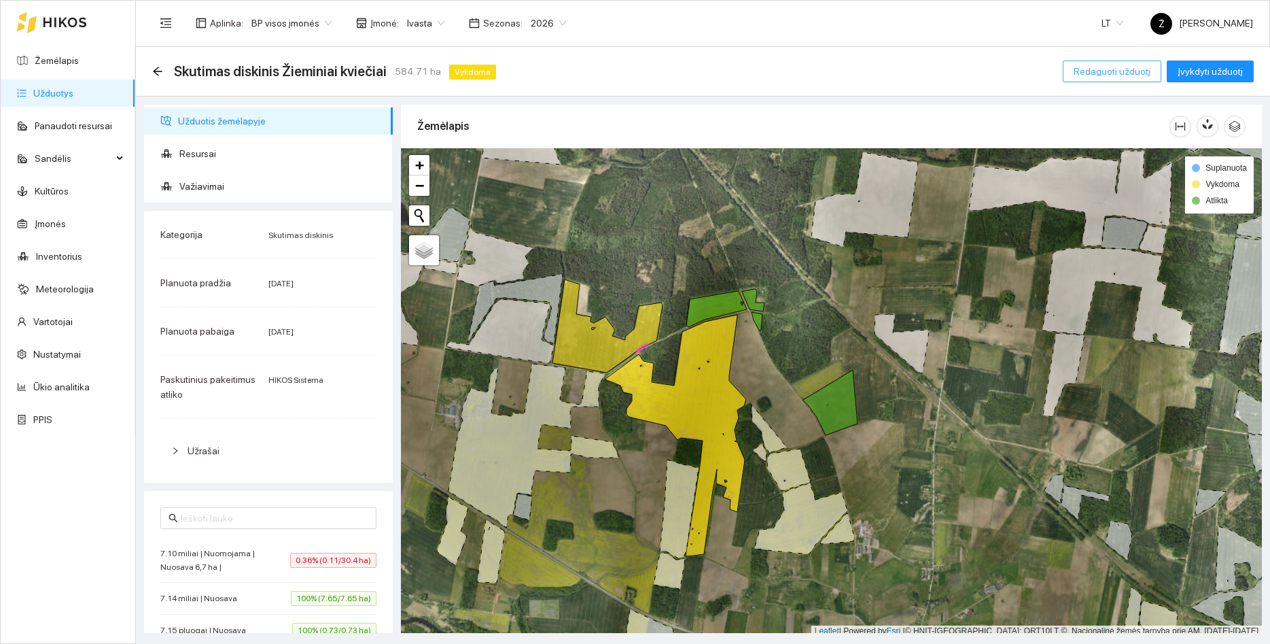
click at [1134, 69] on span "Redaguoti užduotį" at bounding box center [1112, 71] width 77 height 15
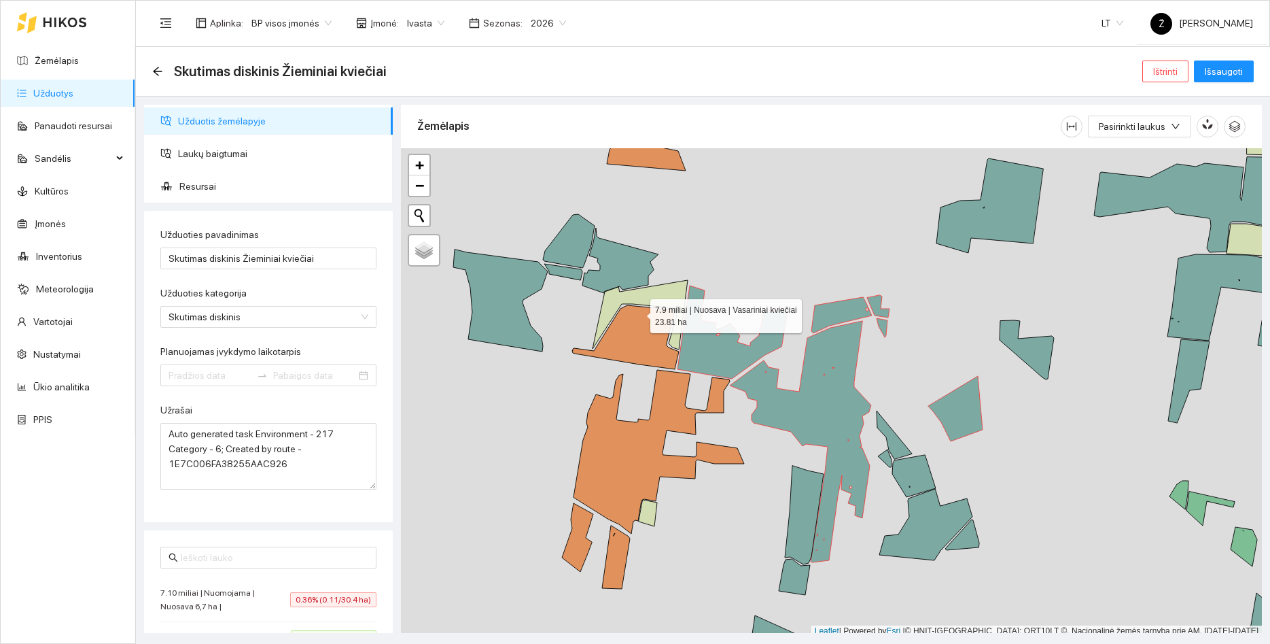
type input "[DATE]"
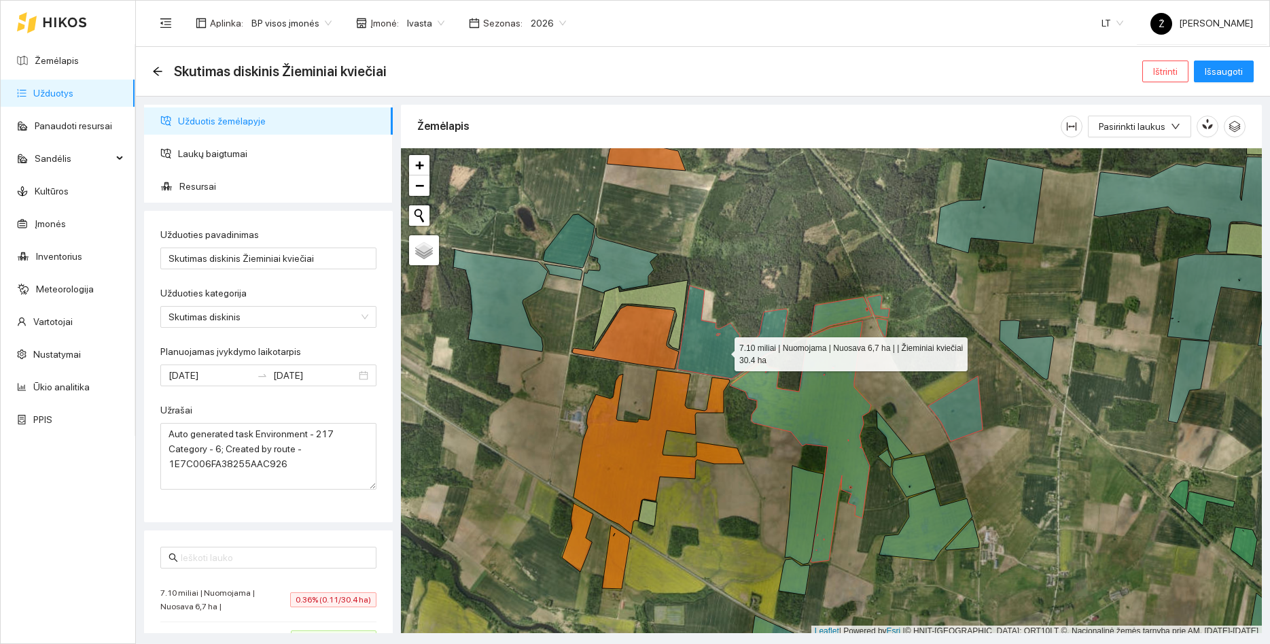
click at [723, 351] on icon at bounding box center [733, 331] width 110 height 93
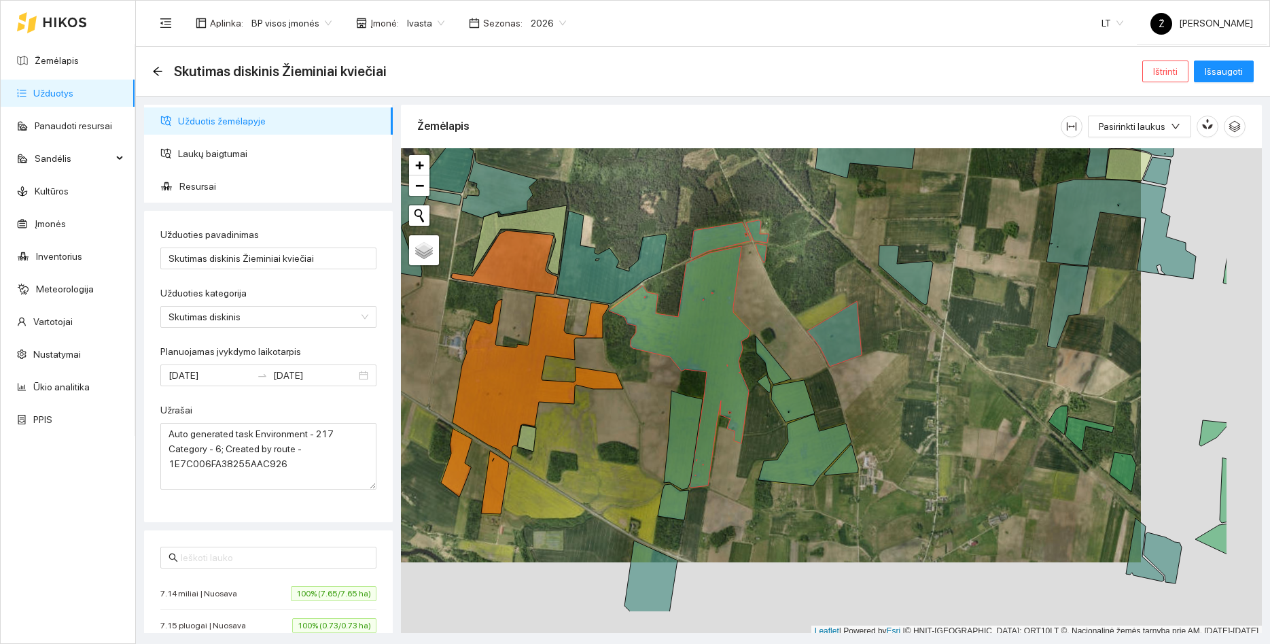
drag, startPoint x: 819, startPoint y: 241, endPoint x: 688, endPoint y: 163, distance: 152.7
click at [688, 163] on div at bounding box center [831, 392] width 861 height 489
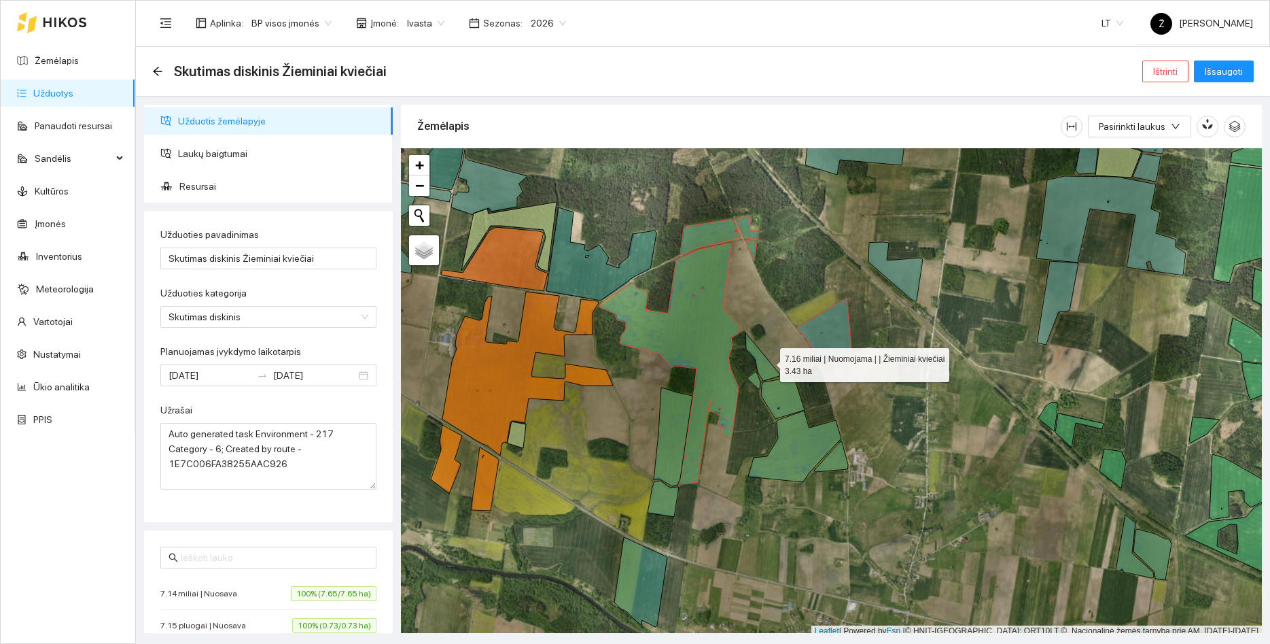
drag, startPoint x: 768, startPoint y: 362, endPoint x: 754, endPoint y: 379, distance: 22.3
click at [769, 362] on icon at bounding box center [763, 356] width 35 height 48
click at [750, 383] on div at bounding box center [831, 392] width 861 height 489
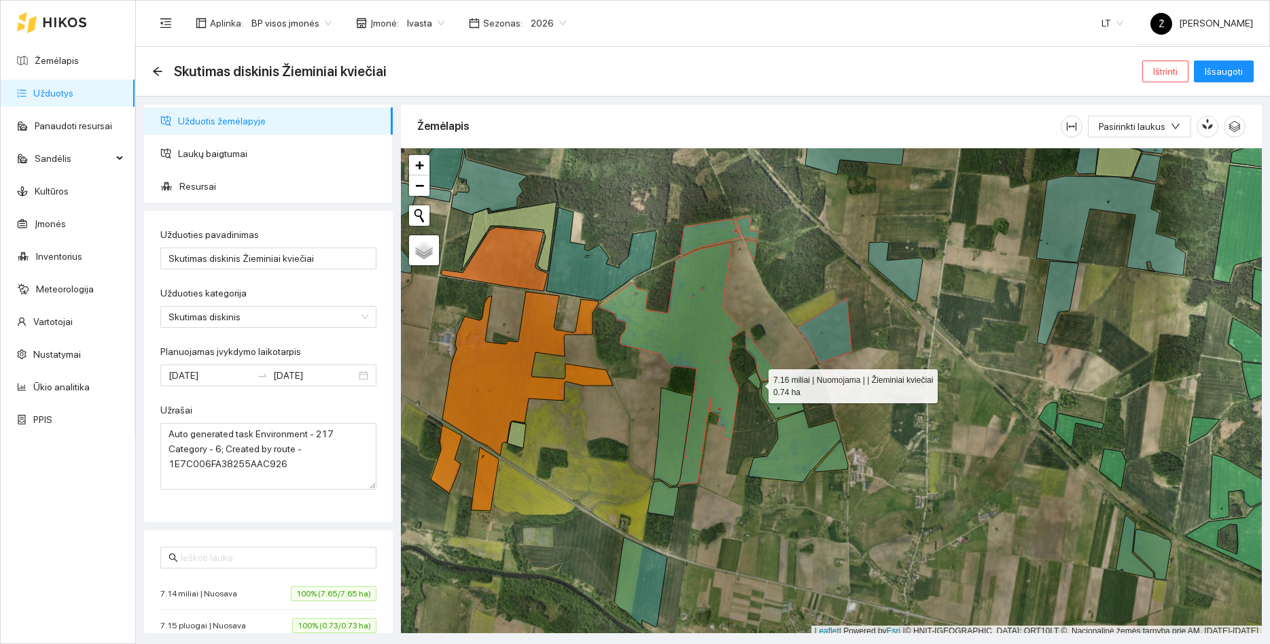
click at [759, 383] on icon at bounding box center [754, 380] width 14 height 18
click at [774, 397] on icon at bounding box center [783, 398] width 44 height 42
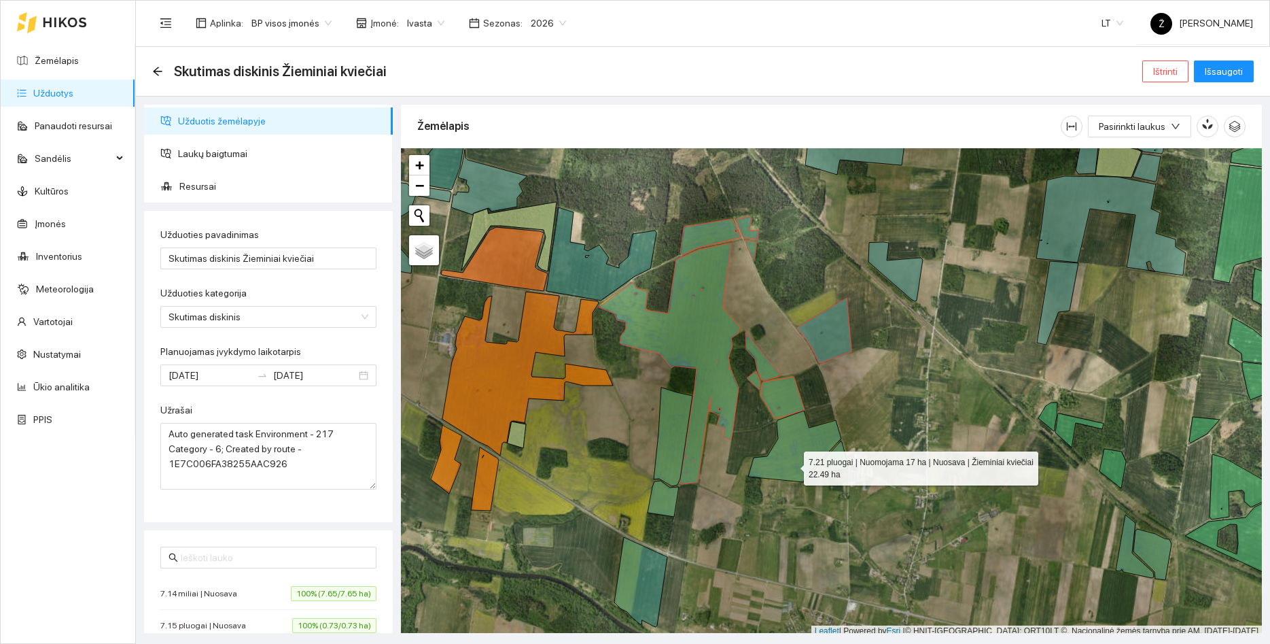
click at [792, 465] on icon at bounding box center [794, 446] width 93 height 71
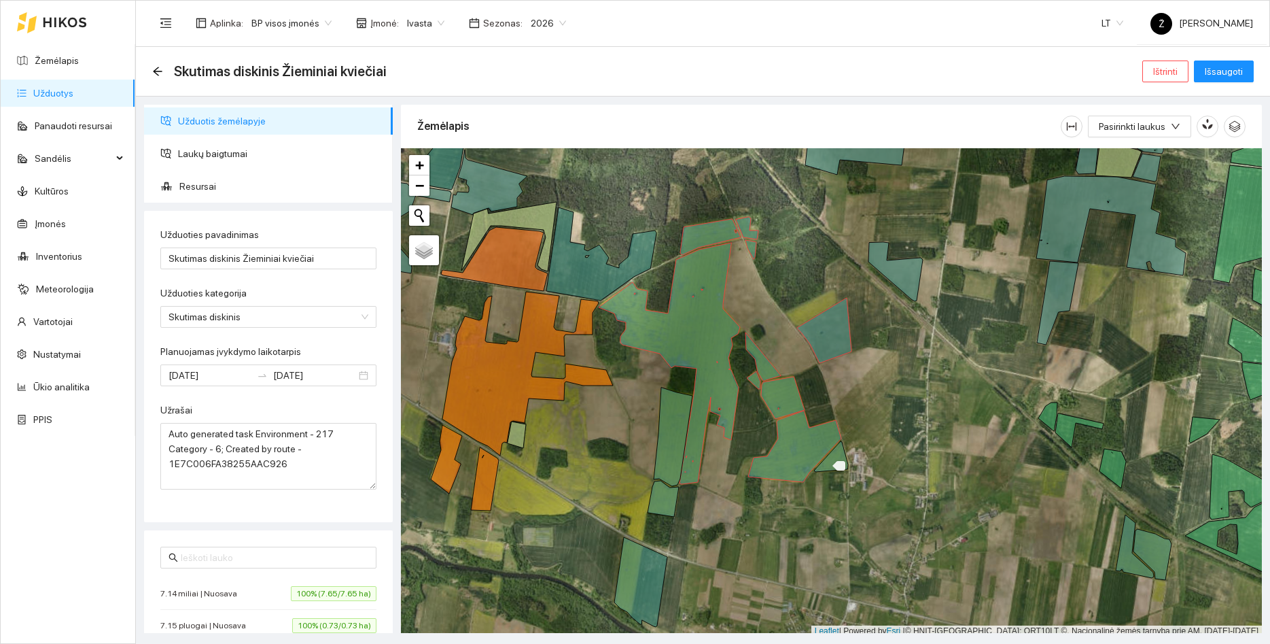
click at [835, 462] on icon at bounding box center [831, 456] width 34 height 31
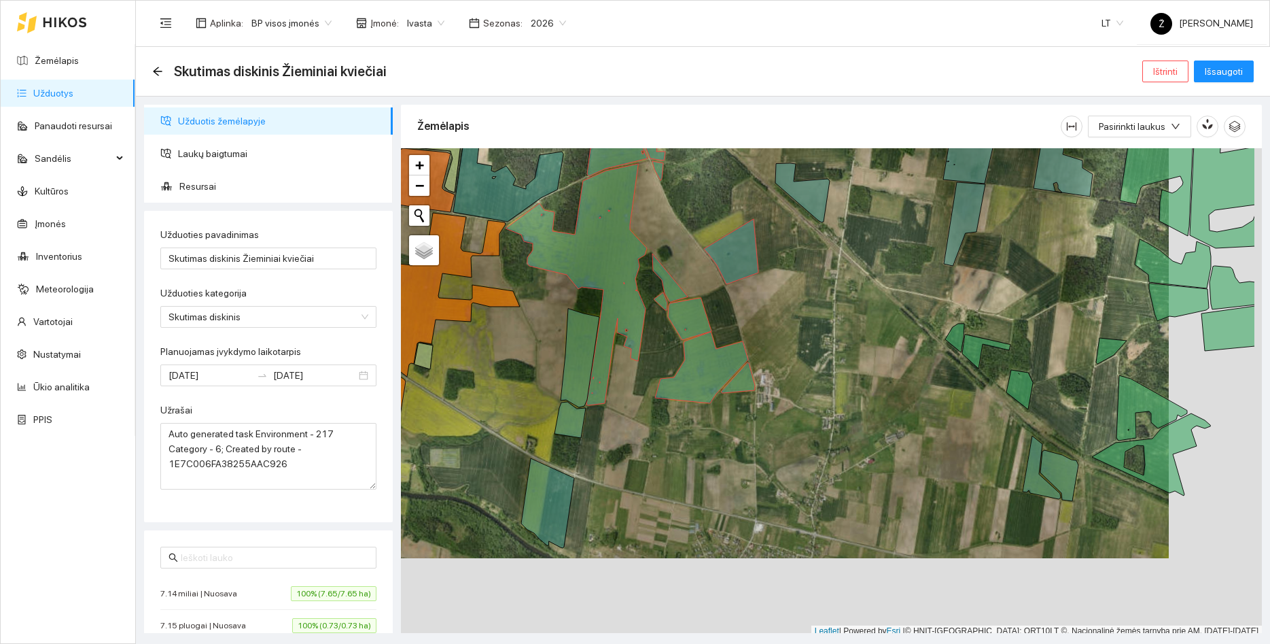
drag, startPoint x: 901, startPoint y: 502, endPoint x: 820, endPoint y: 430, distance: 108.3
click at [816, 426] on div at bounding box center [831, 392] width 861 height 489
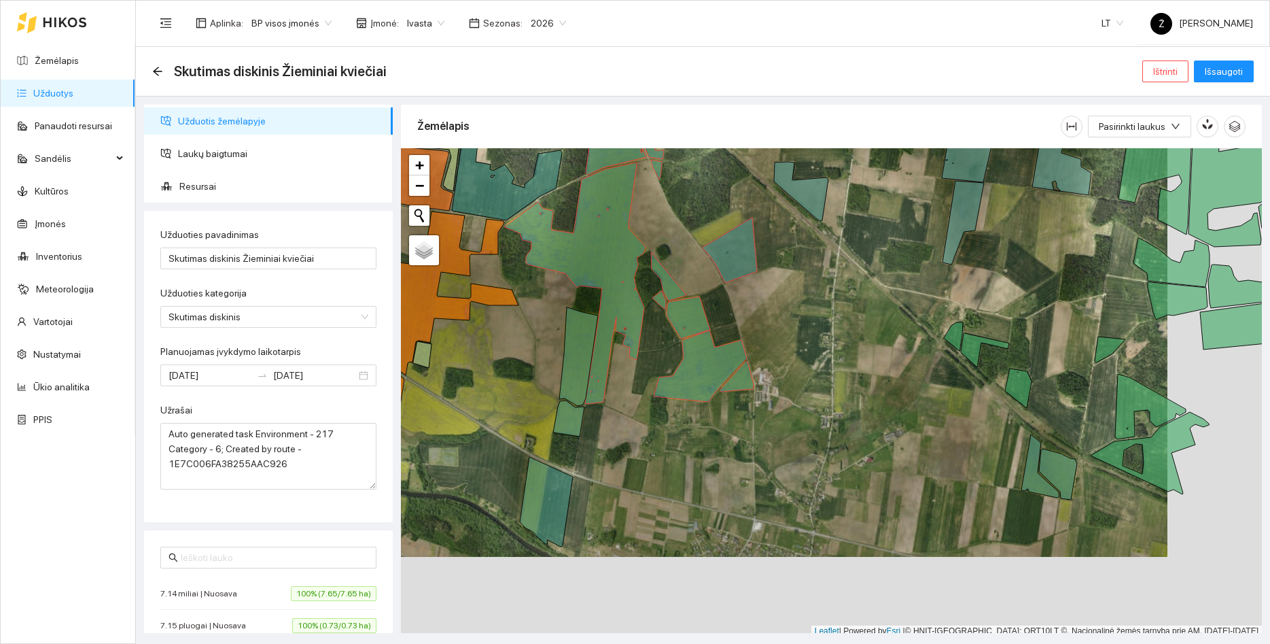
click at [1033, 474] on icon at bounding box center [1041, 465] width 38 height 63
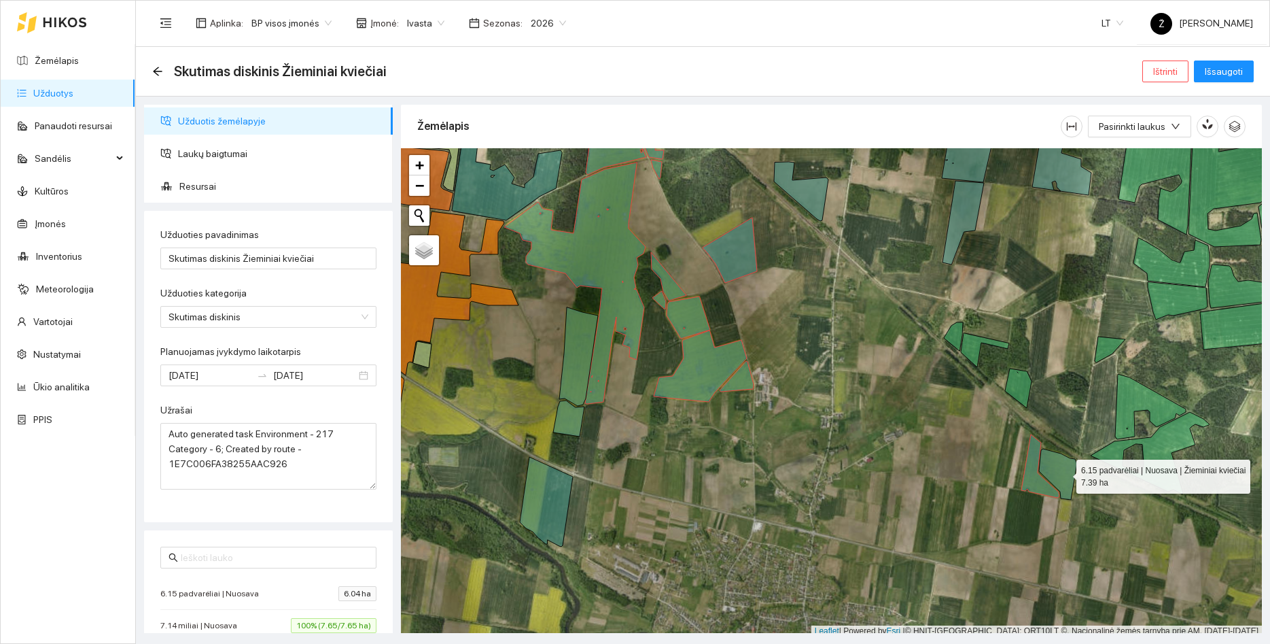
drag, startPoint x: 1064, startPoint y: 473, endPoint x: 1003, endPoint y: 459, distance: 63.3
click at [1065, 473] on icon at bounding box center [1058, 474] width 38 height 51
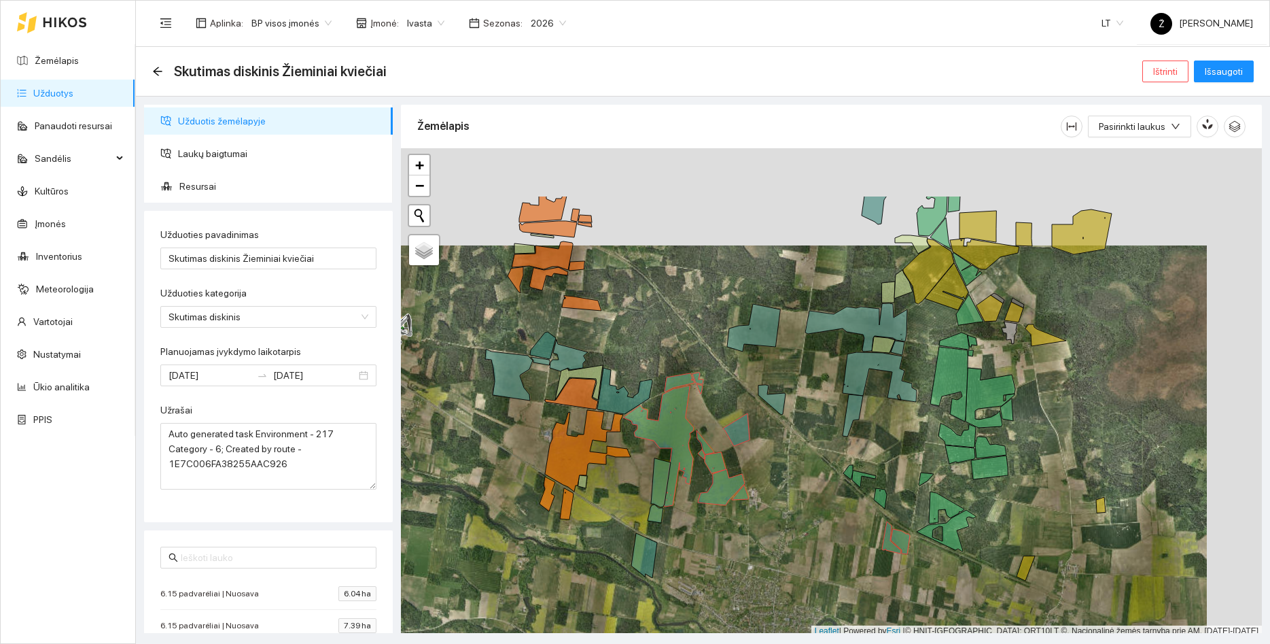
drag, startPoint x: 982, startPoint y: 313, endPoint x: 921, endPoint y: 410, distance: 113.9
click at [924, 418] on div at bounding box center [831, 392] width 861 height 489
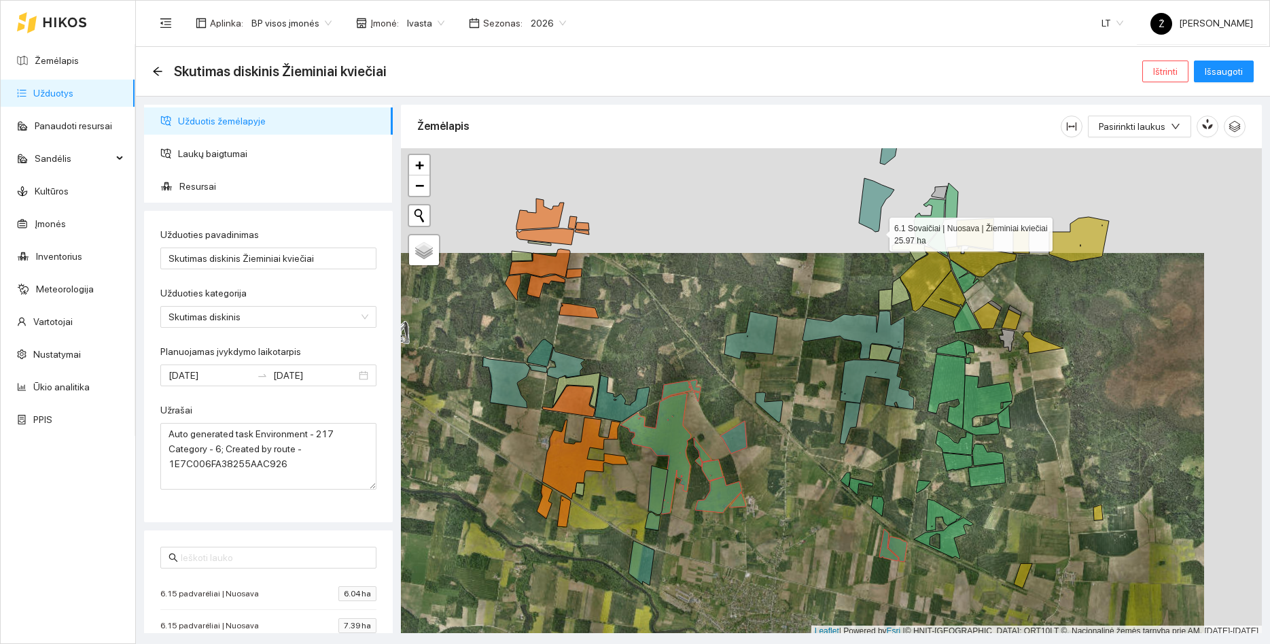
click at [869, 210] on icon at bounding box center [876, 205] width 35 height 54
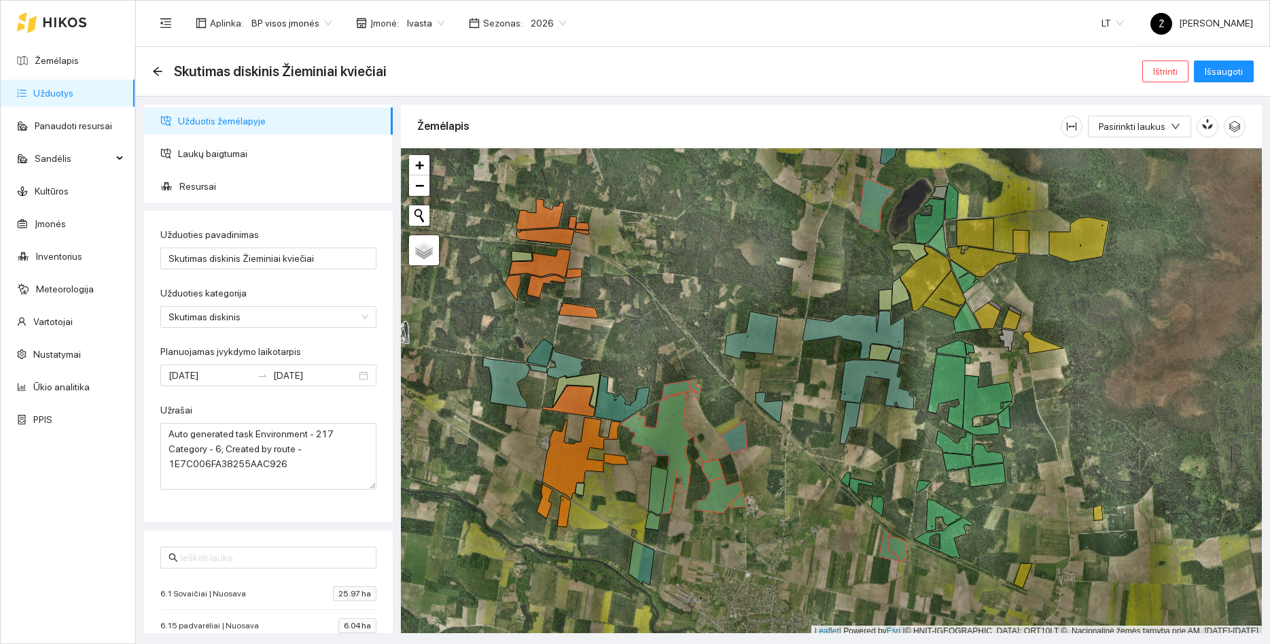
click at [892, 161] on div at bounding box center [831, 392] width 861 height 489
click at [890, 158] on icon at bounding box center [890, 144] width 20 height 41
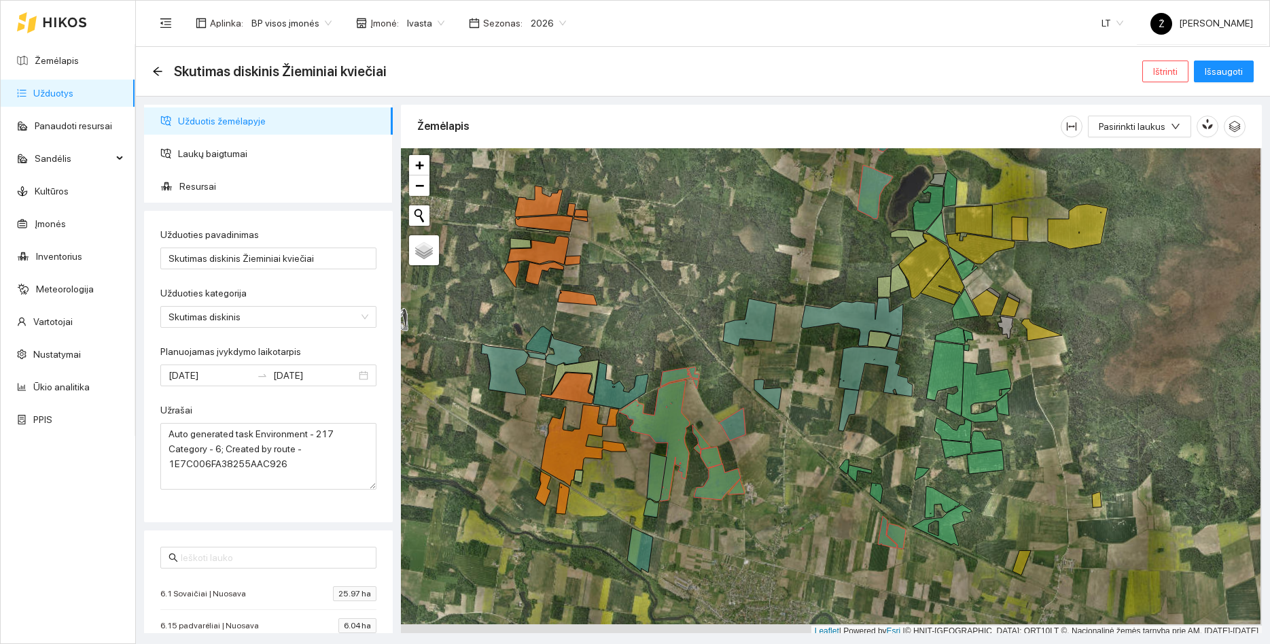
drag, startPoint x: 748, startPoint y: 281, endPoint x: 752, endPoint y: 246, distance: 34.8
click at [748, 248] on div at bounding box center [831, 392] width 861 height 489
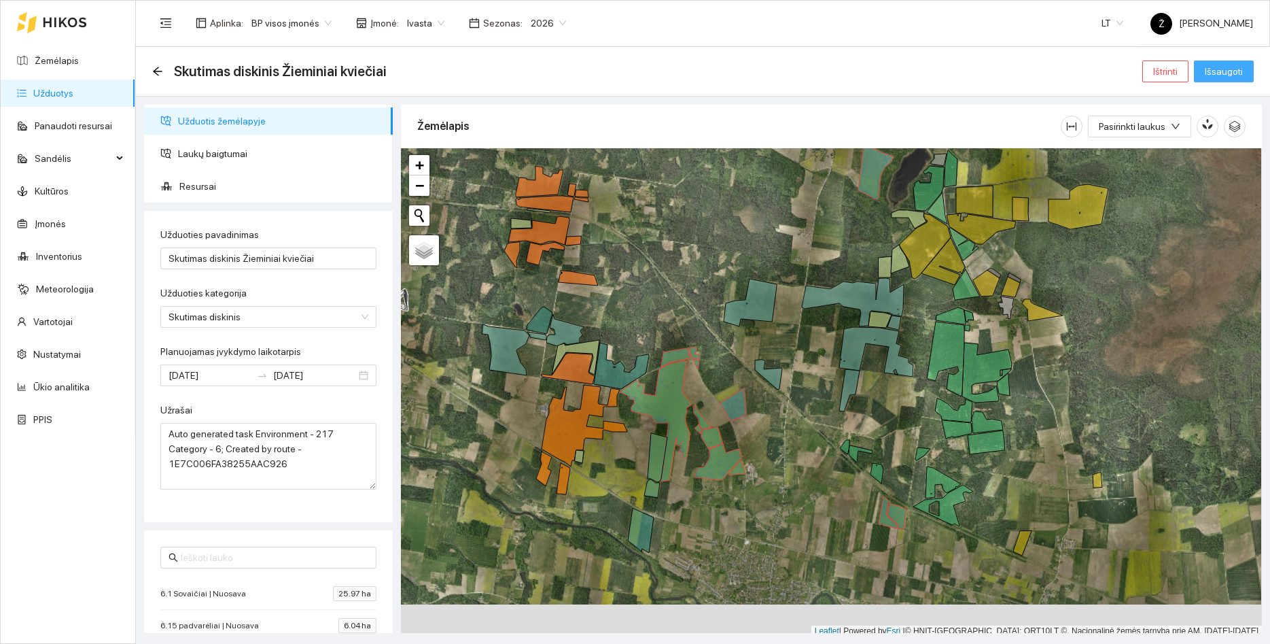
click at [1215, 65] on span "Išsaugoti" at bounding box center [1224, 71] width 38 height 15
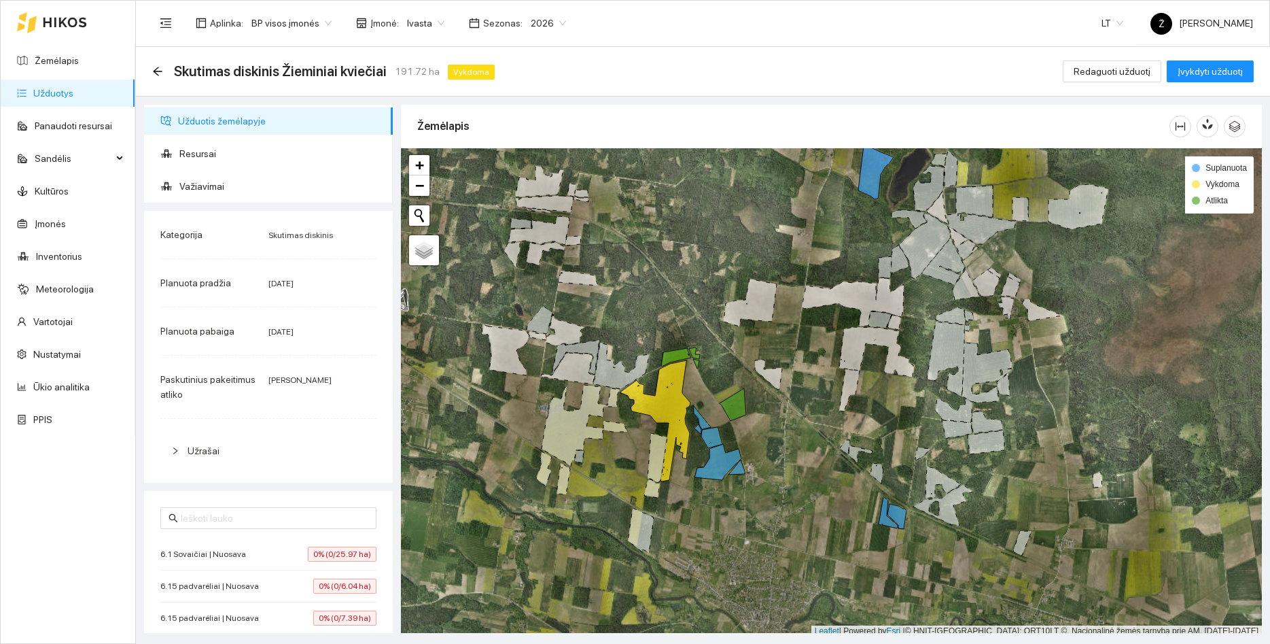
click at [77, 107] on ul "Žemėlapis Užduotys Panaudoti resursai Sandėlis Kultūros Įmonės Inventorius Mete…" at bounding box center [68, 240] width 135 height 392
click at [73, 96] on link "Užduotys" at bounding box center [53, 93] width 40 height 11
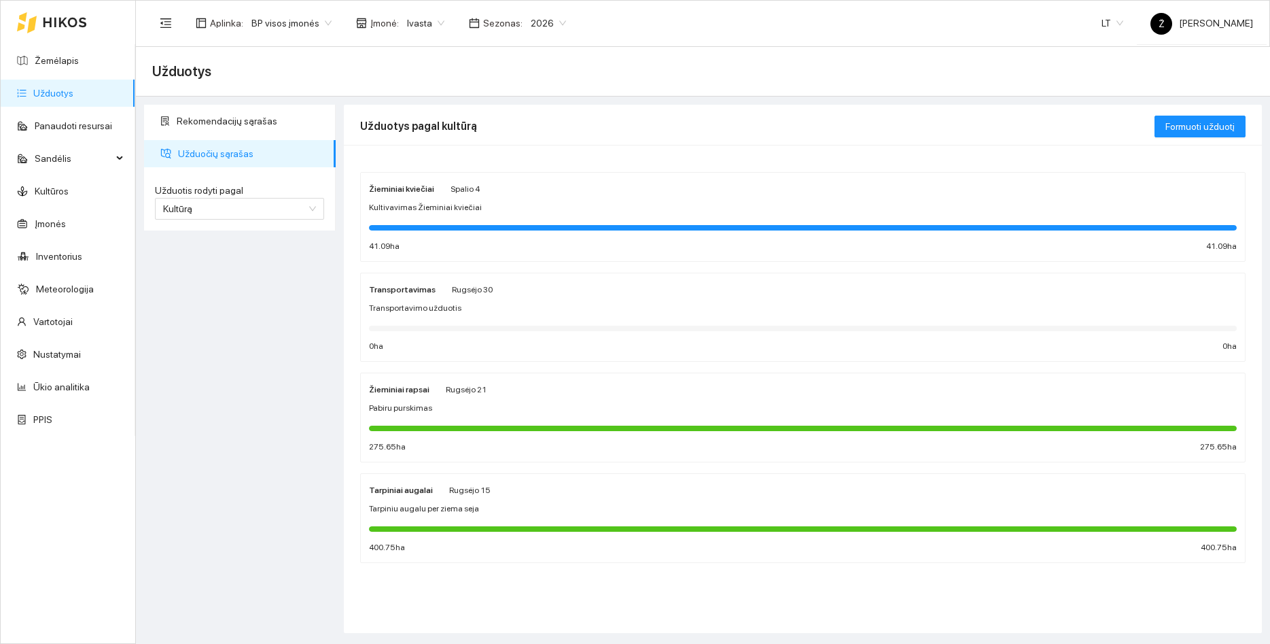
click at [528, 198] on div "Žieminiai kviečiai Spalio 4 Kultivavimas Žieminiai kviečiai 41.09 ha 41.09 ha" at bounding box center [803, 217] width 868 height 72
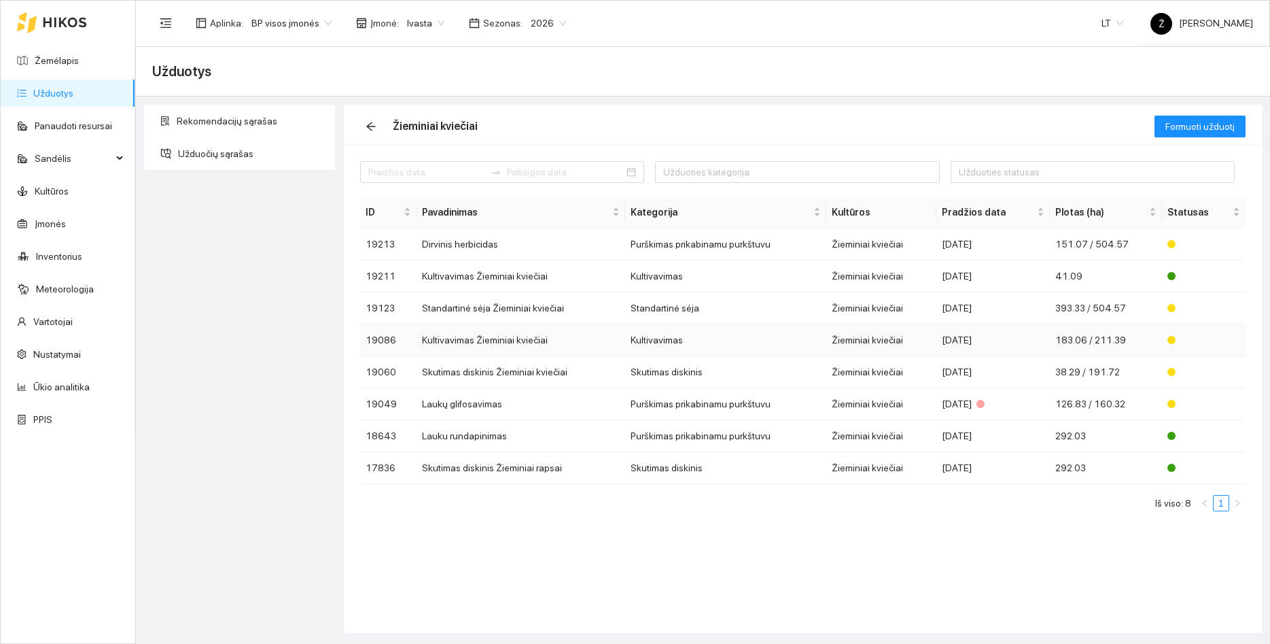
click at [544, 348] on td "Kultivavimas Žieminiai kviečiai" at bounding box center [521, 340] width 209 height 32
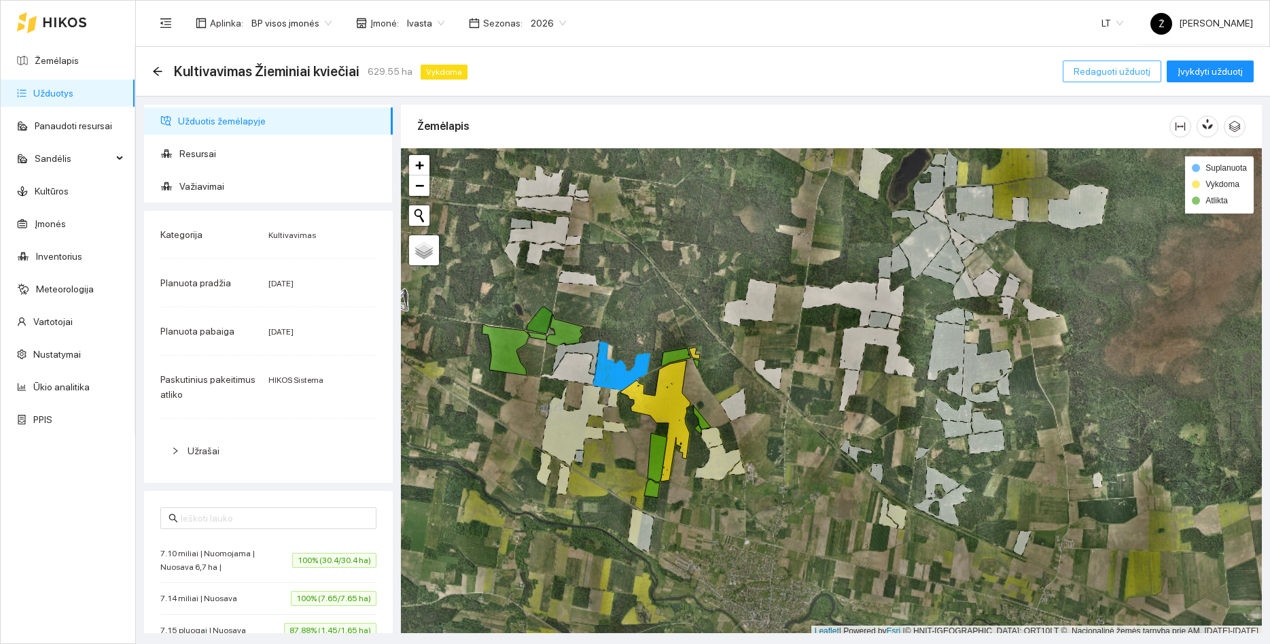
click at [1100, 75] on span "Redaguoti užduotį" at bounding box center [1112, 71] width 77 height 15
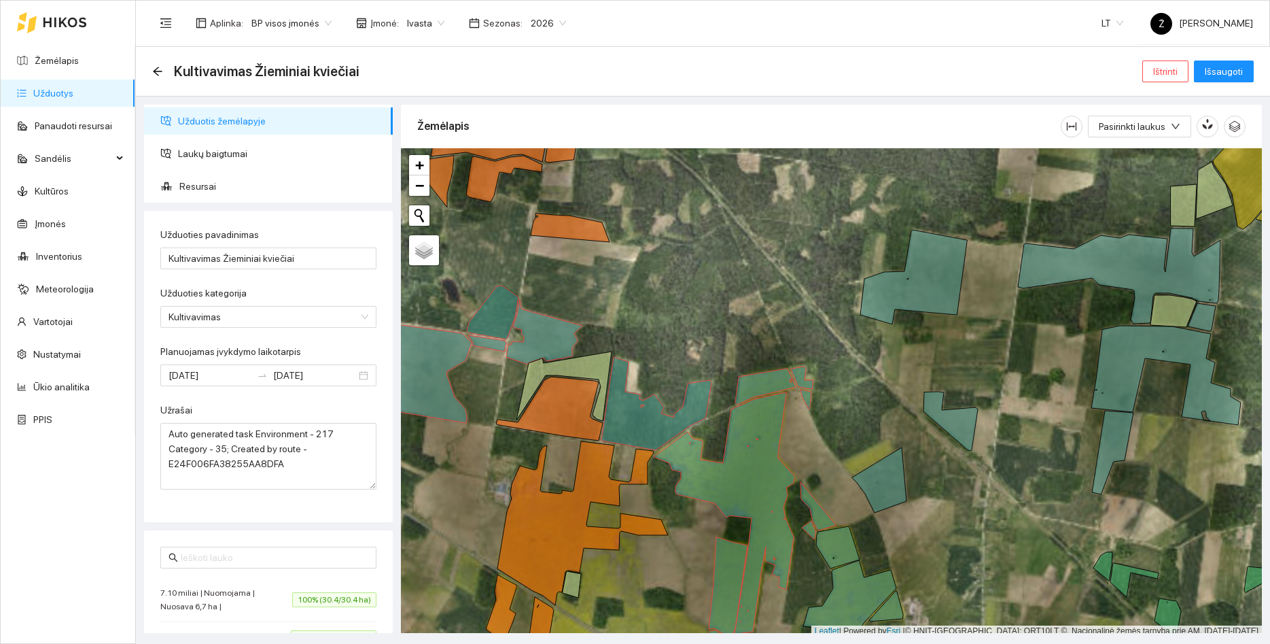
drag, startPoint x: 627, startPoint y: 299, endPoint x: 677, endPoint y: 223, distance: 91.2
click at [676, 224] on div at bounding box center [831, 392] width 861 height 489
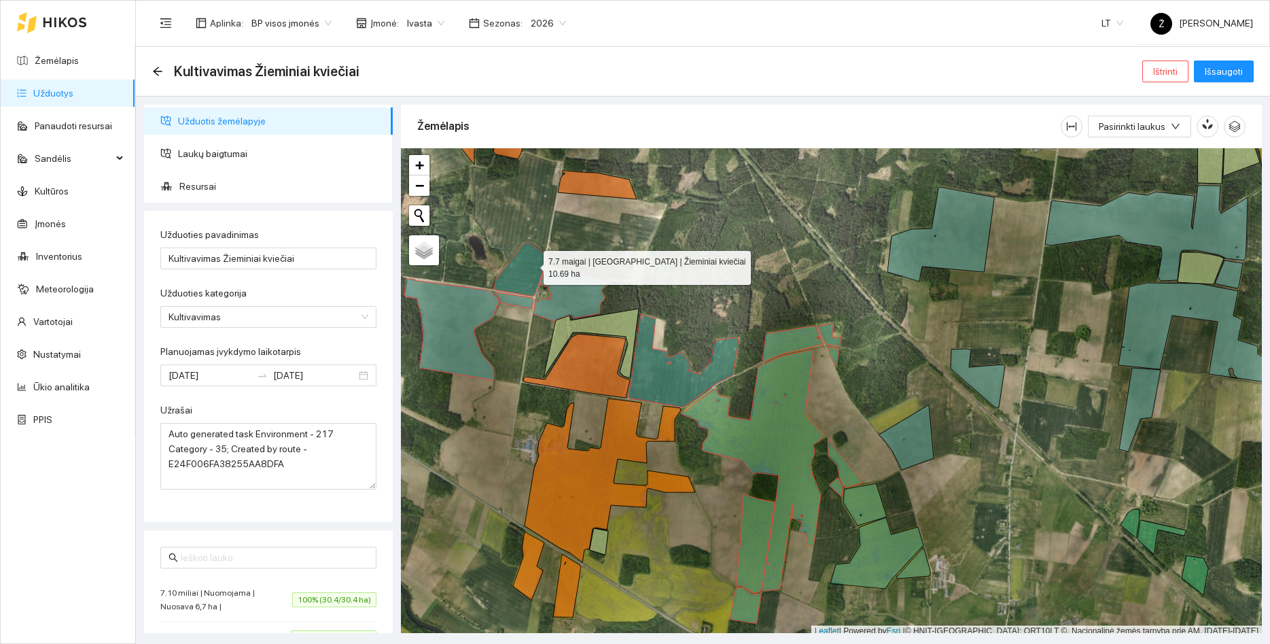
click at [518, 266] on icon at bounding box center [520, 270] width 52 height 54
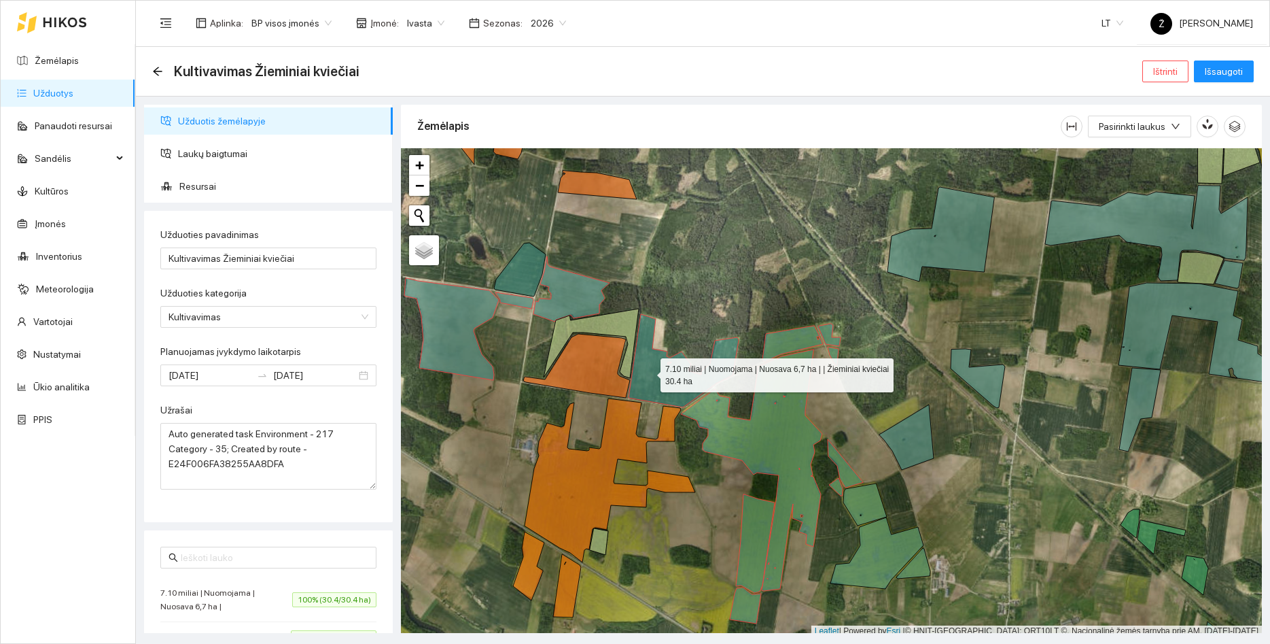
click at [648, 372] on icon at bounding box center [684, 360] width 110 height 93
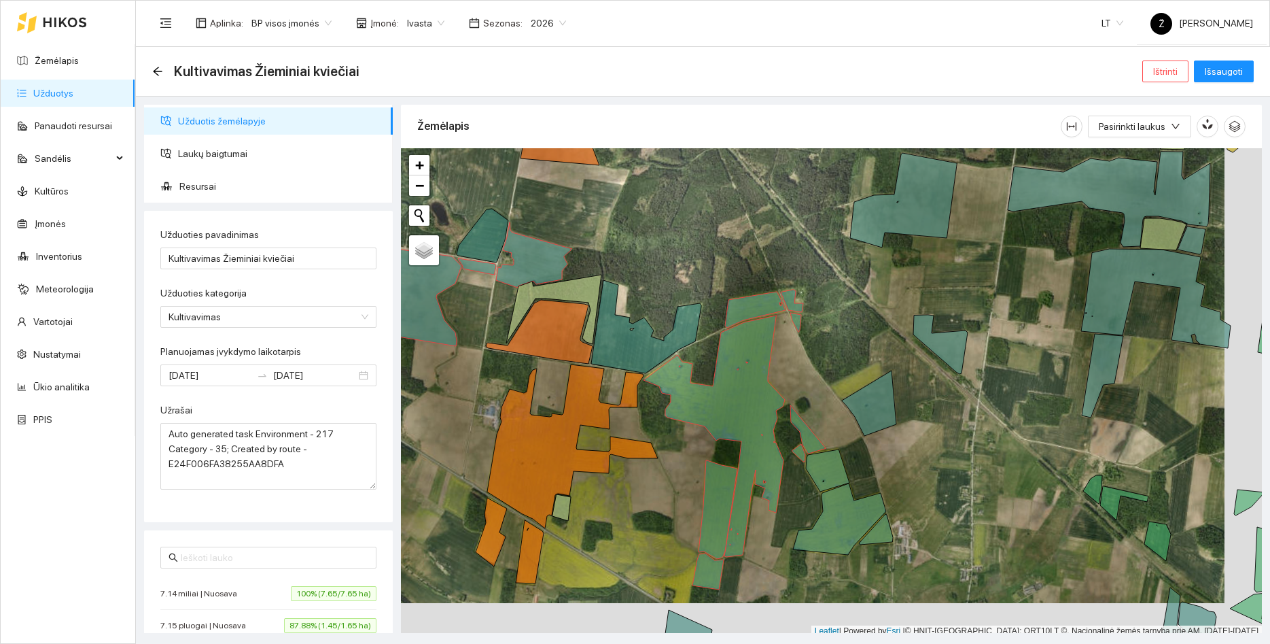
drag, startPoint x: 818, startPoint y: 239, endPoint x: 792, endPoint y: 214, distance: 35.6
click at [792, 214] on div at bounding box center [831, 392] width 861 height 489
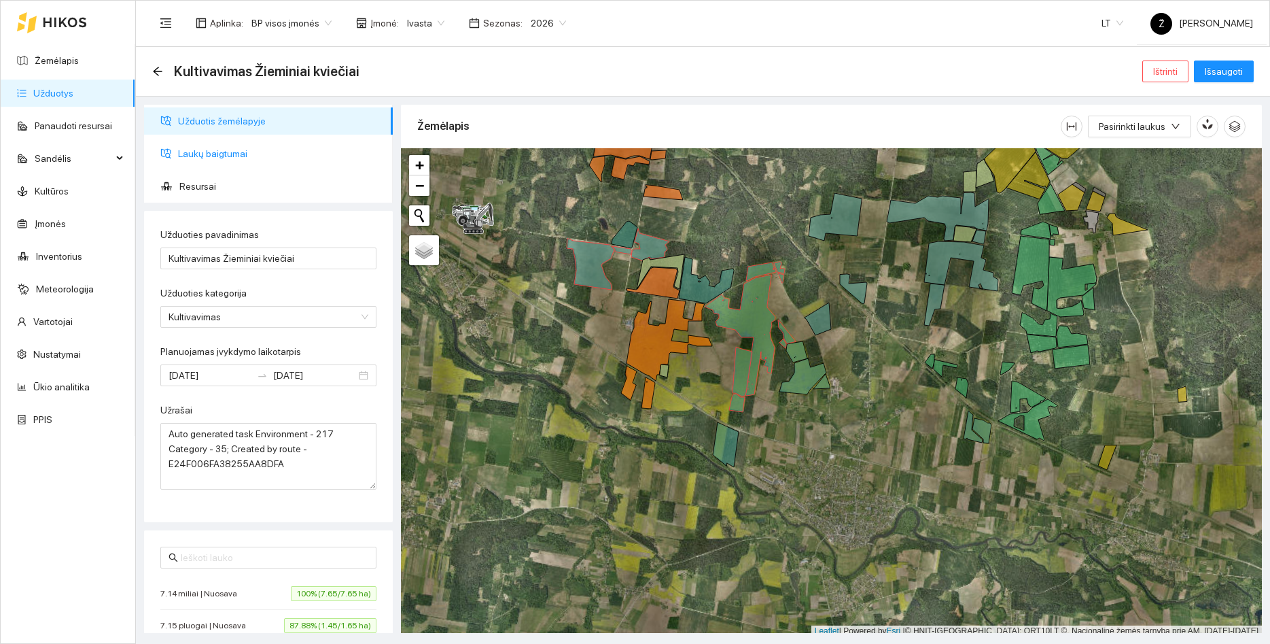
click at [204, 155] on span "Laukų baigtumai" at bounding box center [280, 153] width 204 height 27
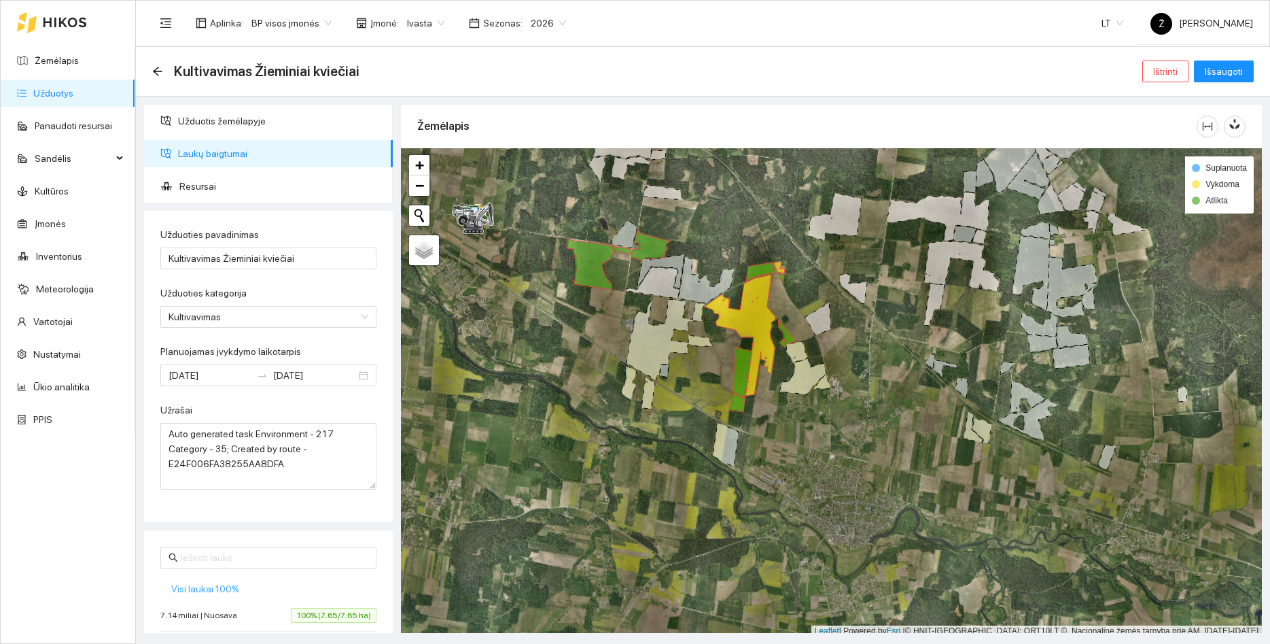
click at [204, 593] on span "Visi laukai 100%" at bounding box center [205, 588] width 68 height 15
click at [1228, 65] on span "Išsaugoti" at bounding box center [1224, 71] width 38 height 15
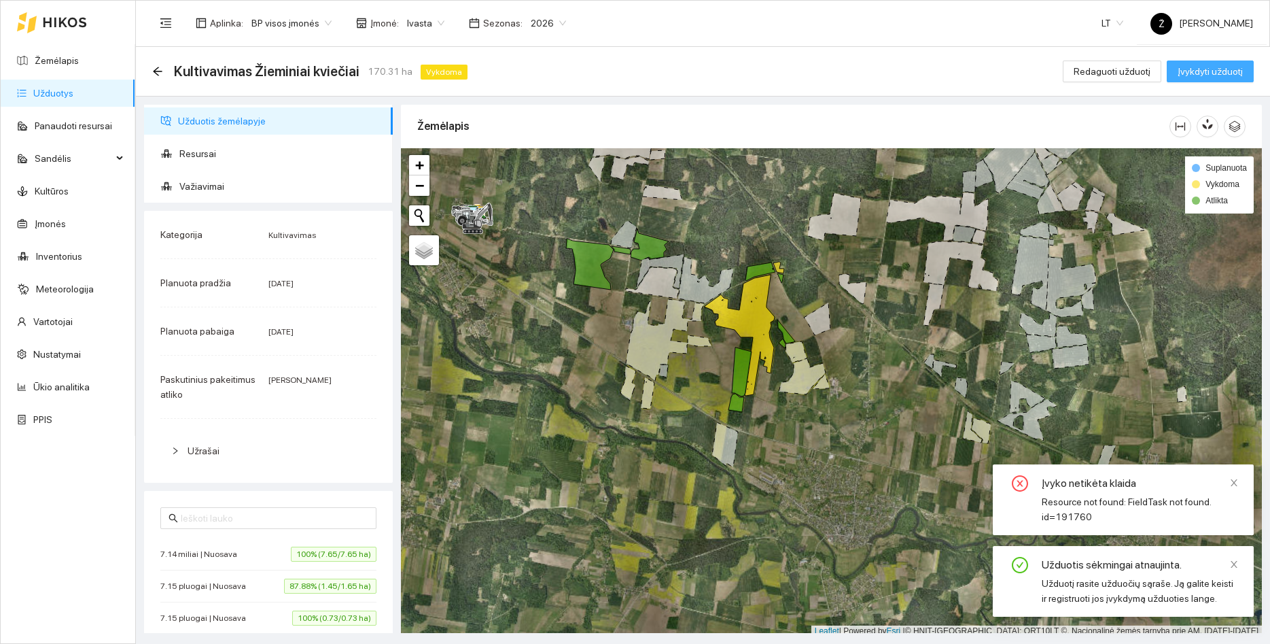
click at [1215, 77] on span "Įvykdyti užduotį" at bounding box center [1210, 71] width 65 height 15
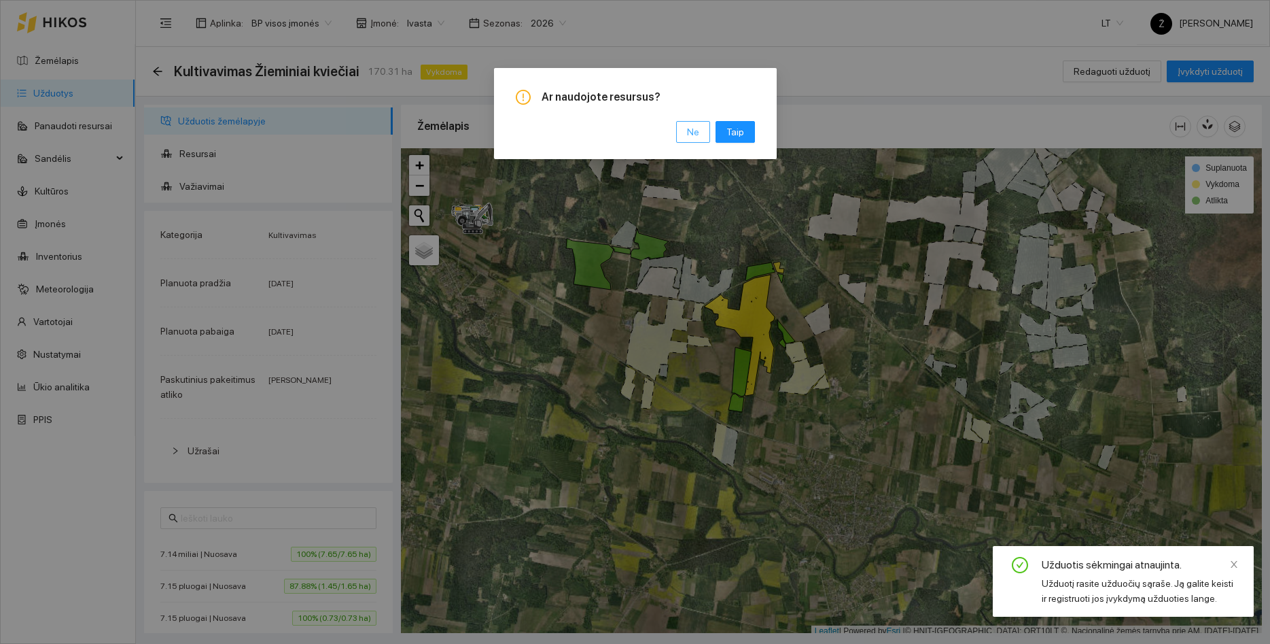
click at [699, 137] on span "Ne" at bounding box center [693, 131] width 12 height 15
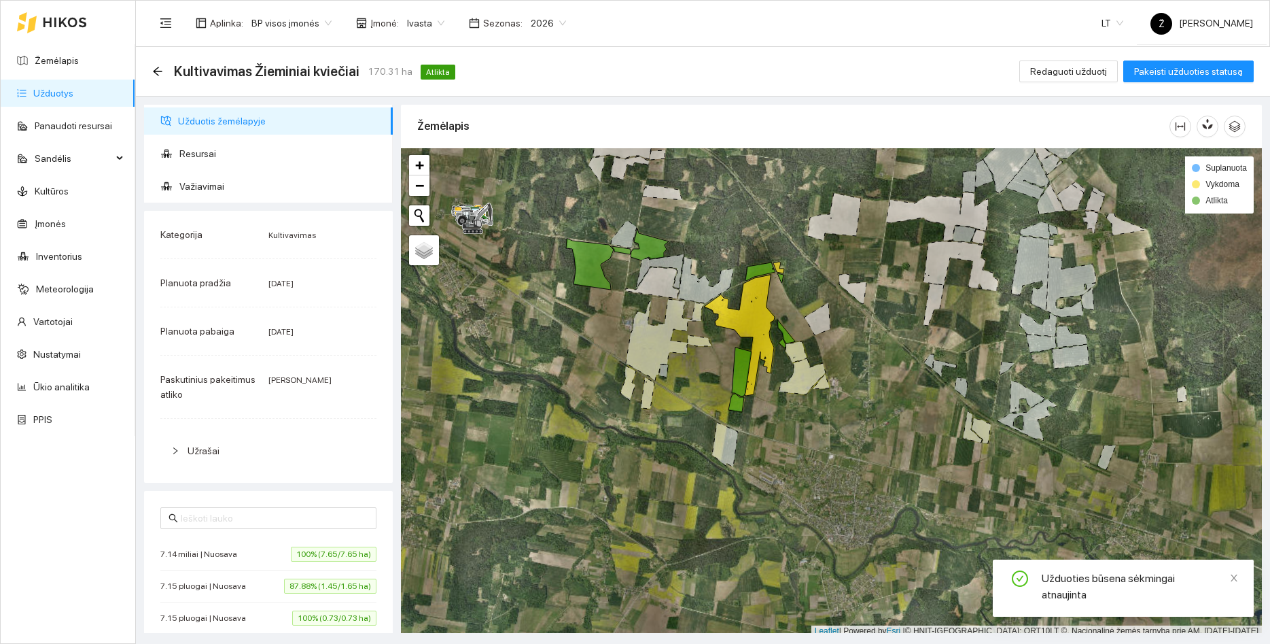
click at [58, 99] on link "Užduotys" at bounding box center [53, 93] width 40 height 11
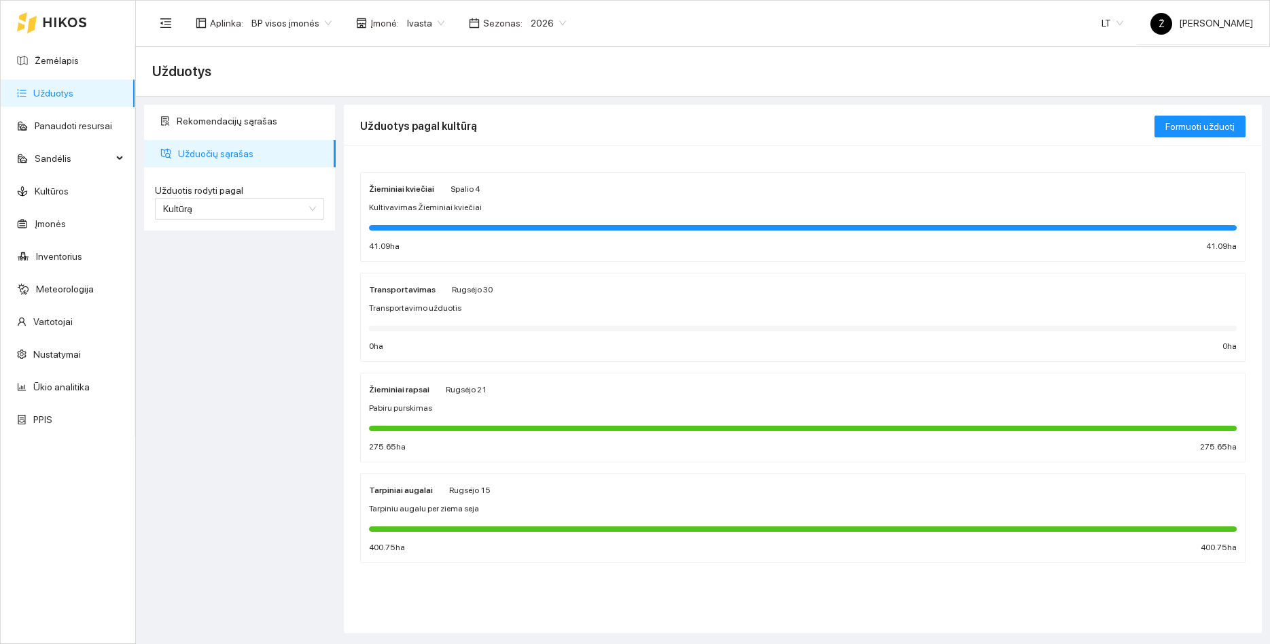
click at [421, 207] on span "Kultivavimas Žieminiai kviečiai" at bounding box center [425, 207] width 113 height 13
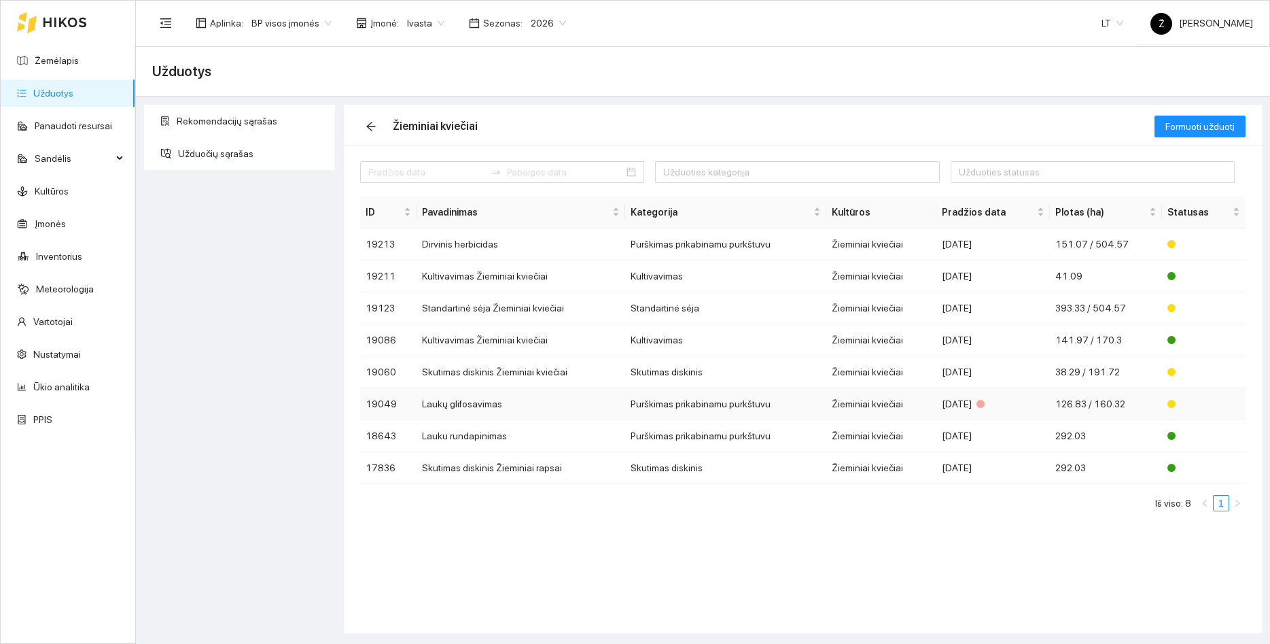
click at [453, 398] on td "Laukų glifosavimas" at bounding box center [521, 404] width 209 height 32
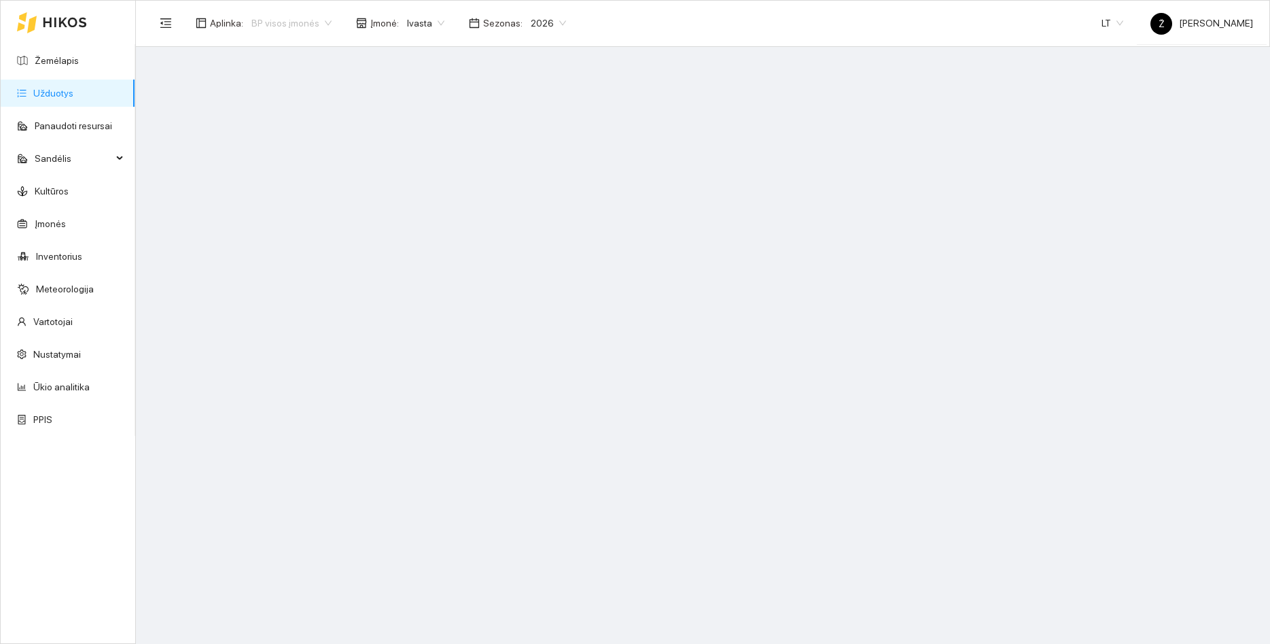
click at [322, 27] on span "BP visos įmonės" at bounding box center [291, 23] width 80 height 20
click at [282, 71] on div "Ivasta aplinka" at bounding box center [287, 71] width 77 height 15
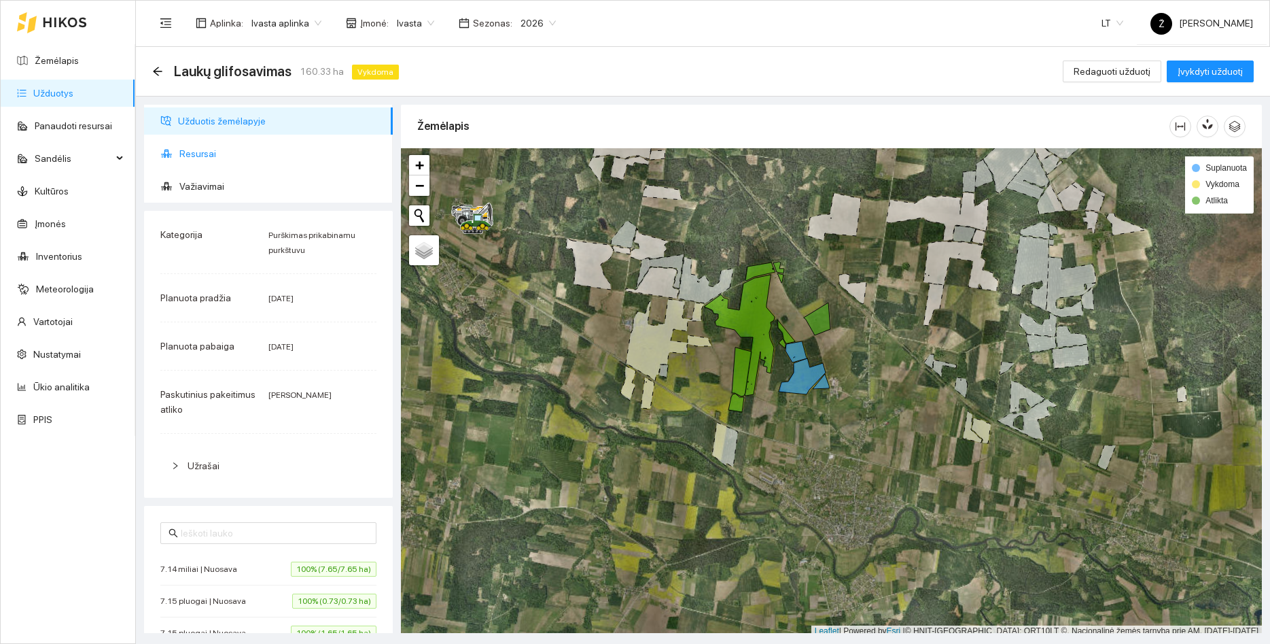
click at [191, 152] on span "Resursai" at bounding box center [280, 153] width 203 height 27
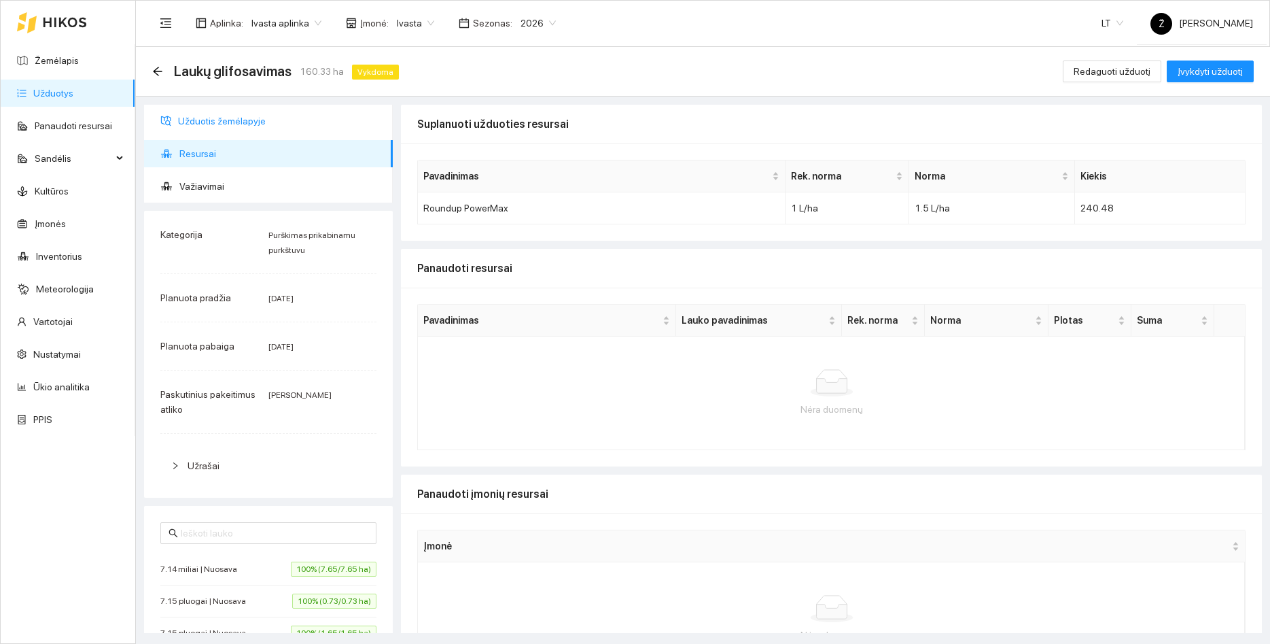
click at [207, 122] on span "Užduotis žemėlapyje" at bounding box center [280, 120] width 204 height 27
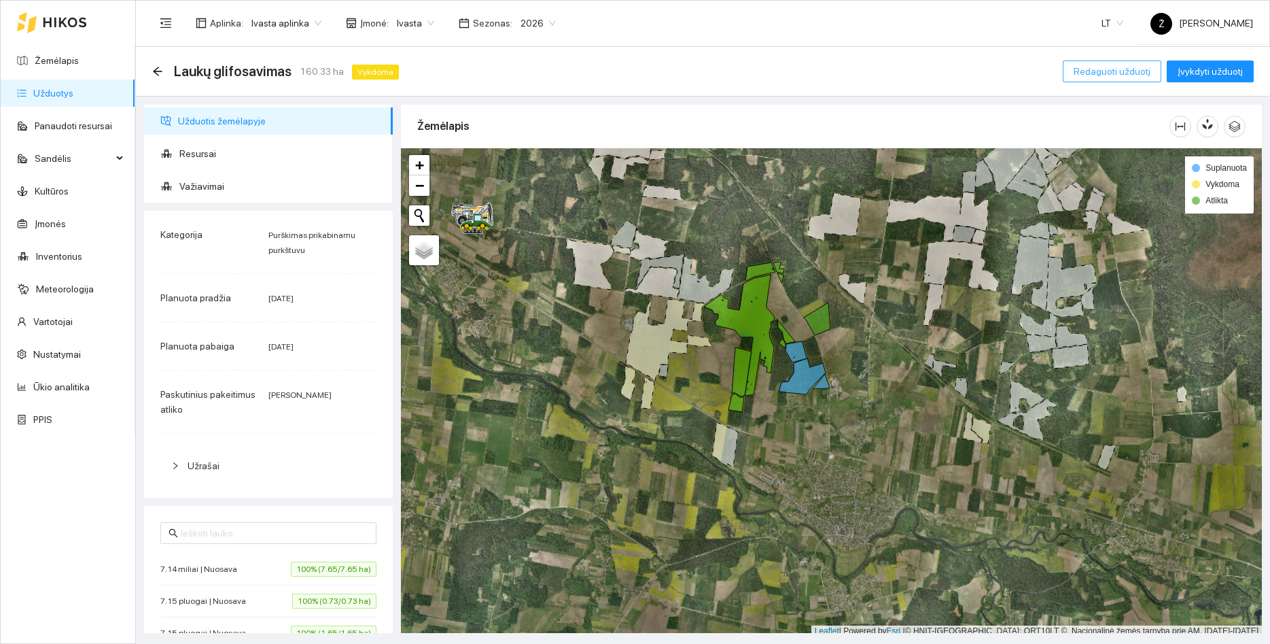
click at [1096, 64] on span "Redaguoti užduotį" at bounding box center [1112, 71] width 77 height 15
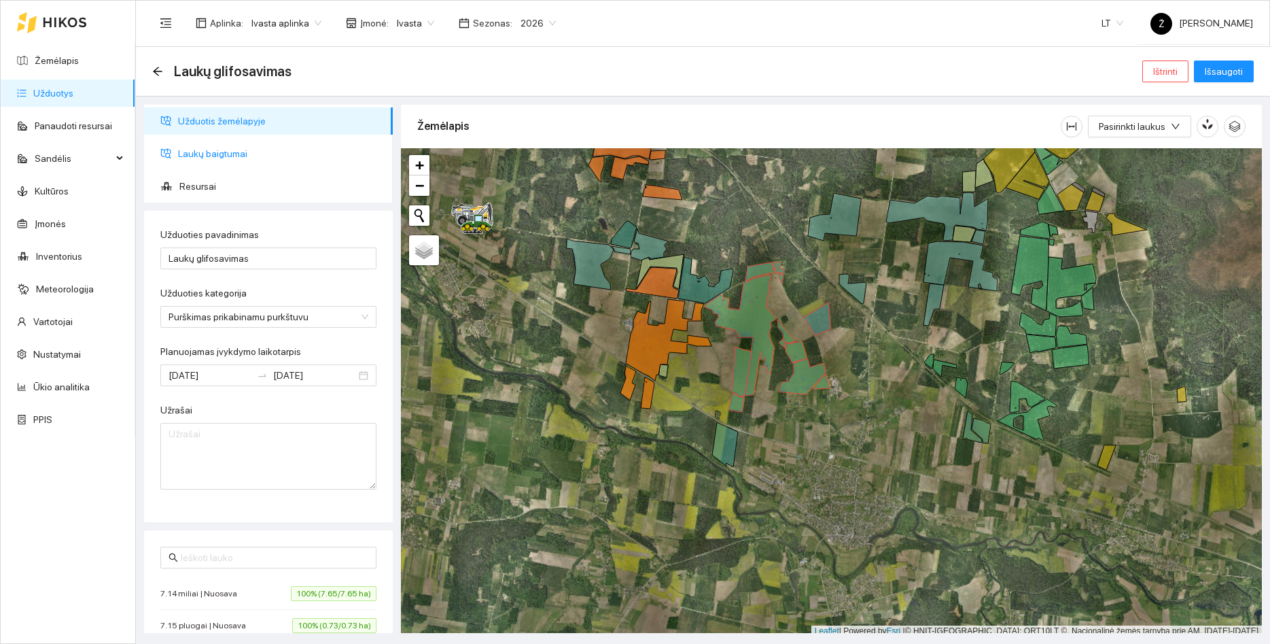
click at [220, 152] on span "Laukų baigtumai" at bounding box center [280, 153] width 204 height 27
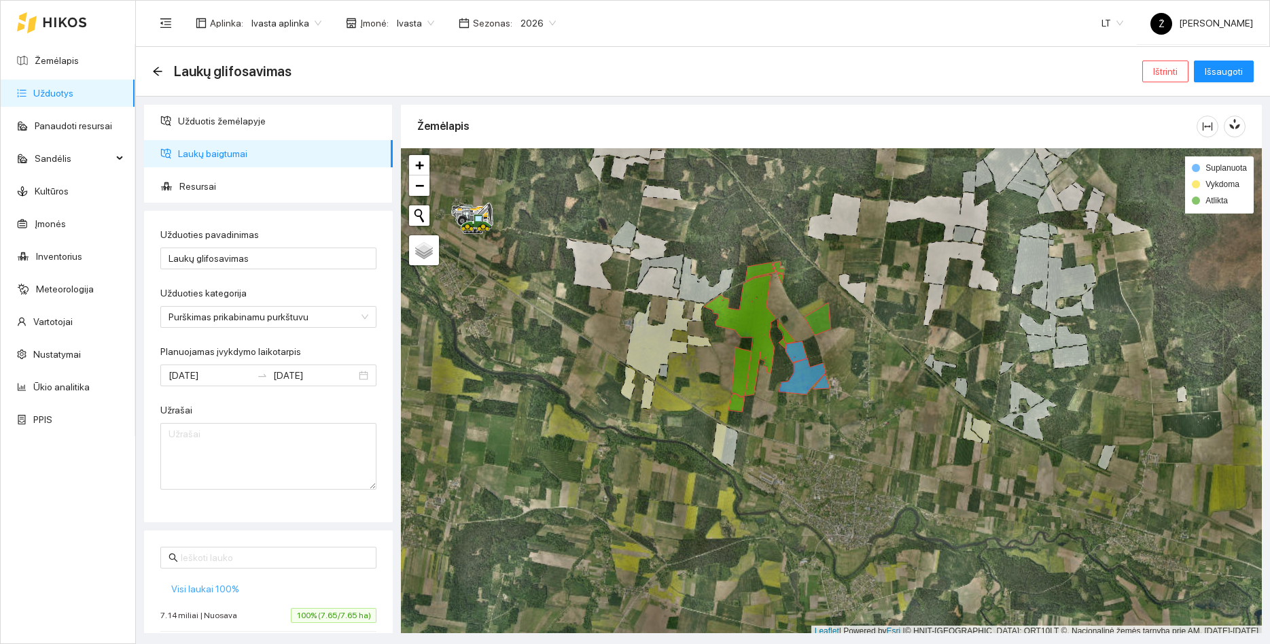
click at [215, 582] on span "Visi laukai 100%" at bounding box center [205, 588] width 68 height 15
click at [822, 385] on icon at bounding box center [821, 381] width 16 height 15
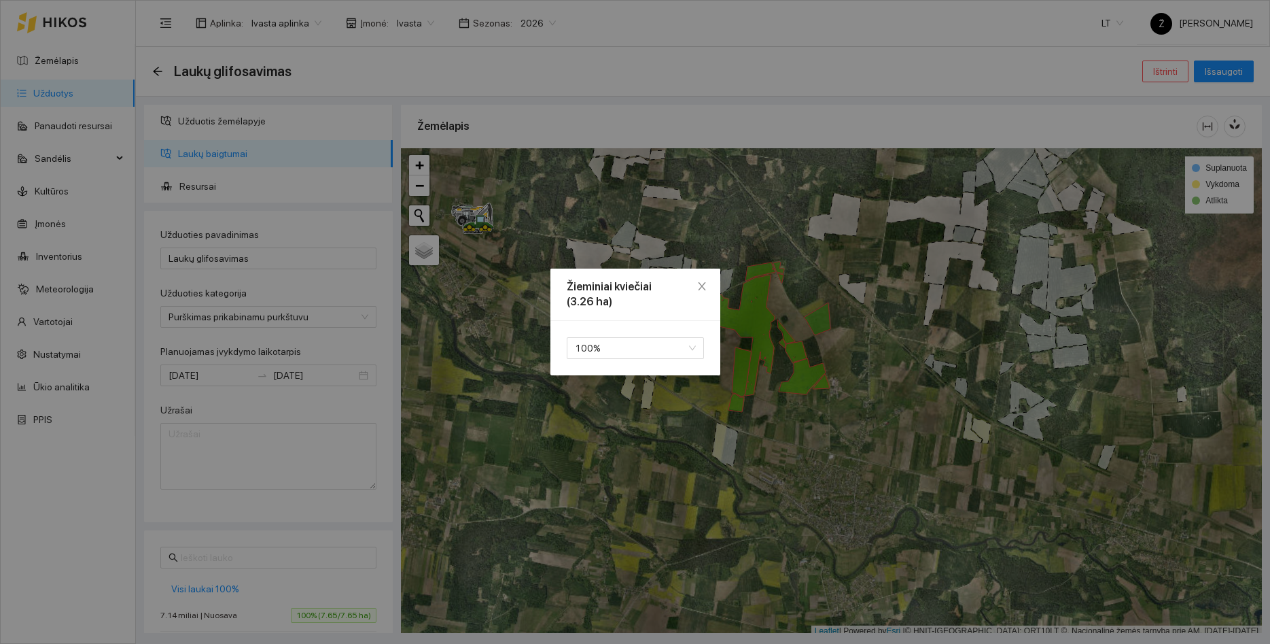
click at [791, 368] on div "Žieminiai kviečiai (3.26 ha) 100 %" at bounding box center [635, 322] width 1270 height 644
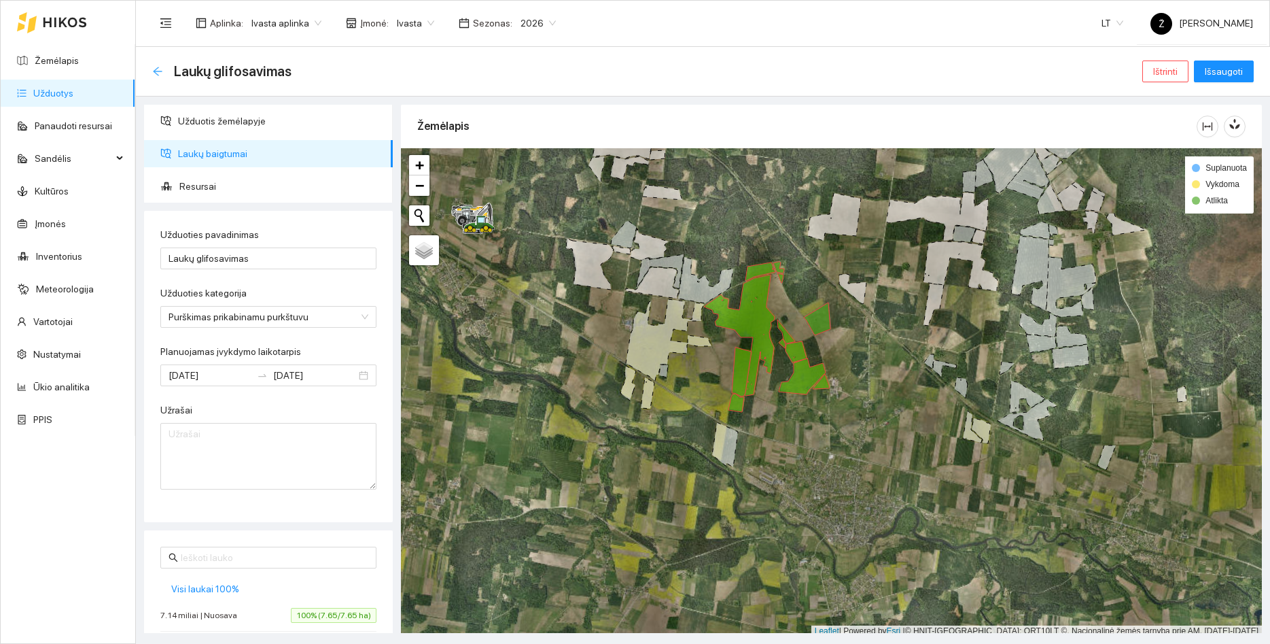
click at [157, 66] on icon "arrow-left" at bounding box center [157, 71] width 11 height 11
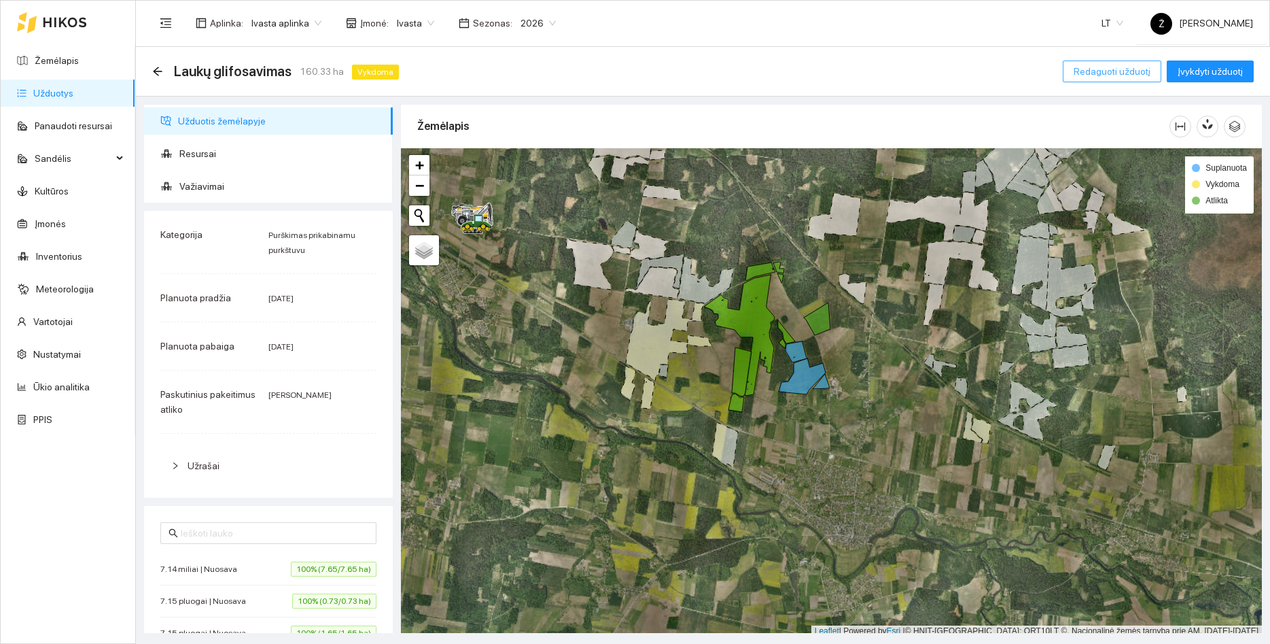
click at [1101, 72] on span "Redaguoti užduotį" at bounding box center [1112, 71] width 77 height 15
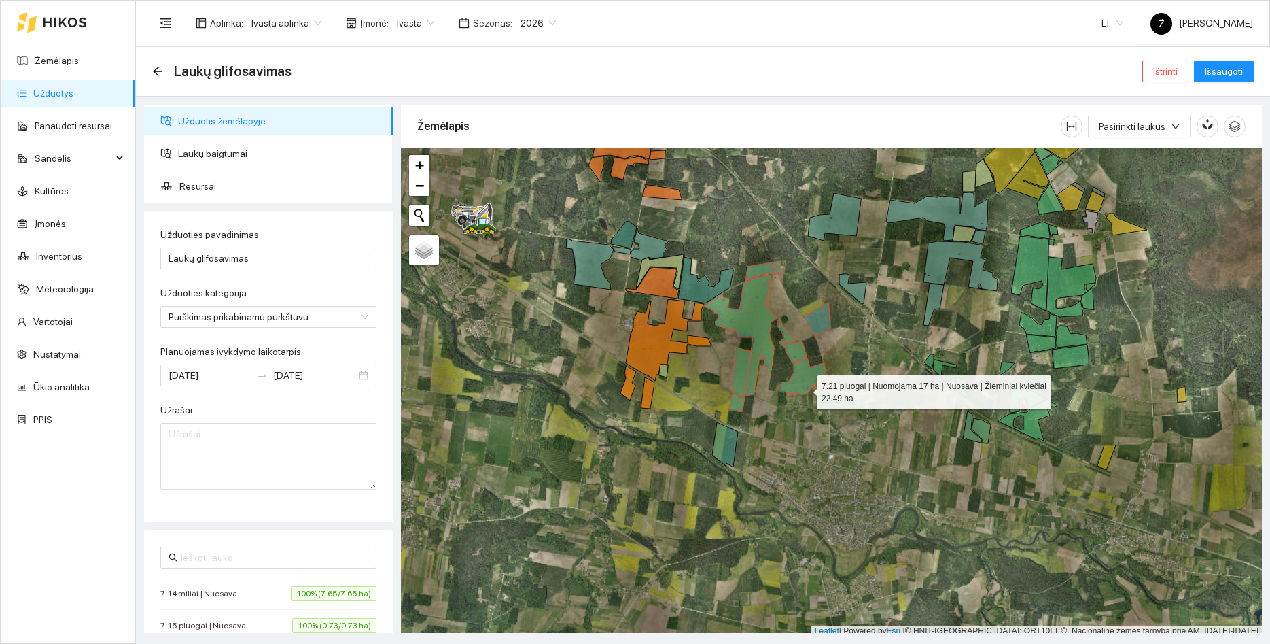
click at [805, 385] on icon at bounding box center [802, 376] width 47 height 36
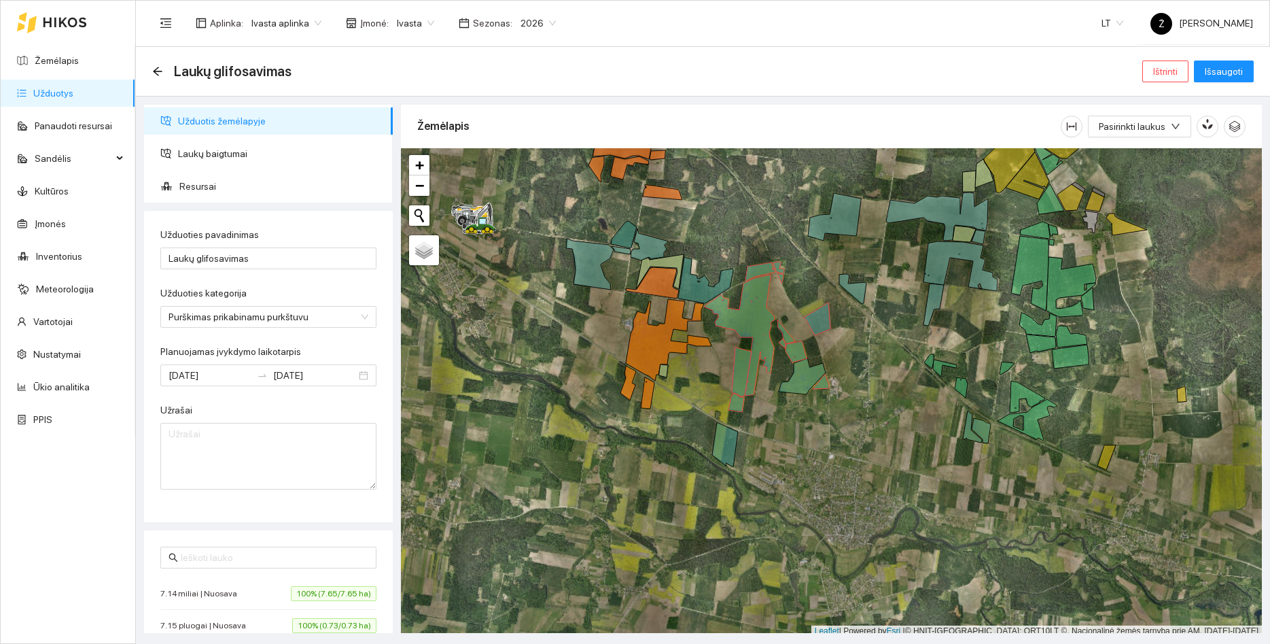
click at [832, 387] on div at bounding box center [831, 392] width 861 height 489
click at [829, 386] on icon at bounding box center [821, 381] width 16 height 15
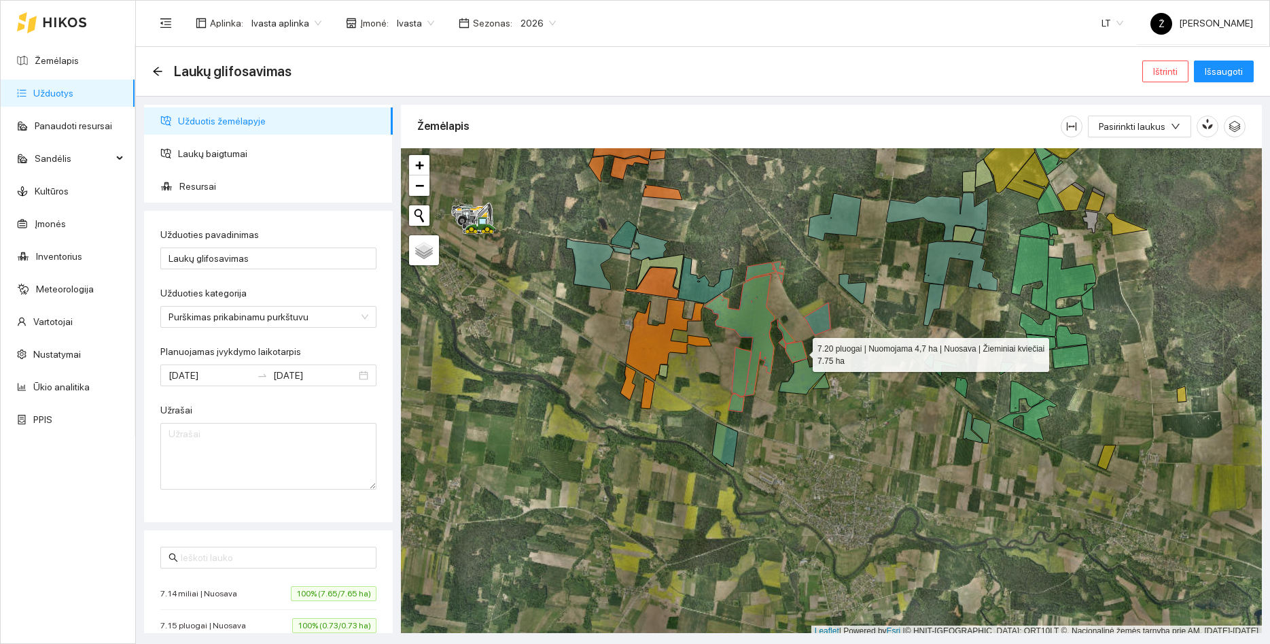
click at [801, 351] on icon at bounding box center [797, 351] width 22 height 21
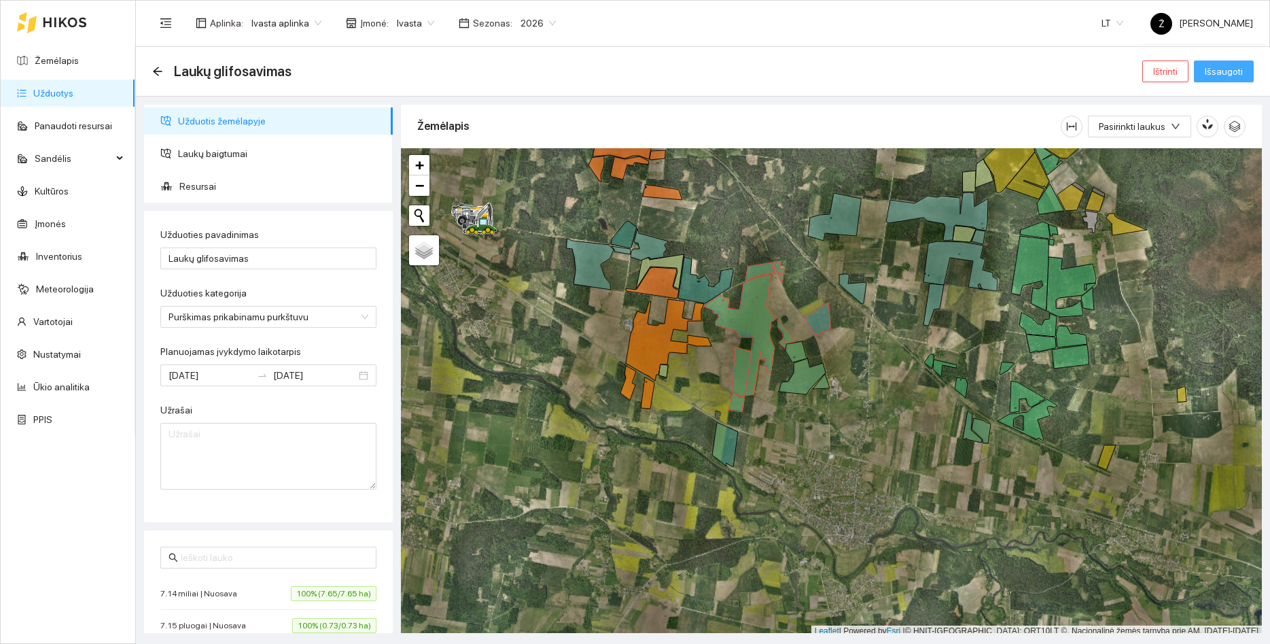
click at [1217, 79] on button "Išsaugoti" at bounding box center [1224, 71] width 60 height 22
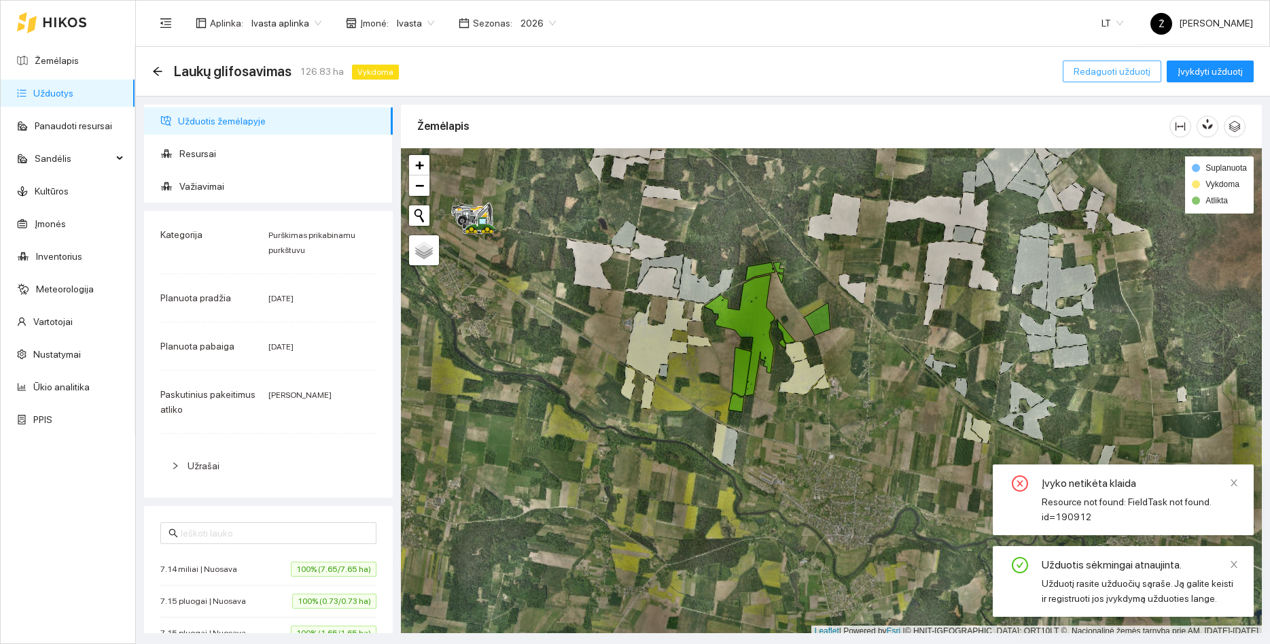
click at [1092, 70] on span "Redaguoti užduotį" at bounding box center [1112, 71] width 77 height 15
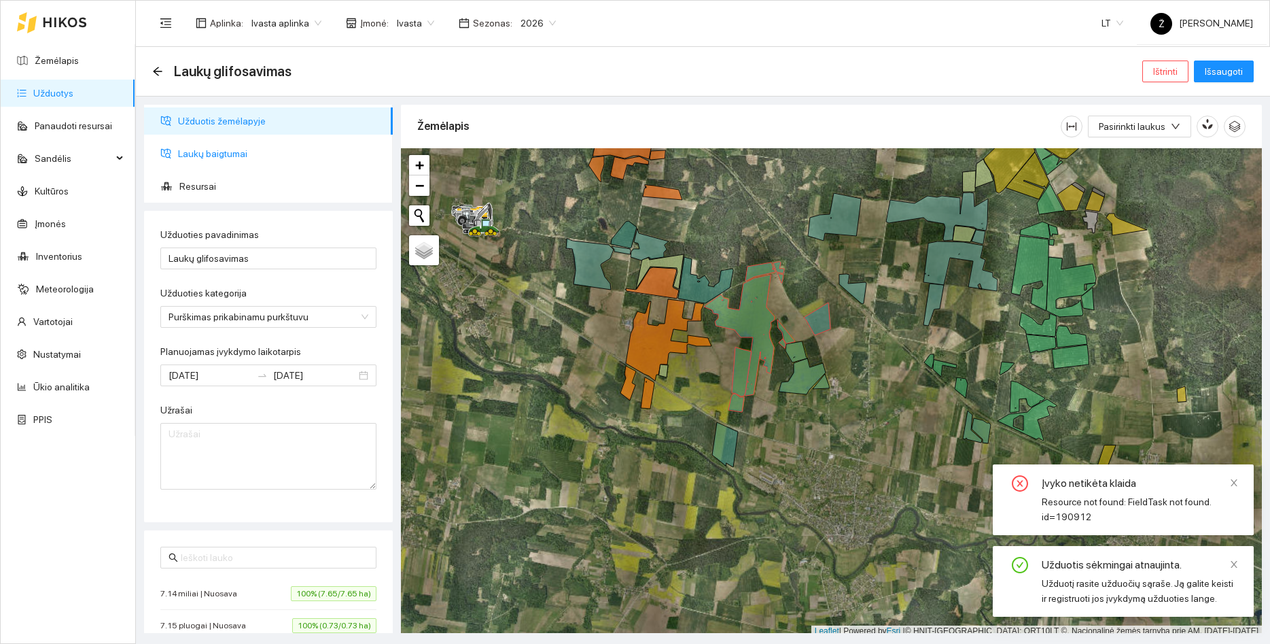
click at [208, 163] on span "Laukų baigtumai" at bounding box center [280, 153] width 204 height 27
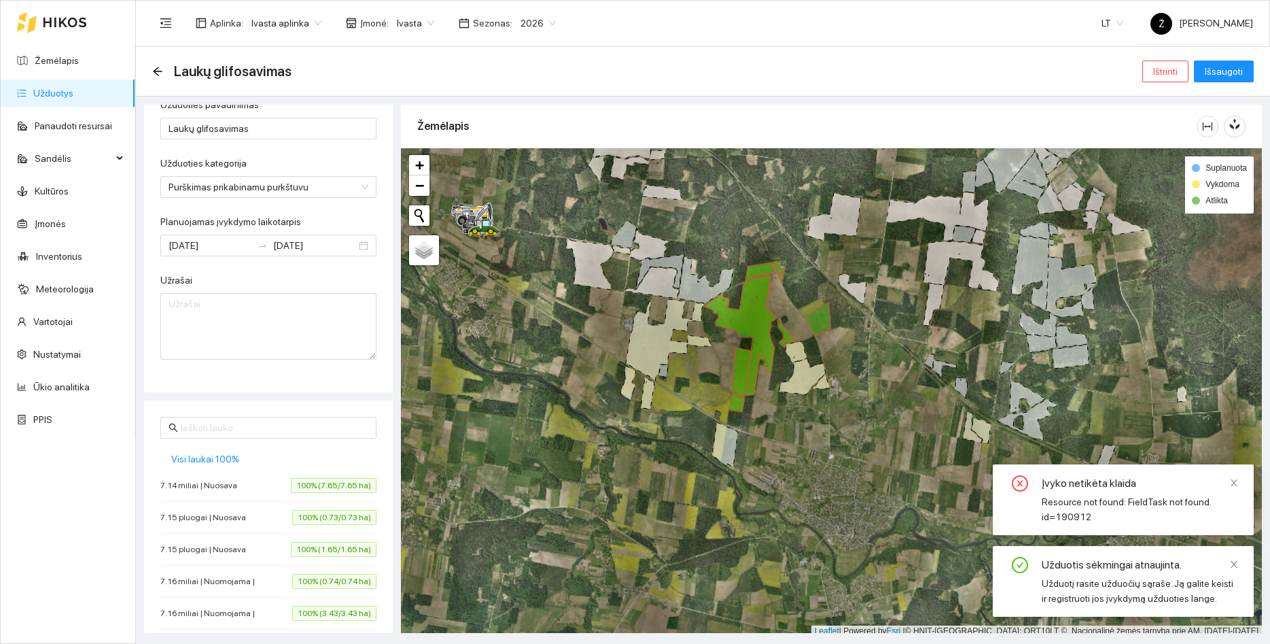
scroll to position [131, 0]
click at [216, 461] on span "Visi laukai 100%" at bounding box center [205, 458] width 68 height 15
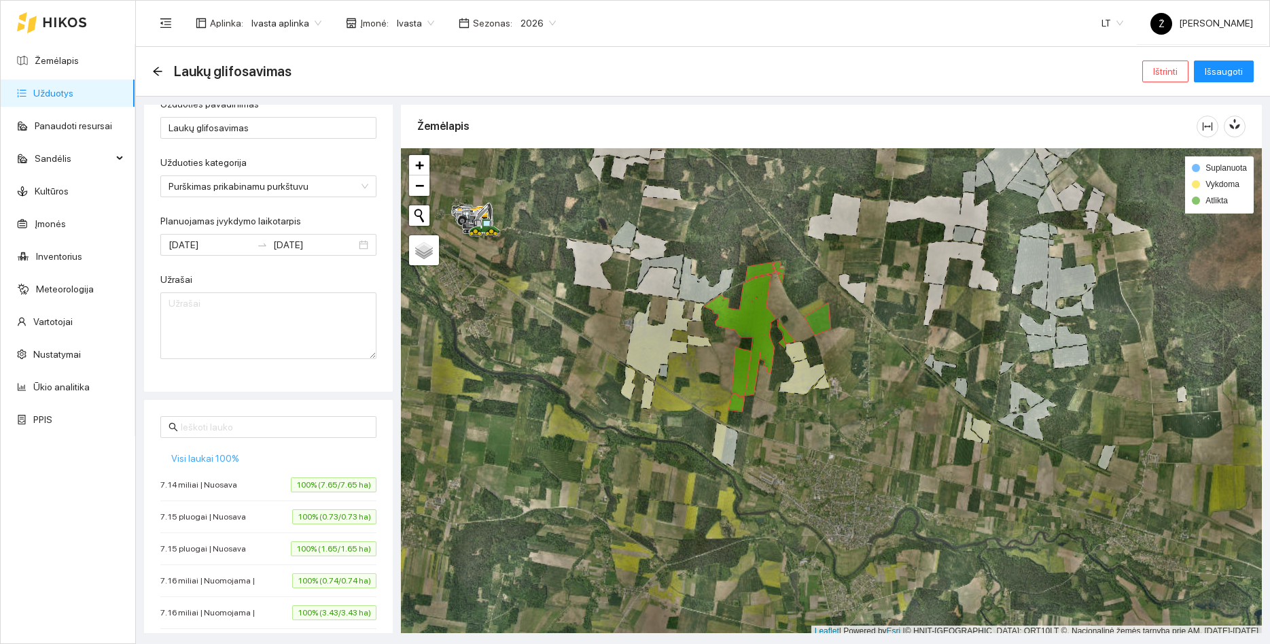
click at [194, 460] on span "Visi laukai 100%" at bounding box center [205, 458] width 68 height 15
click at [1216, 71] on span "Išsaugoti" at bounding box center [1224, 71] width 38 height 15
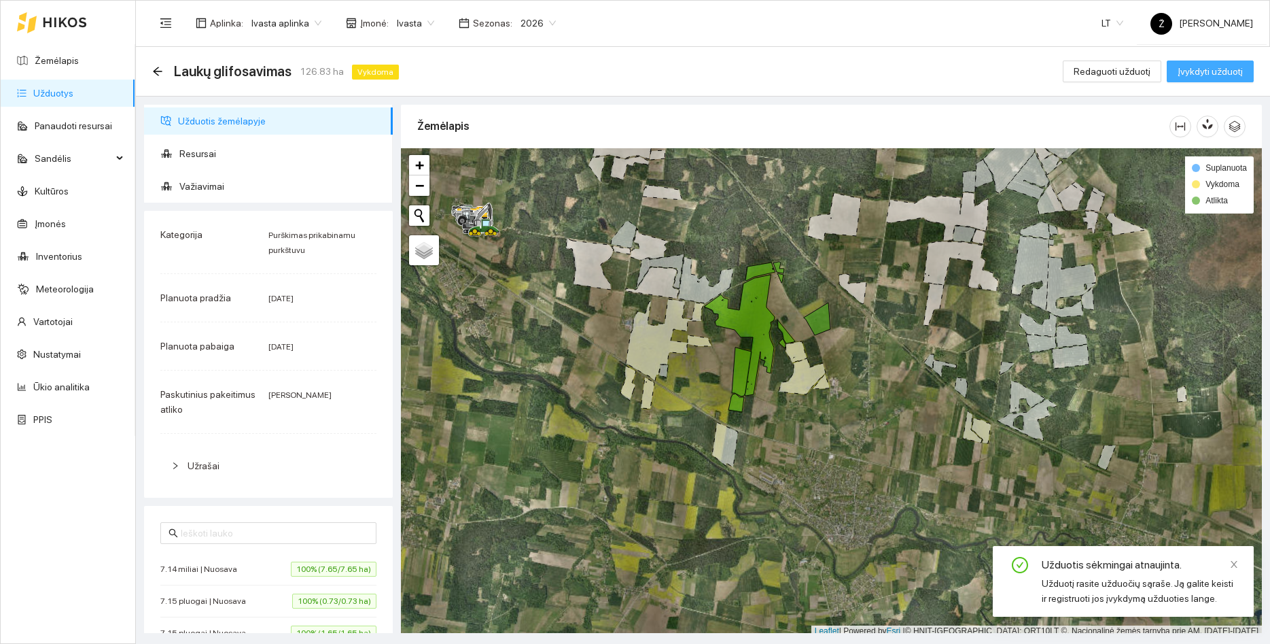
click at [1220, 77] on span "Įvykdyti užduotį" at bounding box center [1210, 71] width 65 height 15
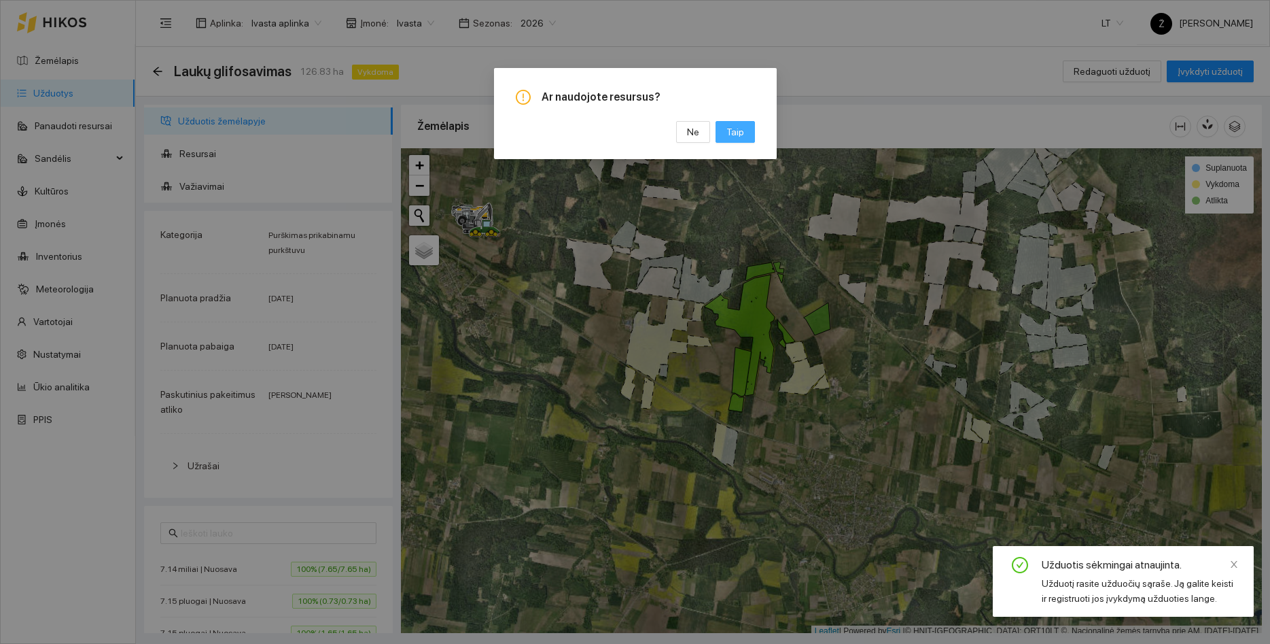
click at [737, 135] on span "Taip" at bounding box center [736, 131] width 18 height 15
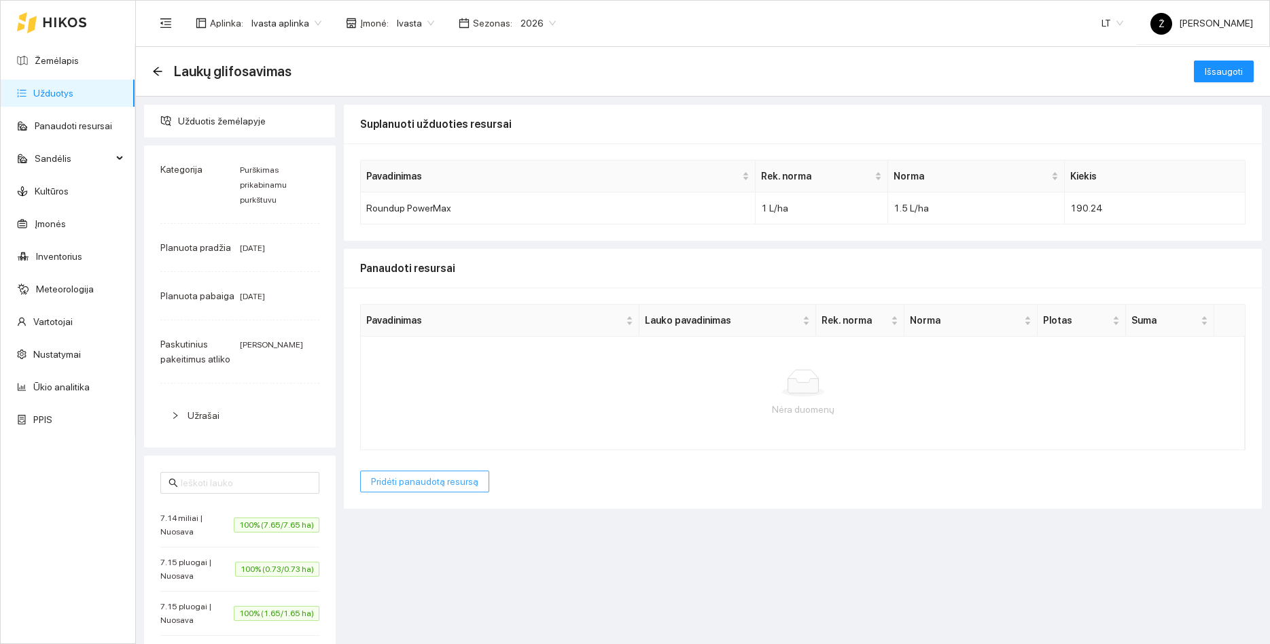
click at [426, 479] on span "Pridėti panaudotą resursą" at bounding box center [424, 481] width 107 height 15
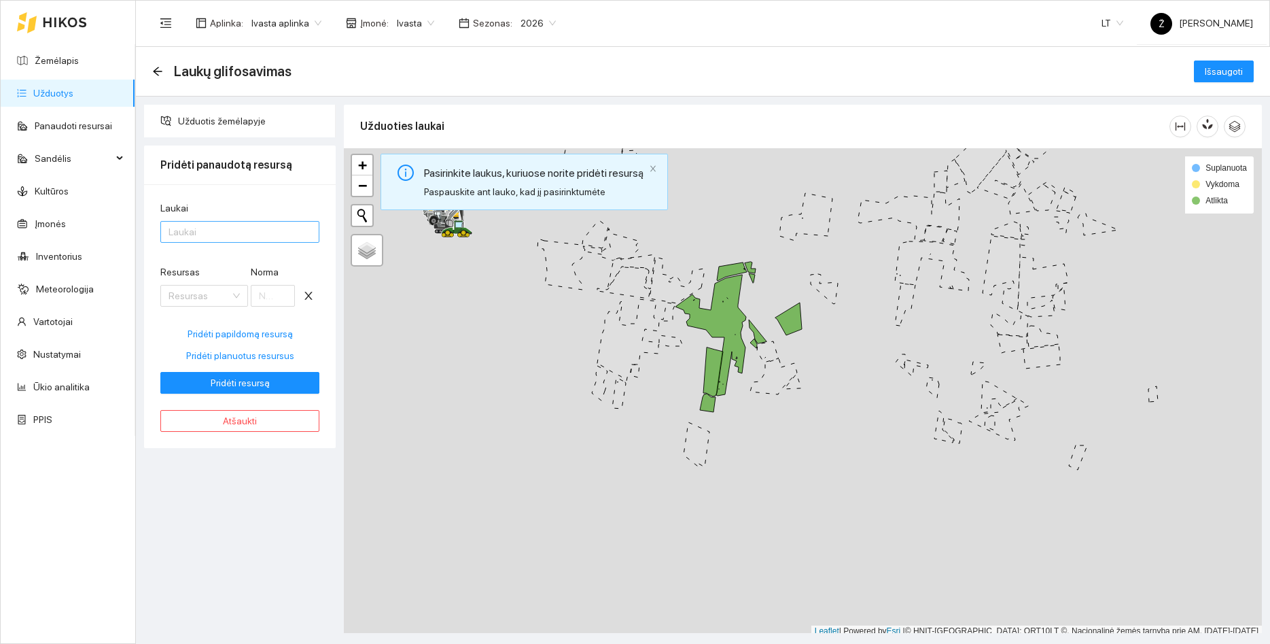
click at [237, 239] on div at bounding box center [233, 232] width 139 height 16
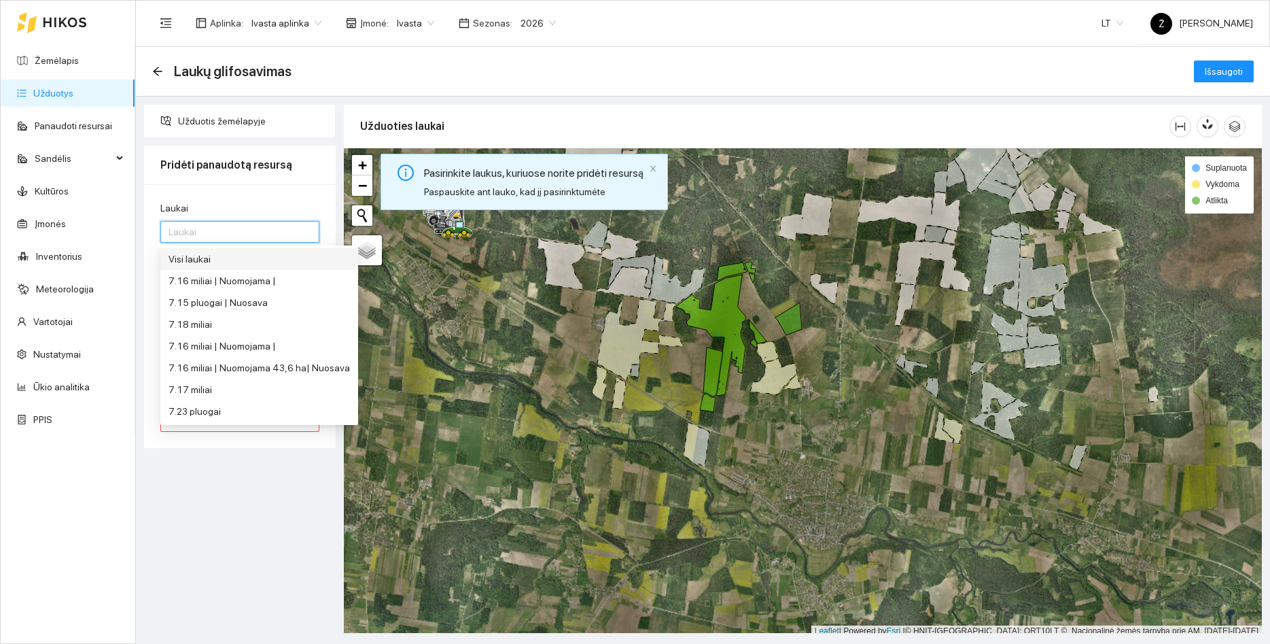
click at [222, 263] on div "Visi laukai" at bounding box center [259, 258] width 181 height 15
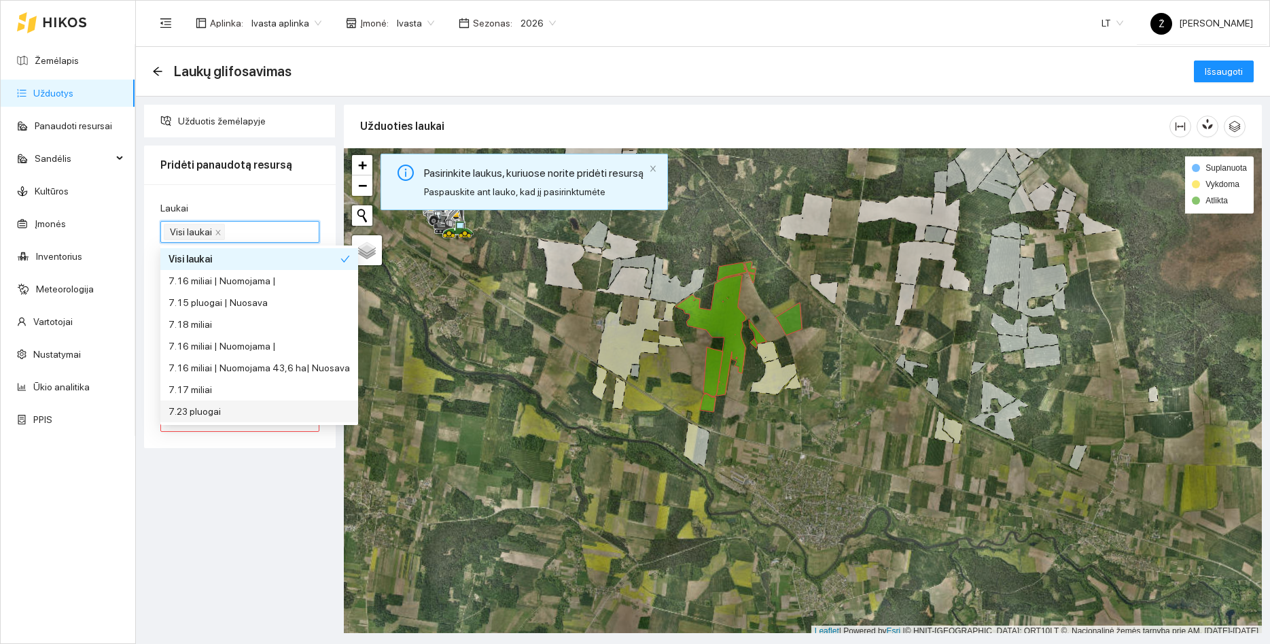
drag, startPoint x: 194, startPoint y: 493, endPoint x: 200, endPoint y: 487, distance: 8.2
click at [194, 494] on div "Užduotis žemėlapyje Pridėti panaudotą resursą Laukai Visi laukai Resursas Resur…" at bounding box center [240, 369] width 200 height 528
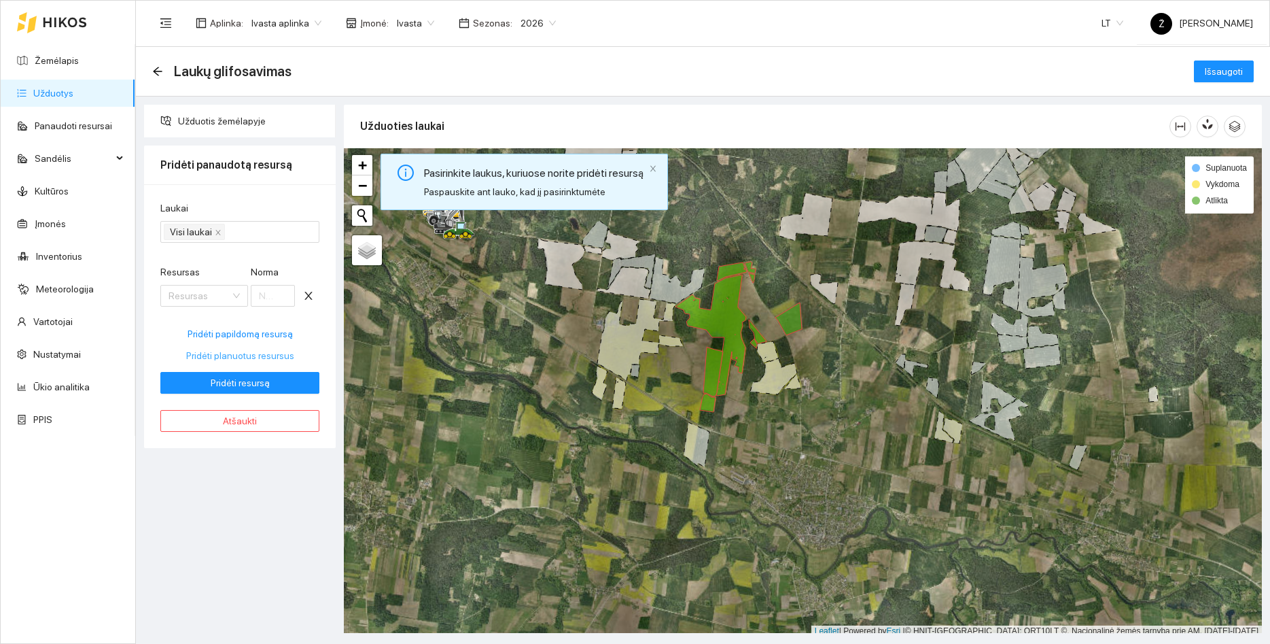
click at [254, 355] on span "Pridėti planuotus resursus" at bounding box center [240, 355] width 108 height 15
type input "1.5"
click at [256, 386] on span "Pridėti resursą" at bounding box center [240, 382] width 59 height 15
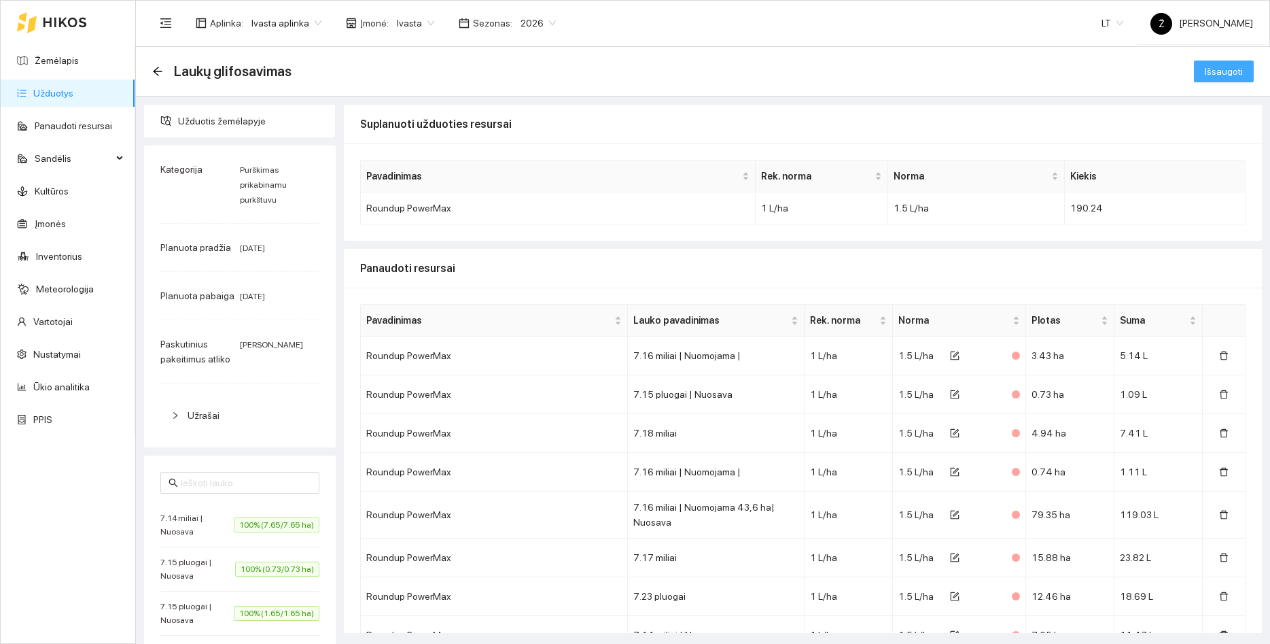
click at [1220, 77] on span "Išsaugoti" at bounding box center [1224, 71] width 38 height 15
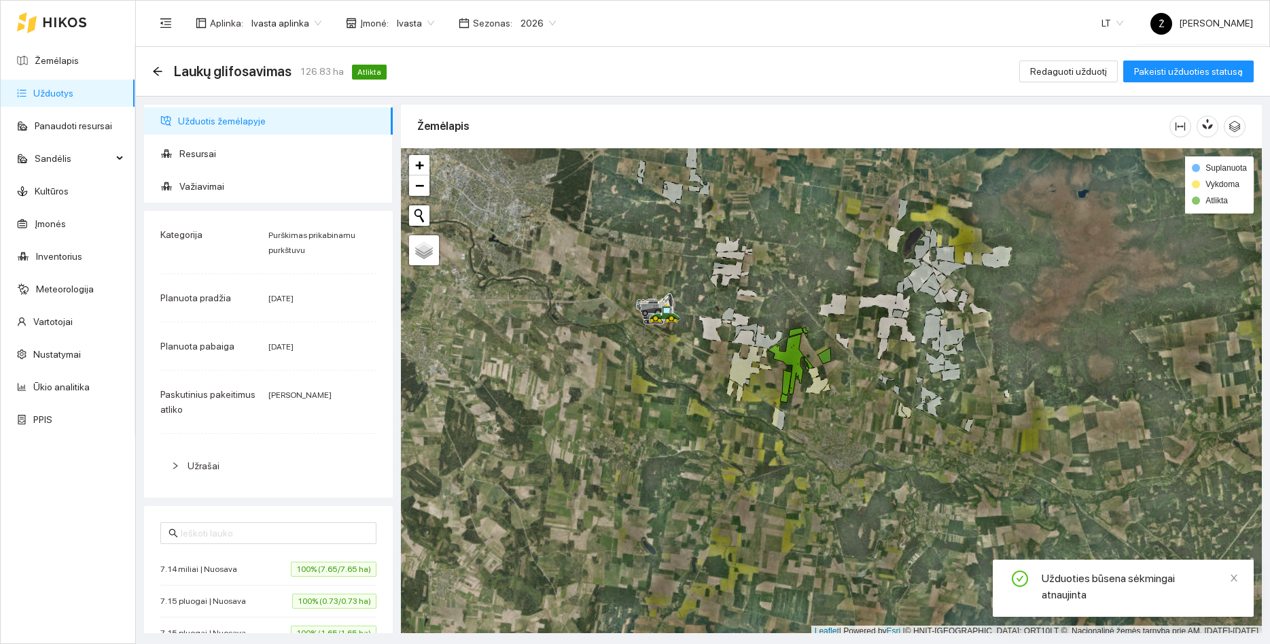
click at [65, 90] on link "Užduotys" at bounding box center [53, 93] width 40 height 11
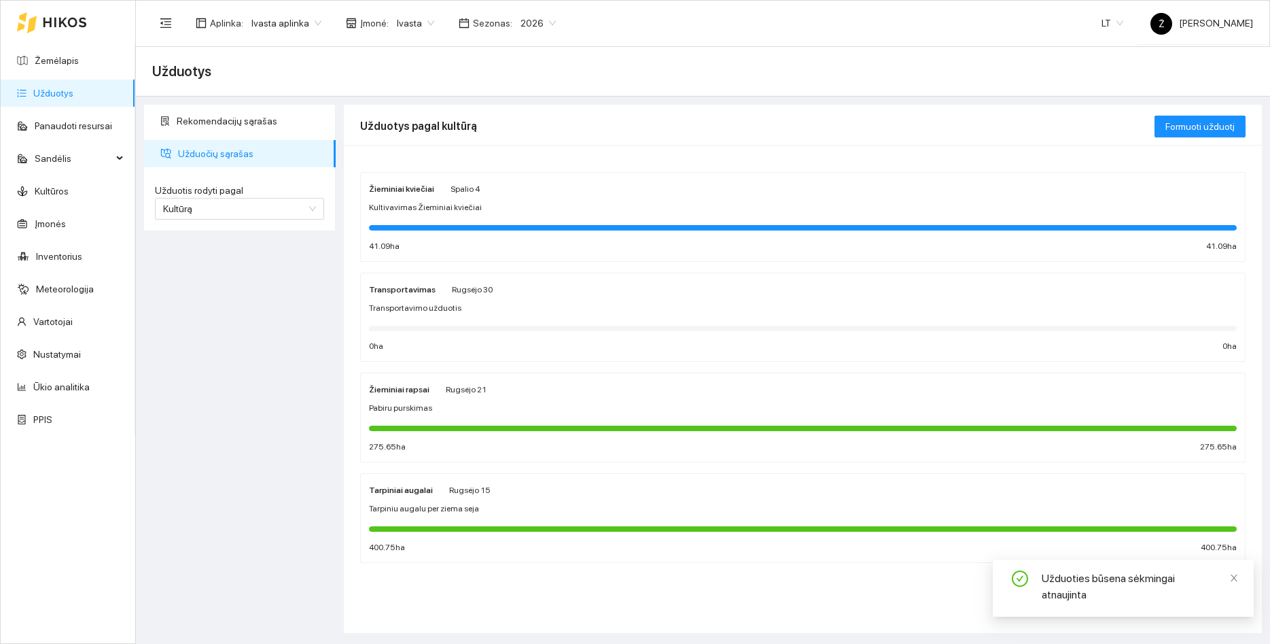
click at [487, 192] on div "Žieminiai kviečiai Spalio 4" at bounding box center [803, 188] width 868 height 15
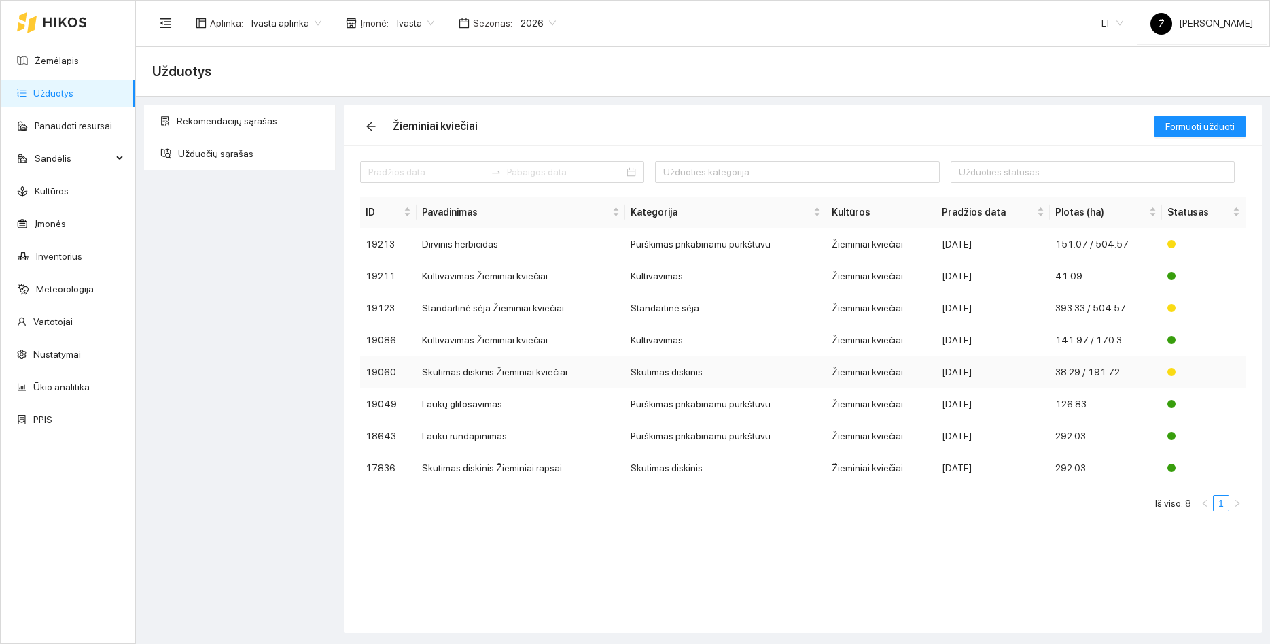
click at [490, 375] on td "Skutimas diskinis Žieminiai kviečiai" at bounding box center [521, 372] width 209 height 32
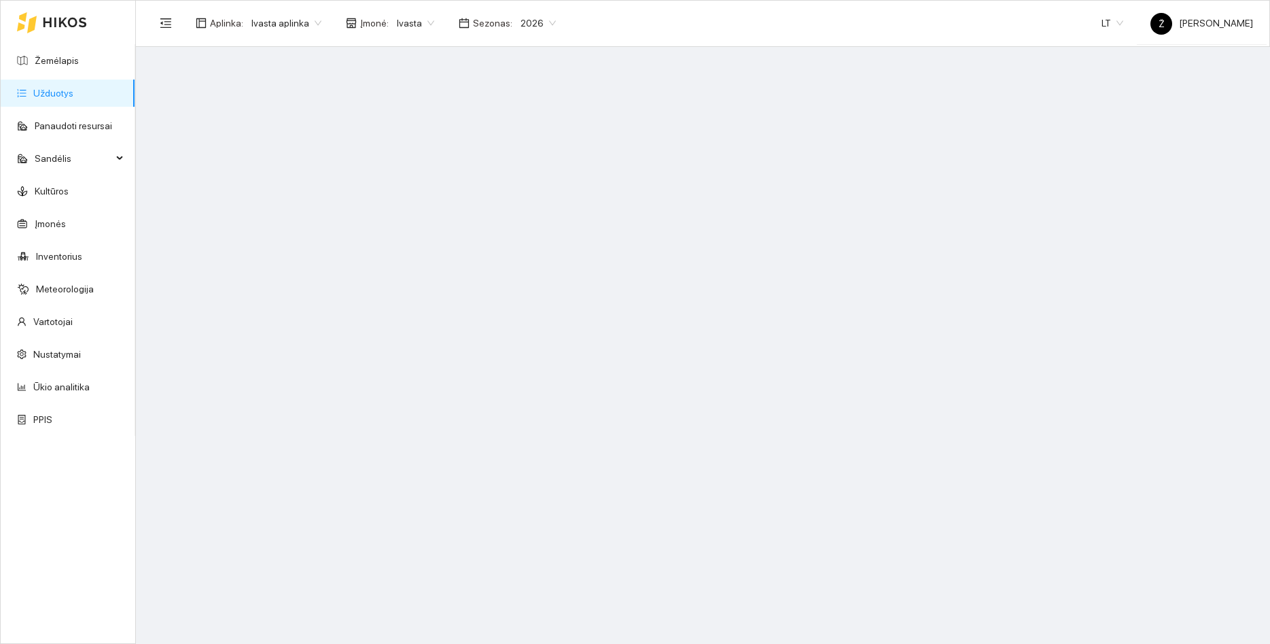
click at [287, 18] on span "Ivasta aplinka" at bounding box center [286, 23] width 70 height 20
click at [280, 41] on div "BP visos įmonės" at bounding box center [285, 50] width 88 height 22
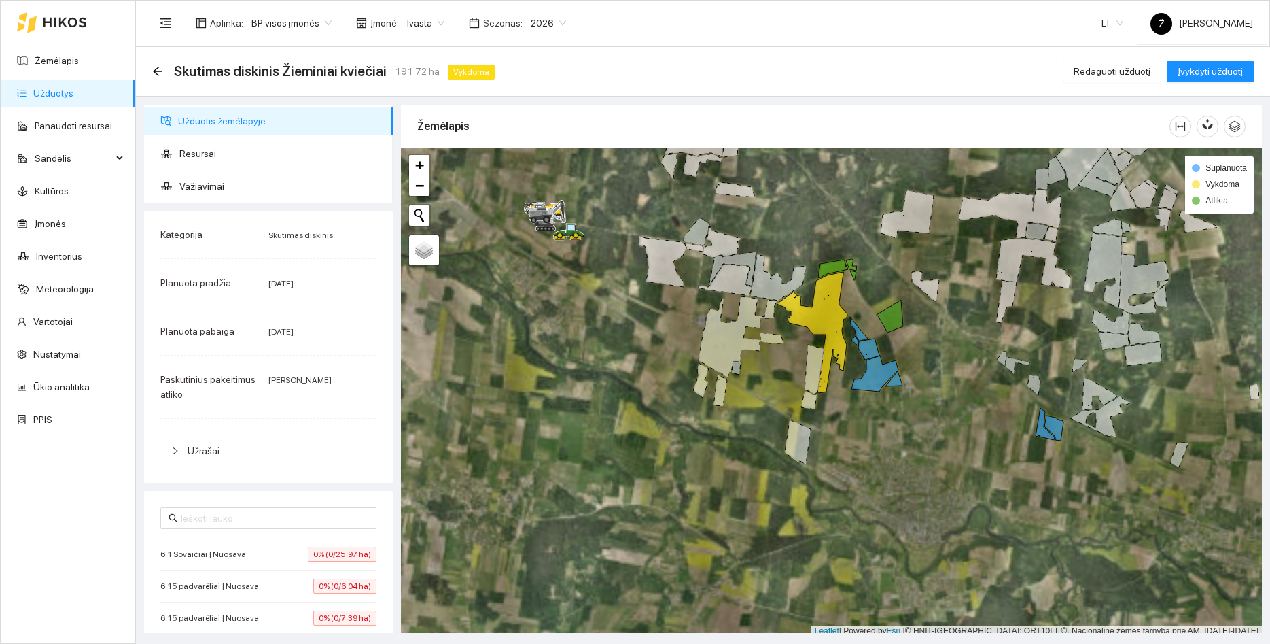
drag, startPoint x: 1001, startPoint y: 281, endPoint x: 820, endPoint y: 263, distance: 181.1
click at [820, 263] on div at bounding box center [831, 392] width 861 height 489
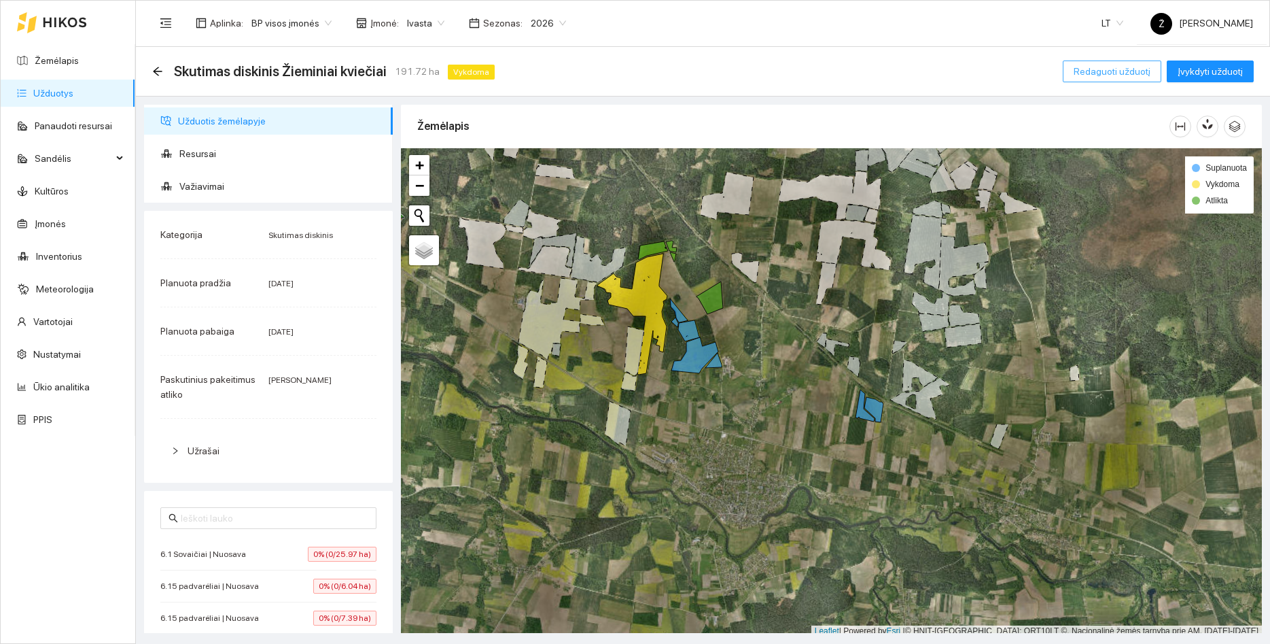
click at [1096, 75] on span "Redaguoti užduotį" at bounding box center [1112, 71] width 77 height 15
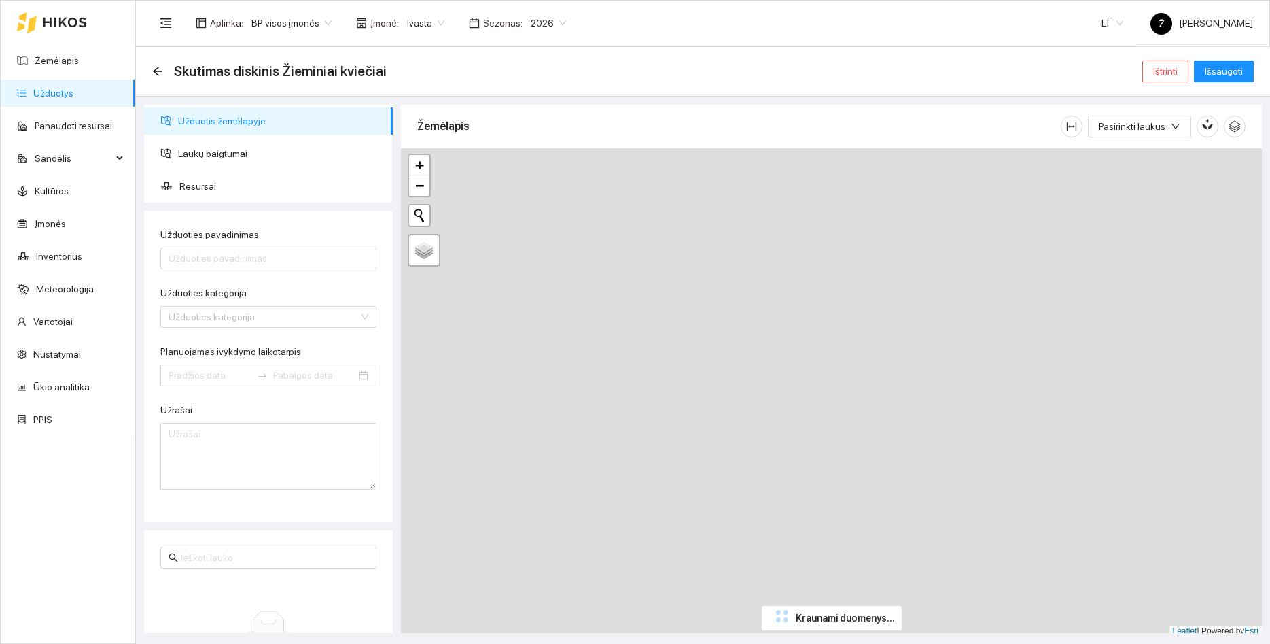
type input "Skutimas diskinis Žieminiai kviečiai"
type textarea "Auto generated task Environment - 217 Category - 6; Created by route - 1E7C006F…"
type input "[DATE]"
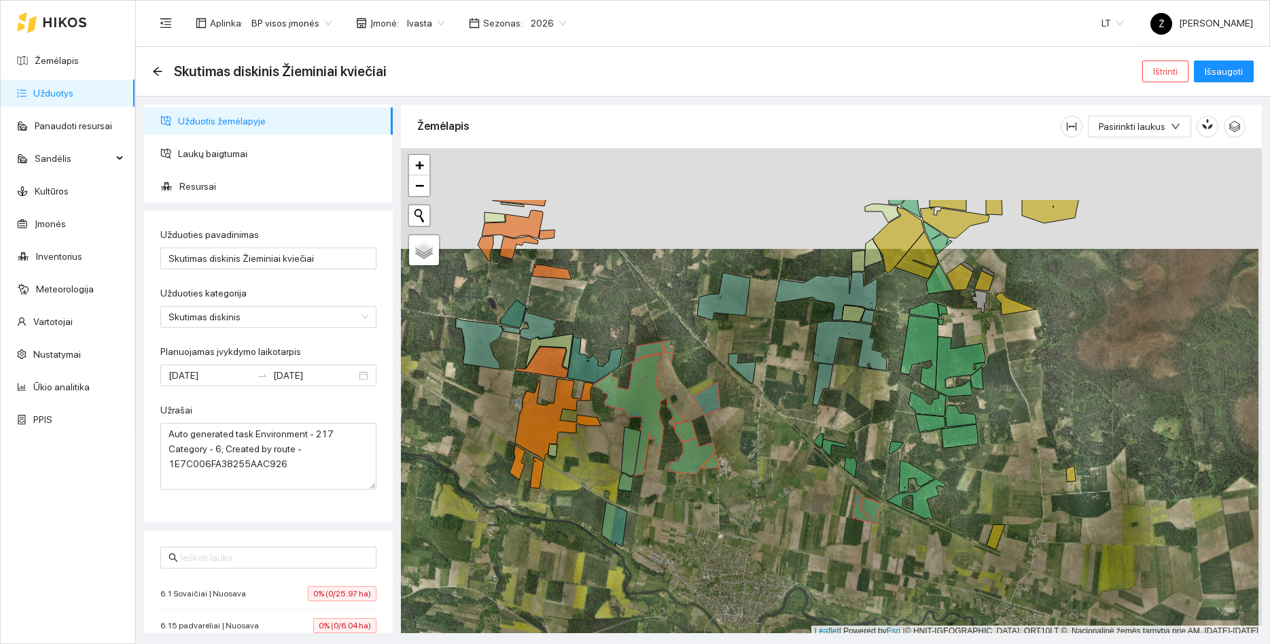
drag, startPoint x: 762, startPoint y: 324, endPoint x: 757, endPoint y: 421, distance: 98.0
click at [757, 421] on div at bounding box center [831, 392] width 861 height 489
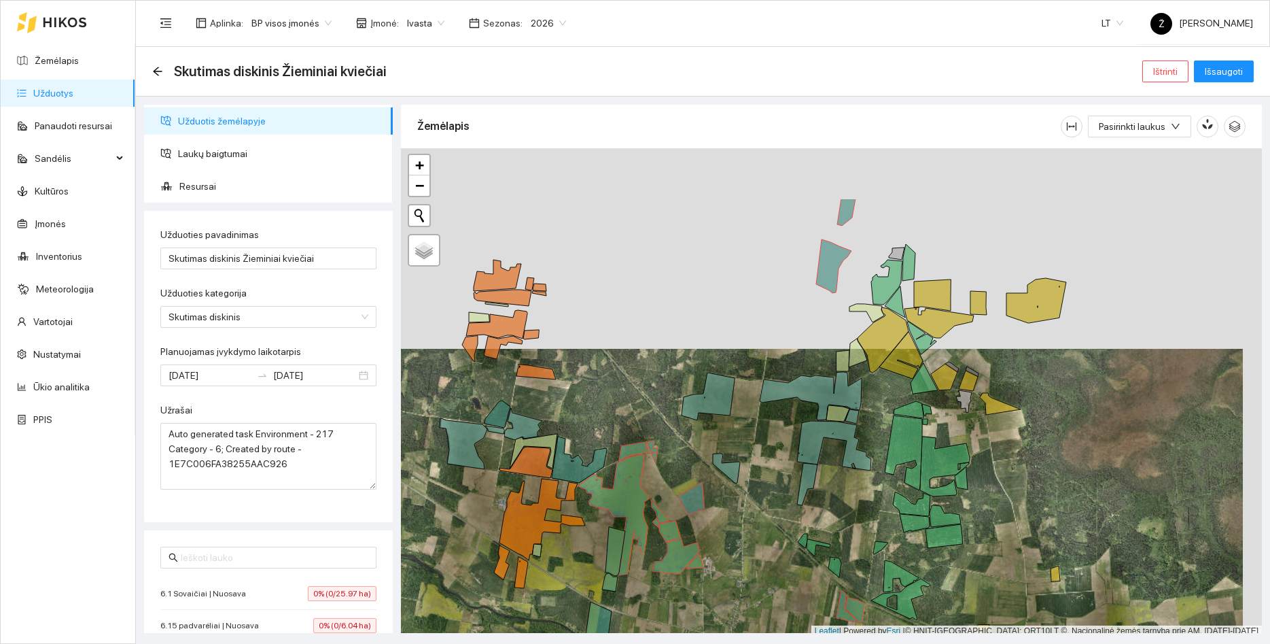
drag, startPoint x: 750, startPoint y: 307, endPoint x: 746, endPoint y: 339, distance: 33.0
click at [746, 339] on div at bounding box center [831, 392] width 861 height 489
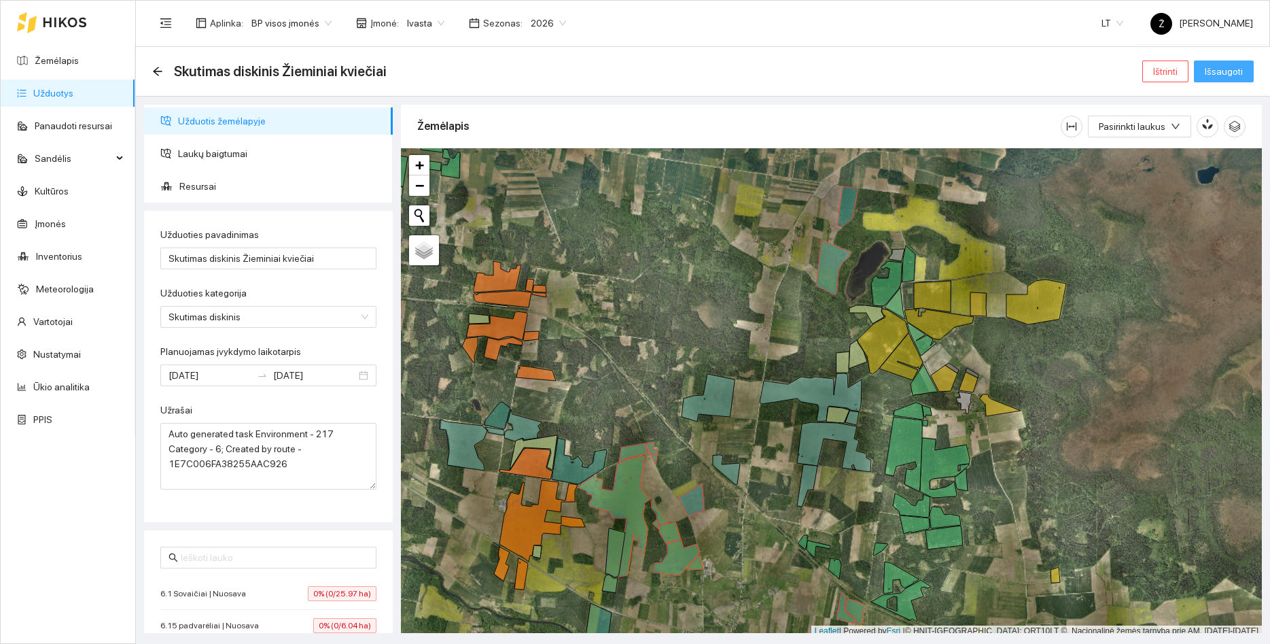
click at [1233, 73] on span "Išsaugoti" at bounding box center [1224, 71] width 38 height 15
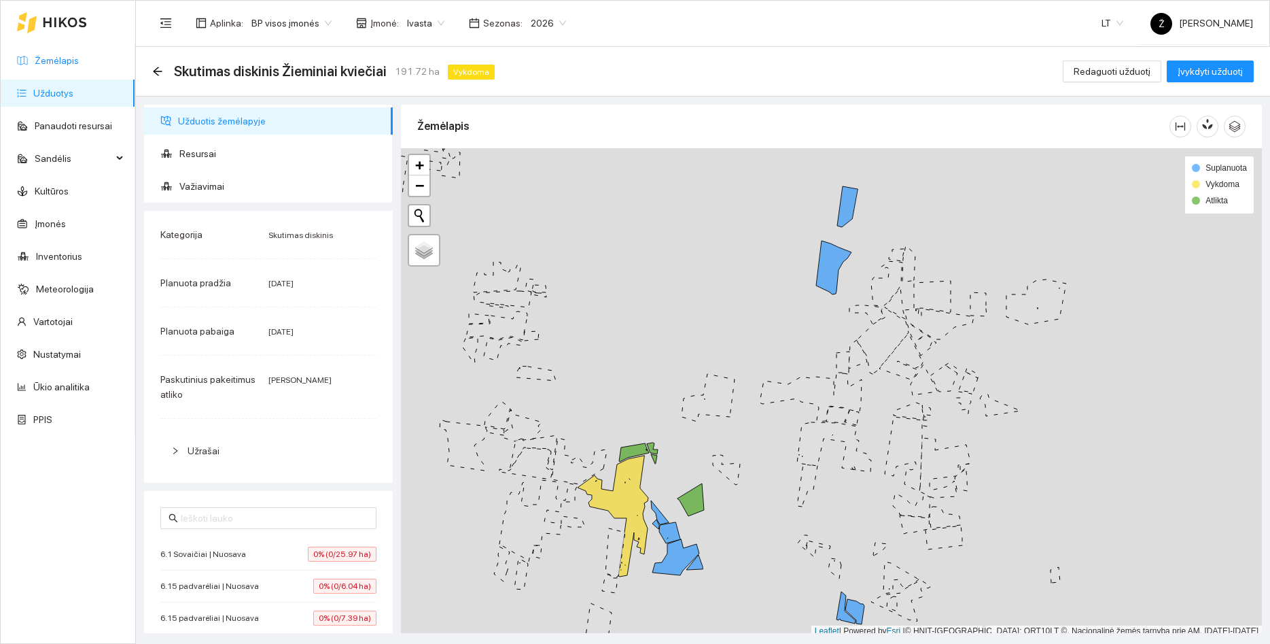
click at [73, 63] on link "Žemėlapis" at bounding box center [57, 60] width 44 height 11
